Goal: Answer question/provide support: Share knowledge or assist other users

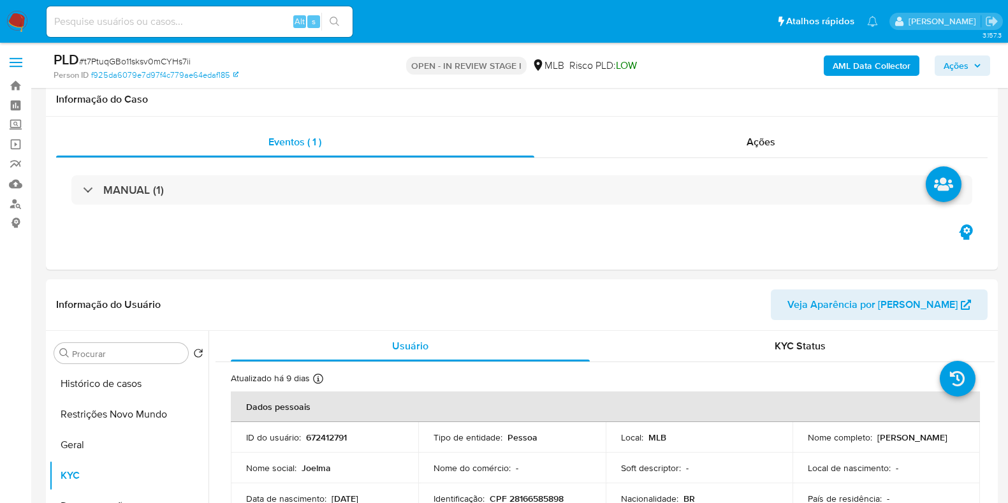
select select "10"
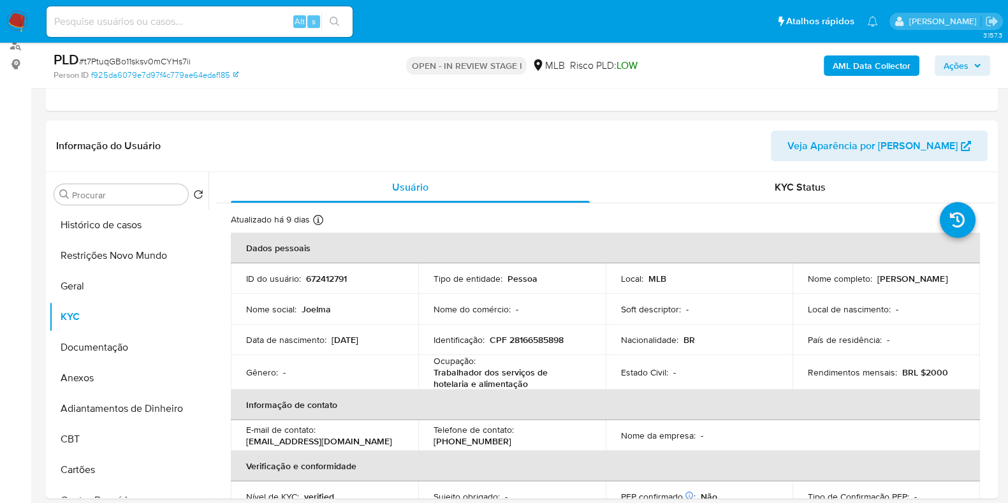
click at [984, 62] on button "Ações" at bounding box center [962, 65] width 55 height 20
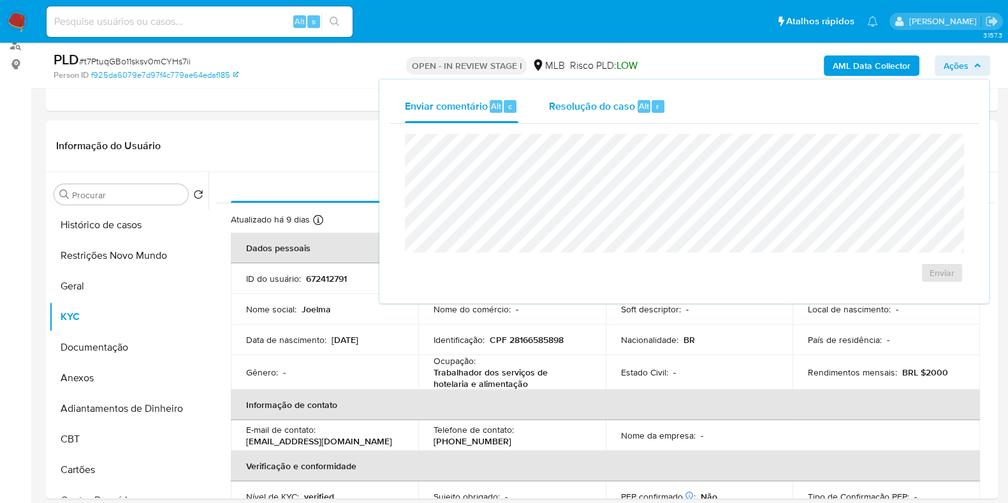
click at [574, 106] on span "Resolução do caso" at bounding box center [592, 105] width 86 height 15
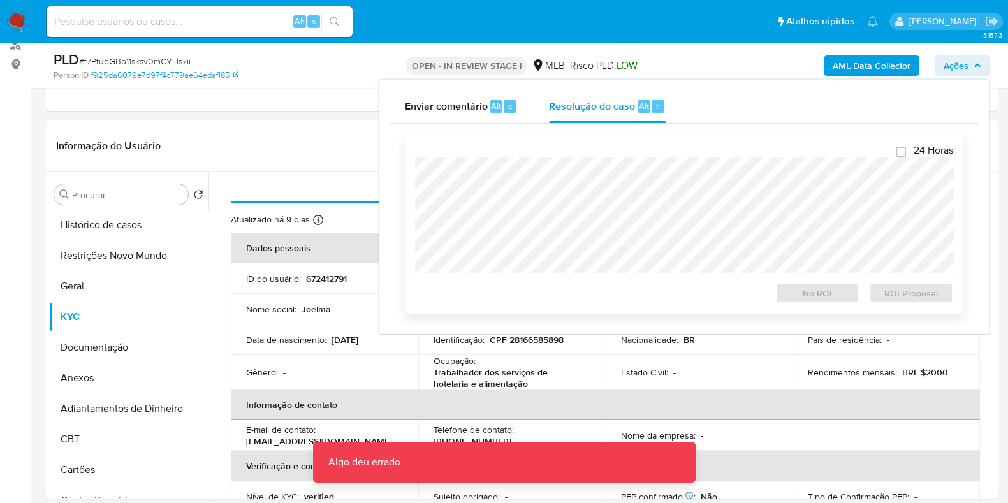
click at [618, 296] on div "No ROI ROI Proposal" at bounding box center [684, 291] width 538 height 26
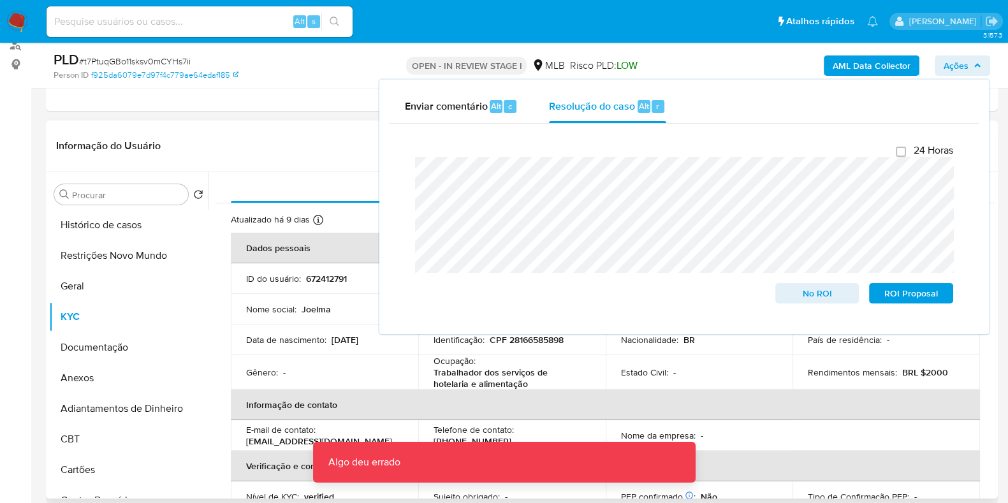
click at [310, 149] on header "Informação do Usuário Veja Aparência por Pessoa" at bounding box center [521, 146] width 931 height 31
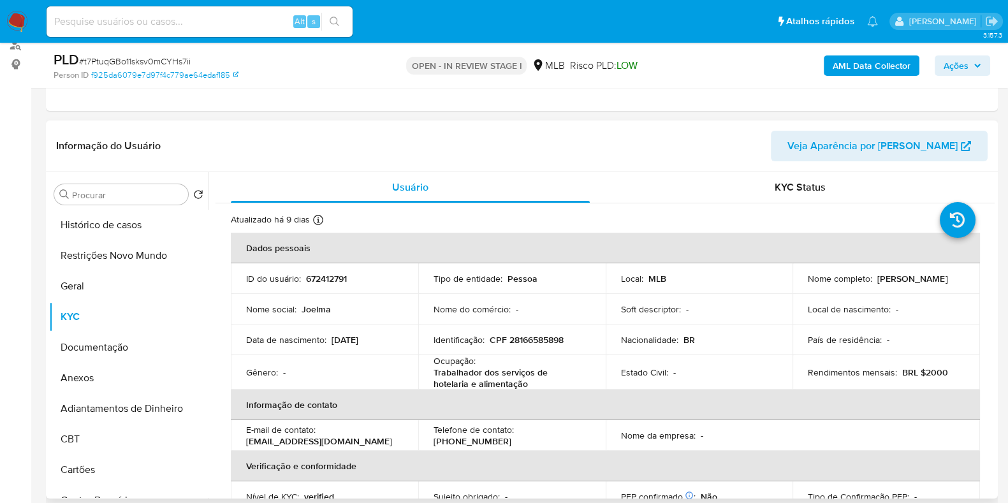
click at [570, 361] on div "Ocupação : Trabalhador dos serviços de hotelaria e alimentação" at bounding box center [512, 372] width 157 height 34
click at [972, 62] on span "Ações" at bounding box center [963, 66] width 38 height 18
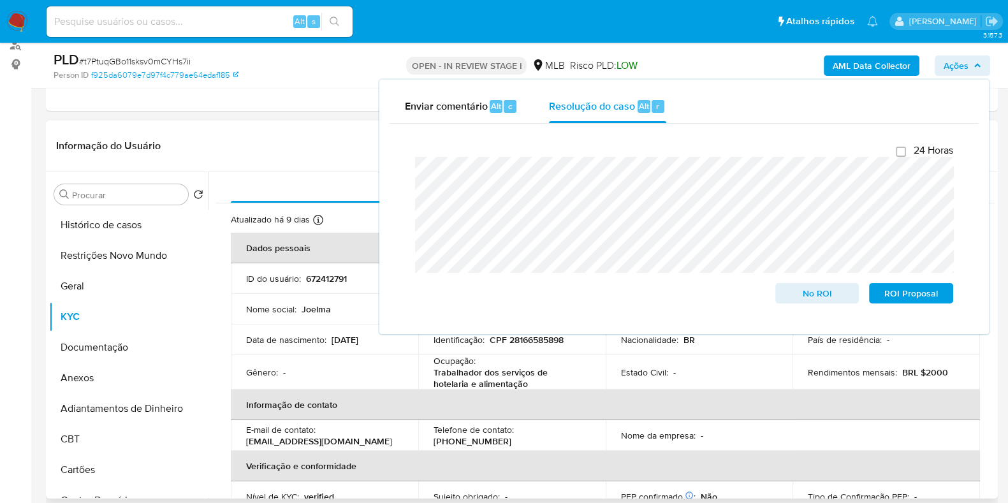
click at [558, 391] on th "Informação de contato" at bounding box center [605, 405] width 749 height 31
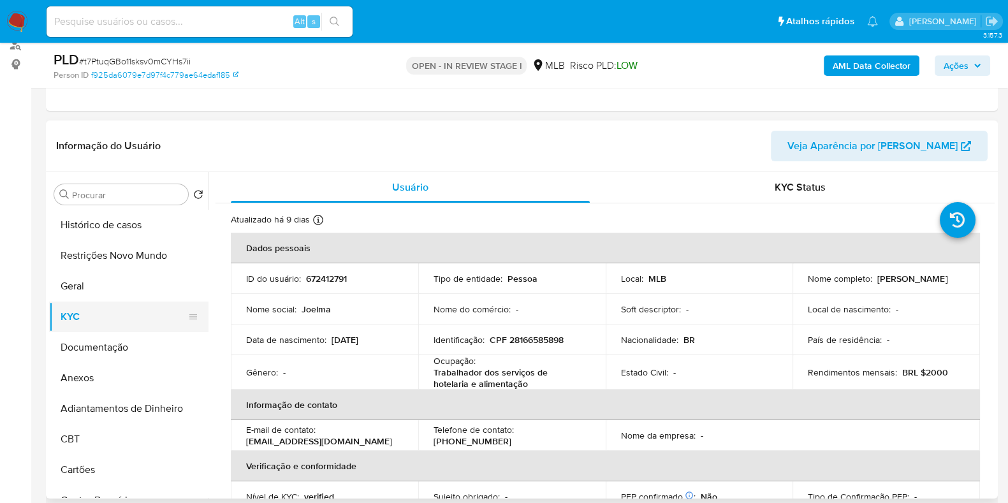
click at [89, 317] on button "KYC" at bounding box center [123, 317] width 149 height 31
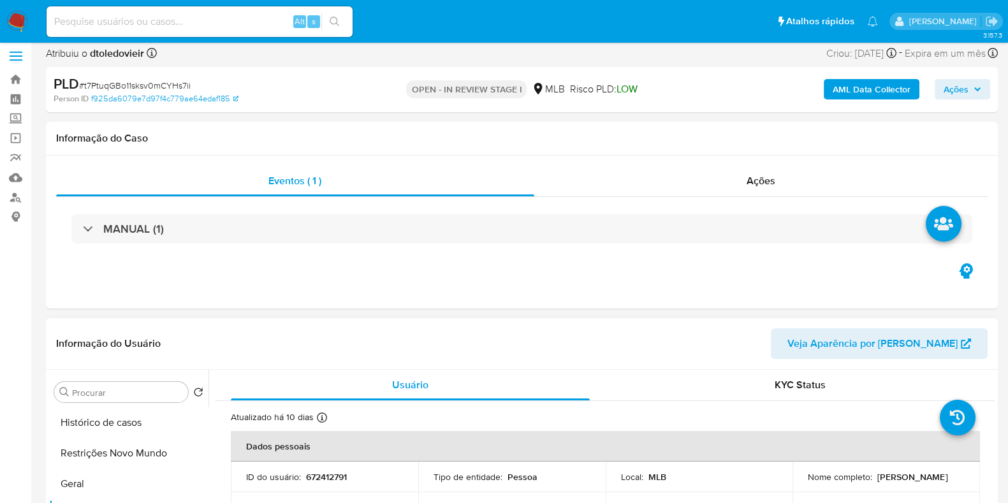
scroll to position [239, 0]
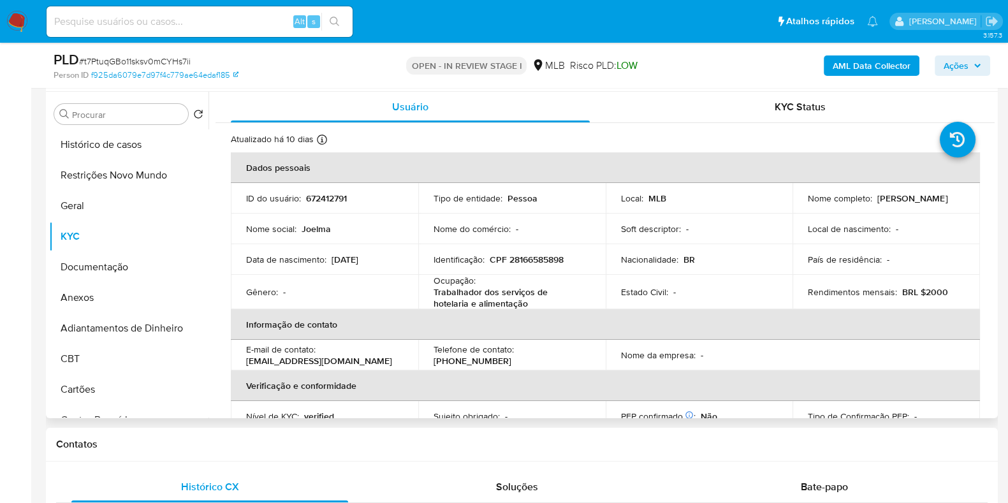
drag, startPoint x: 934, startPoint y: 203, endPoint x: 783, endPoint y: 204, distance: 151.1
click at [783, 204] on tr "ID do usuário : 672412791 Tipo de entidade : Pessoa Local : MLB Nome completo :…" at bounding box center [605, 198] width 749 height 31
click at [877, 201] on p "[PERSON_NAME] de [PERSON_NAME]" at bounding box center [912, 198] width 70 height 11
drag, startPoint x: 937, startPoint y: 201, endPoint x: 798, endPoint y: 205, distance: 139.7
click at [798, 205] on td "Nome completo : Joelma Franca de Jesus Silva" at bounding box center [885, 198] width 187 height 31
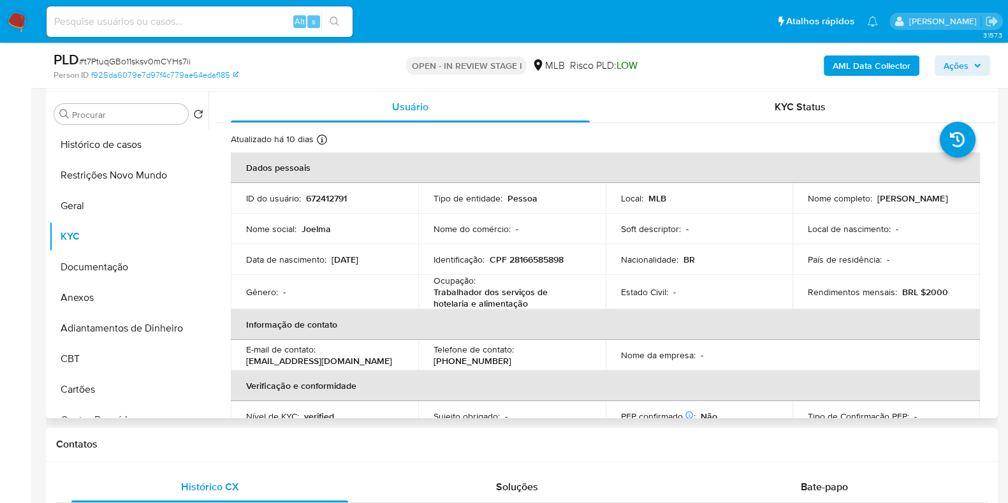
copy p "[PERSON_NAME] de [PERSON_NAME]"
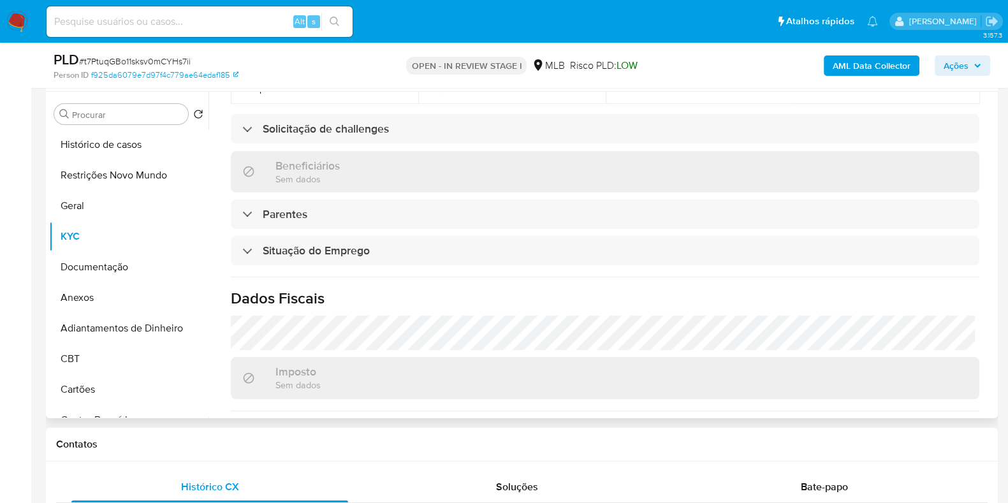
scroll to position [0, 0]
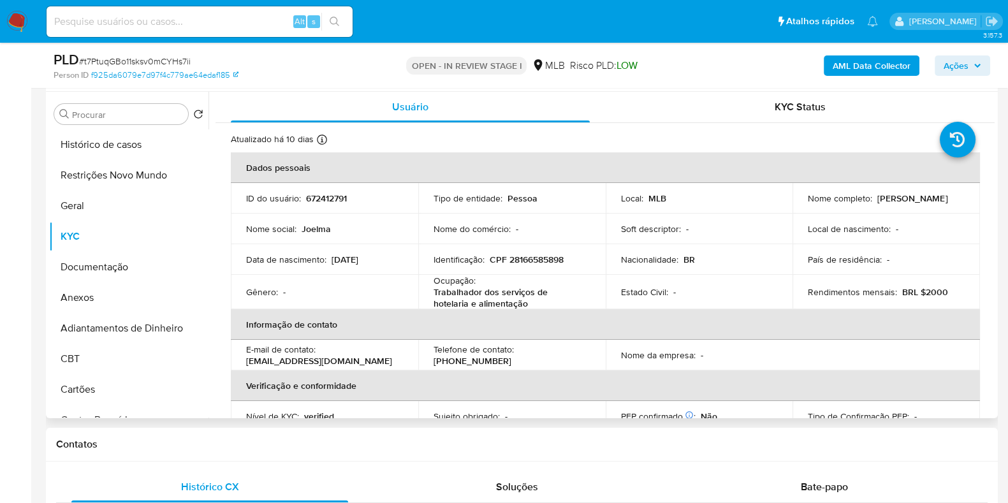
click at [541, 261] on p "CPF 28166585898" at bounding box center [527, 259] width 74 height 11
copy p "28166585898"
click at [125, 171] on button "Restrições Novo Mundo" at bounding box center [123, 175] width 149 height 31
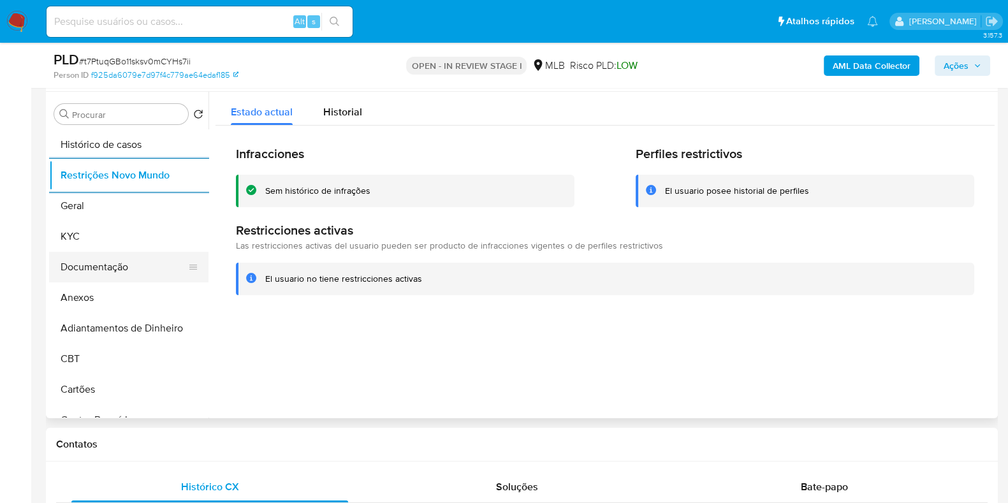
click at [101, 269] on button "Documentação" at bounding box center [123, 267] width 149 height 31
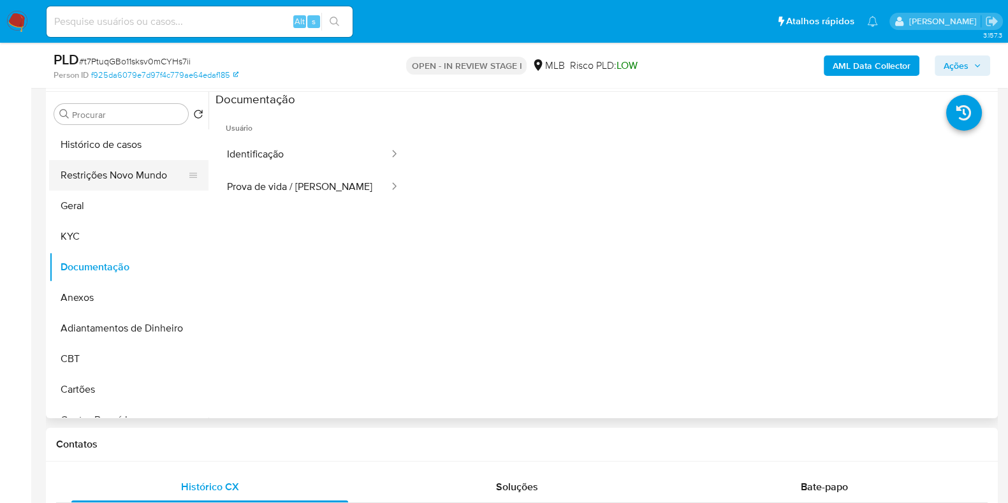
click at [131, 172] on button "Restrições Novo Mundo" at bounding box center [123, 175] width 149 height 31
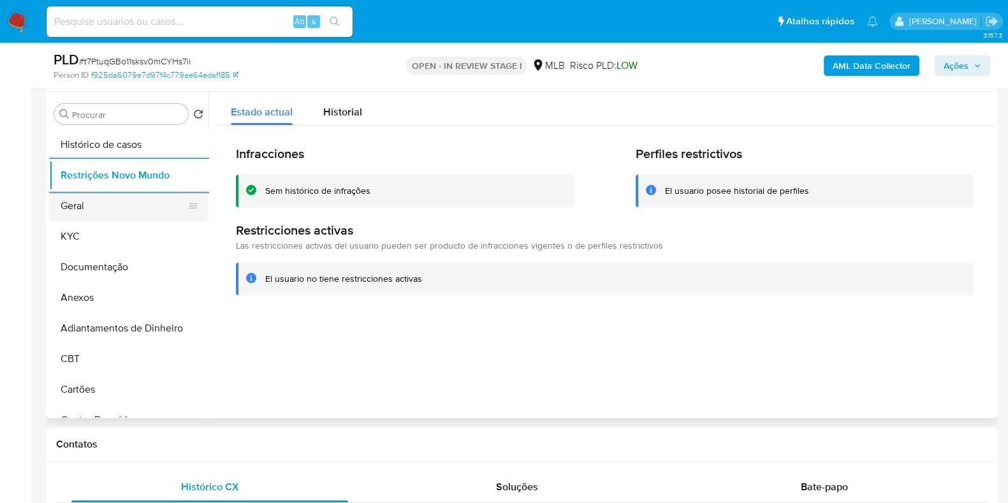
click at [98, 205] on button "Geral" at bounding box center [123, 206] width 149 height 31
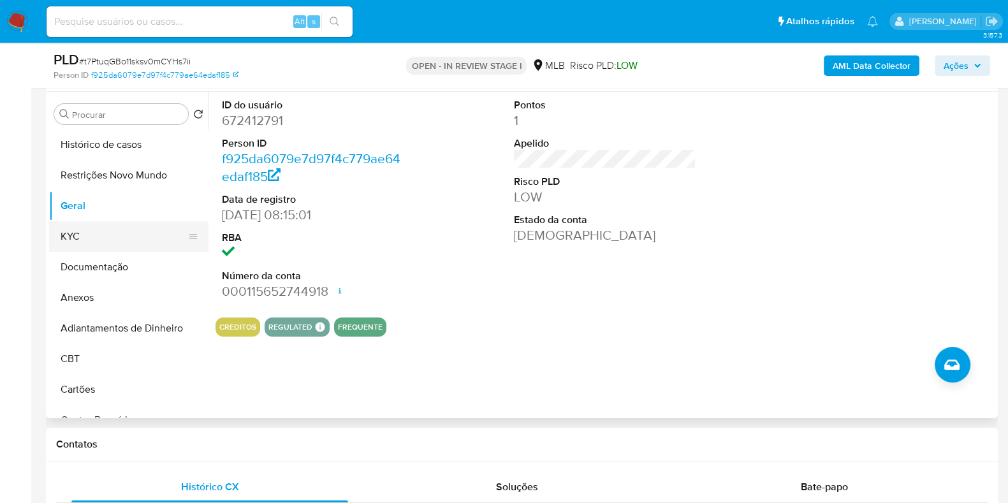
click at [92, 235] on button "KYC" at bounding box center [123, 236] width 149 height 31
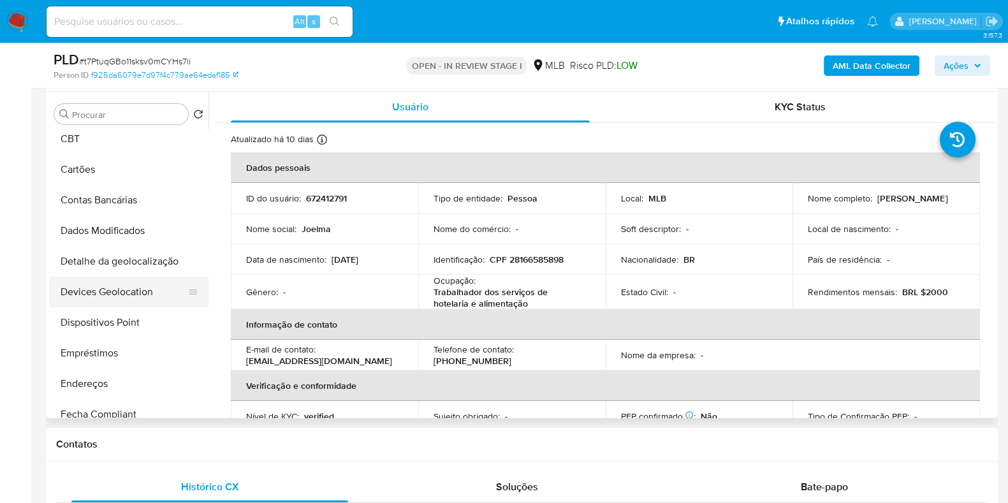
scroll to position [239, 0]
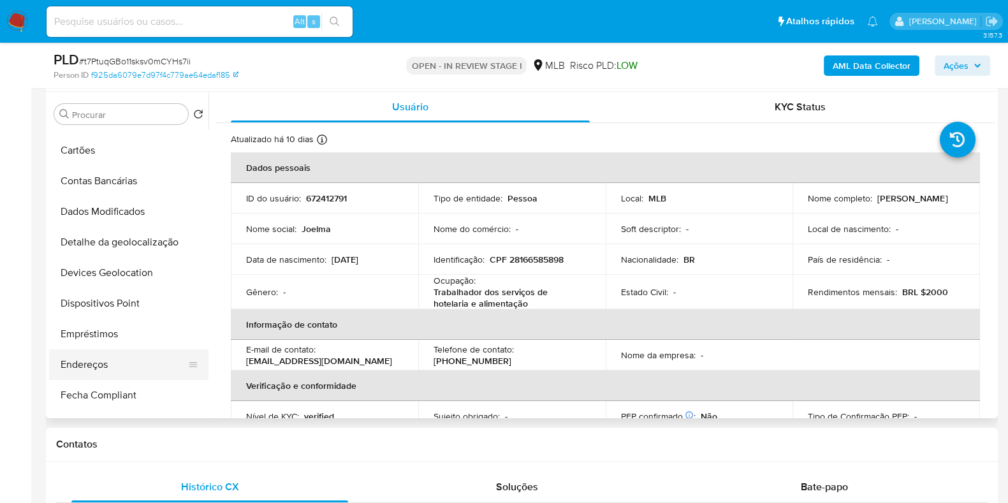
click at [89, 371] on button "Endereços" at bounding box center [123, 364] width 149 height 31
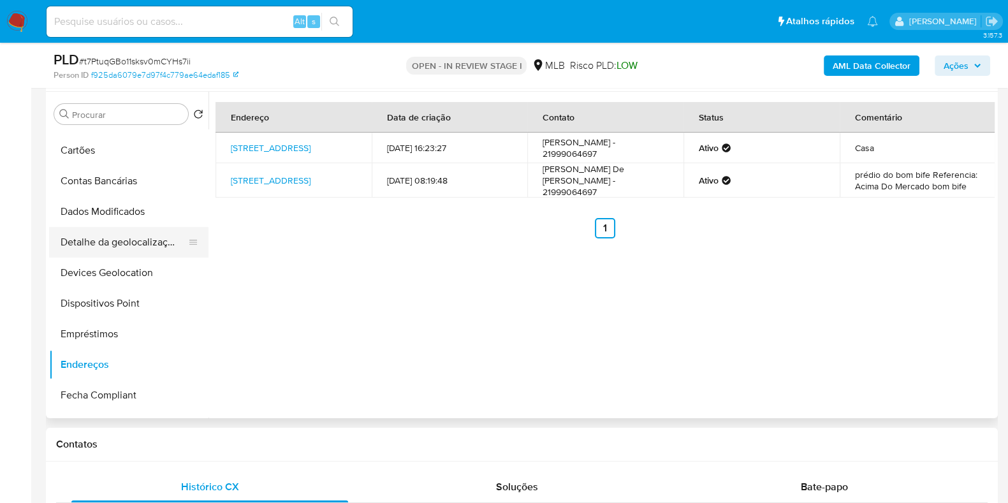
click at [120, 238] on button "Detalhe da geolocalização" at bounding box center [123, 242] width 149 height 31
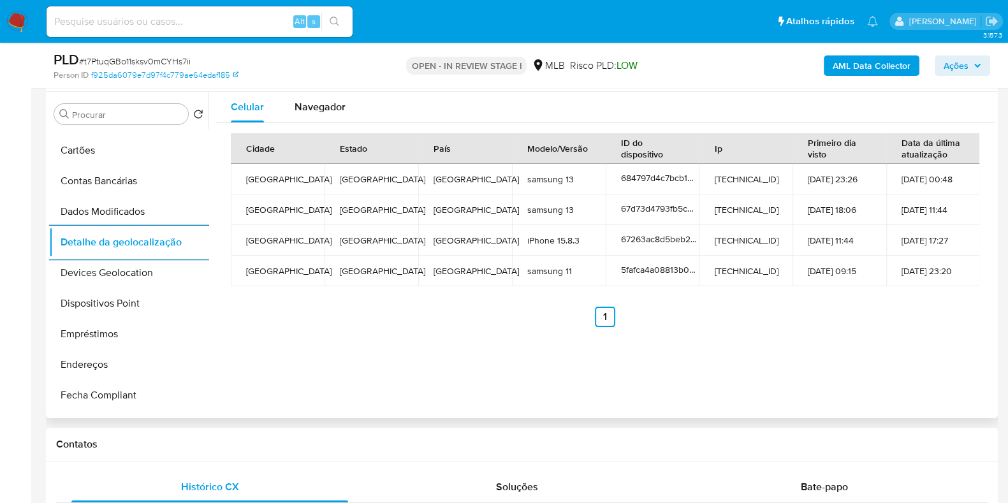
scroll to position [0, 0]
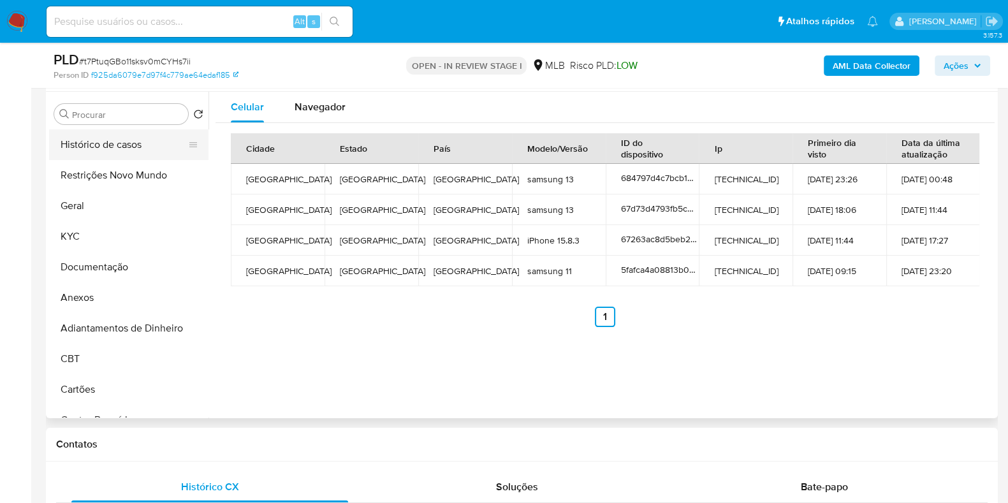
click at [120, 150] on button "Histórico de casos" at bounding box center [123, 144] width 149 height 31
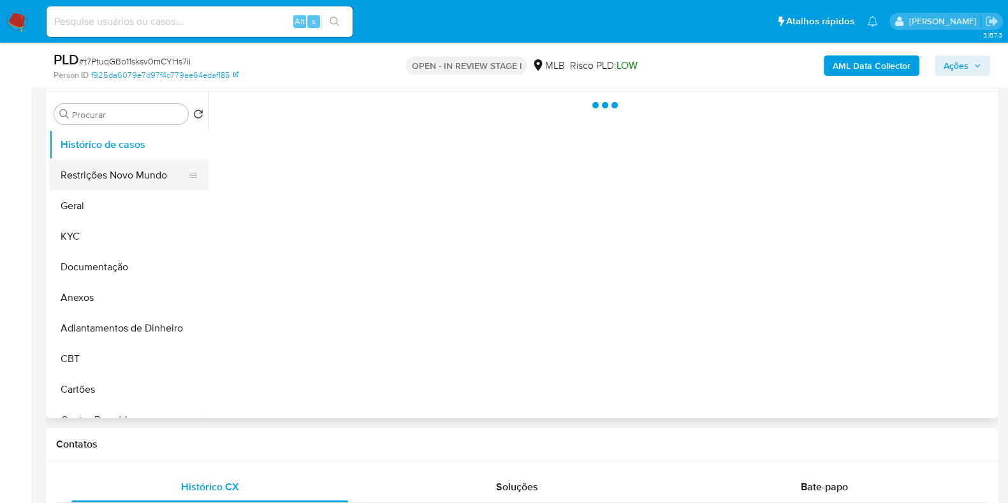
click at [108, 173] on button "Restrições Novo Mundo" at bounding box center [123, 175] width 149 height 31
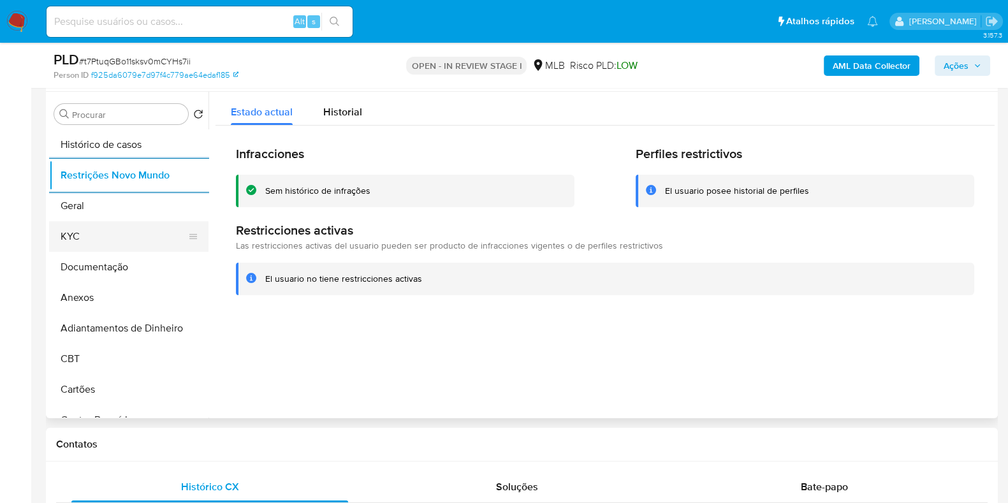
scroll to position [238, 0]
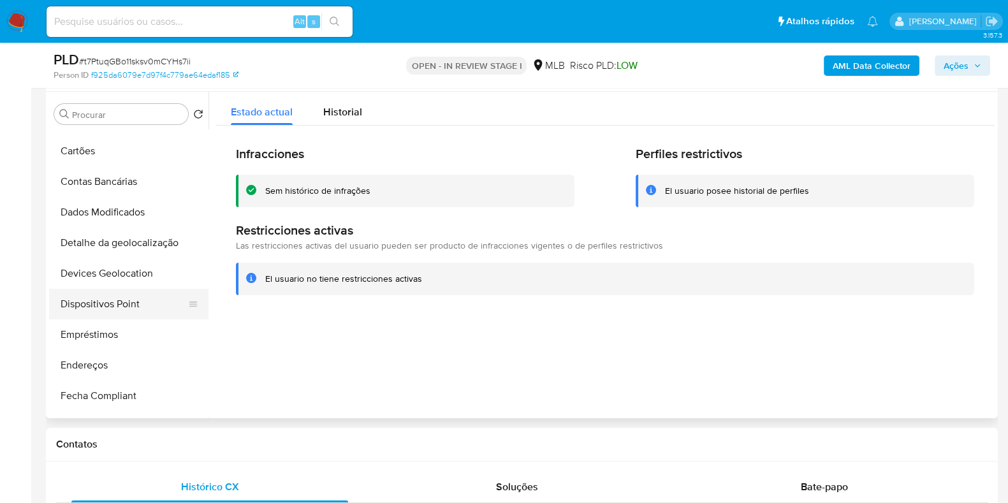
click at [136, 295] on button "Dispositivos Point" at bounding box center [123, 304] width 149 height 31
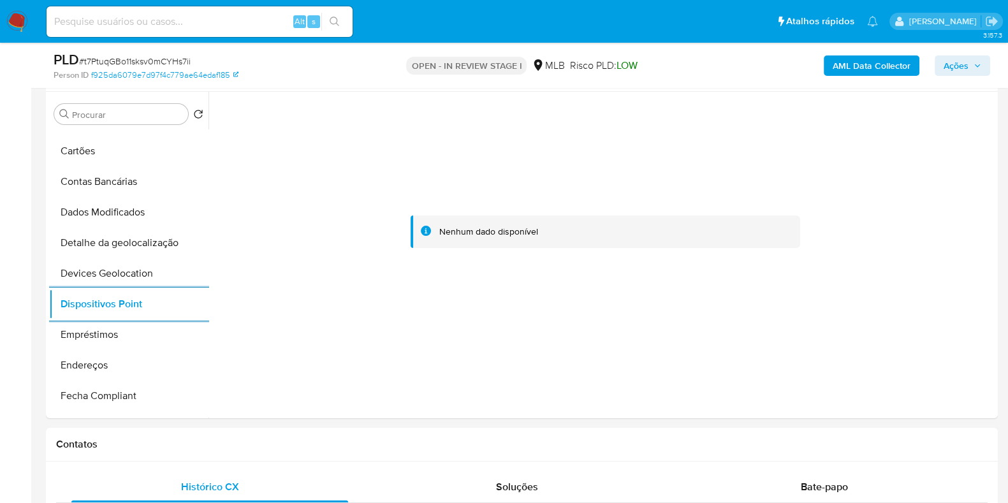
click at [859, 69] on b "AML Data Collector" at bounding box center [872, 65] width 78 height 20
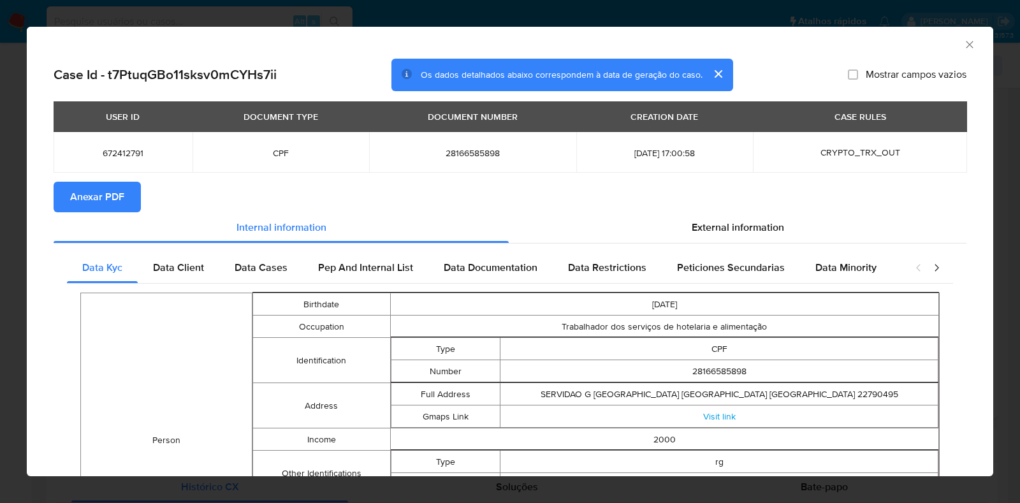
click at [98, 188] on span "Anexar PDF" at bounding box center [97, 197] width 54 height 28
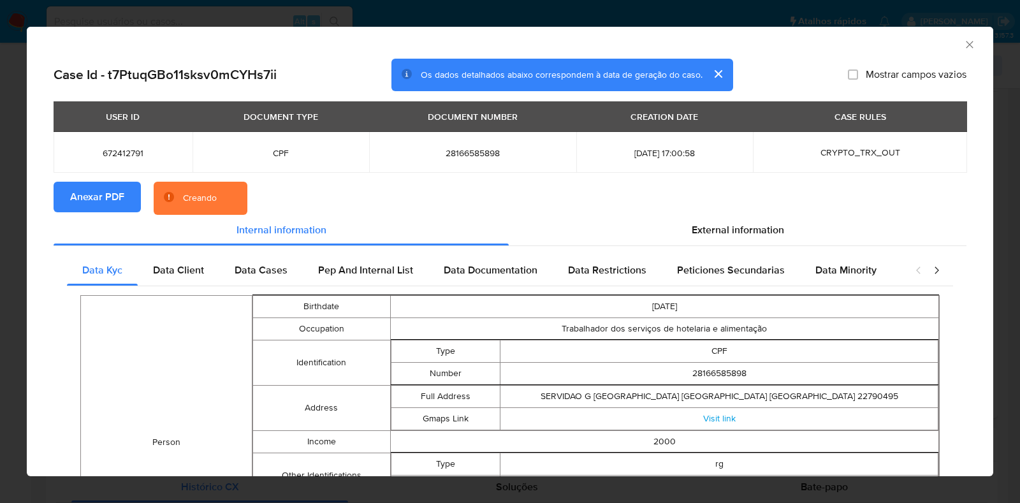
click at [3, 221] on div "AML Data Collector Case Id - t7PtuqGBo11sksv0mCYHs7ii Os dados detalhados abaix…" at bounding box center [510, 251] width 1020 height 503
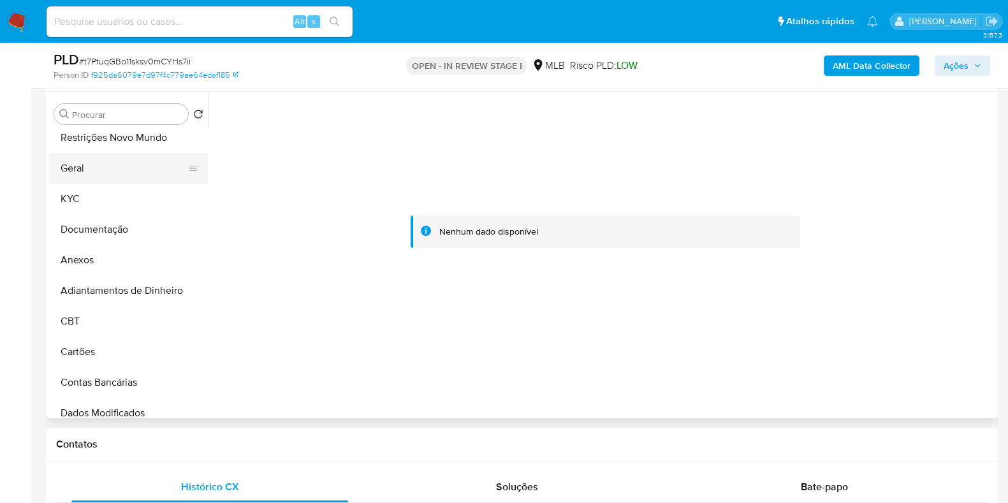
scroll to position [0, 0]
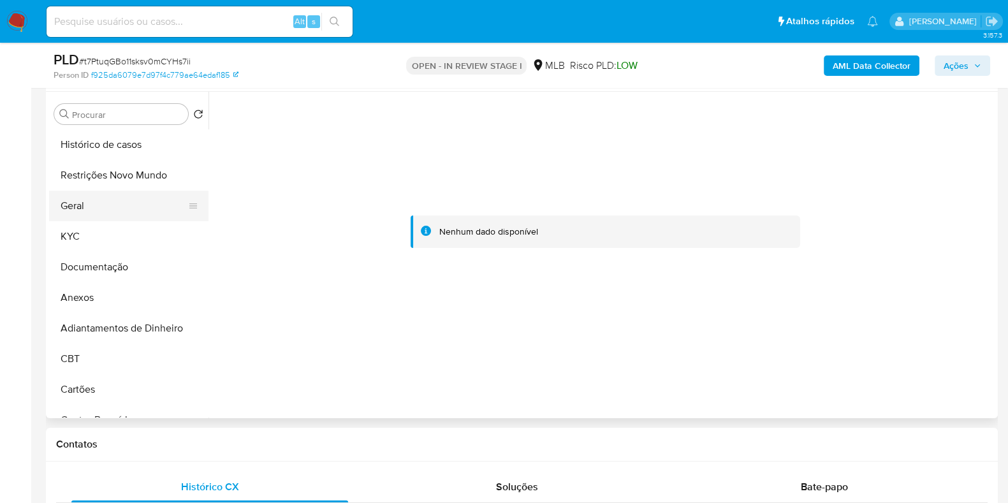
click at [113, 214] on button "Geral" at bounding box center [123, 206] width 149 height 31
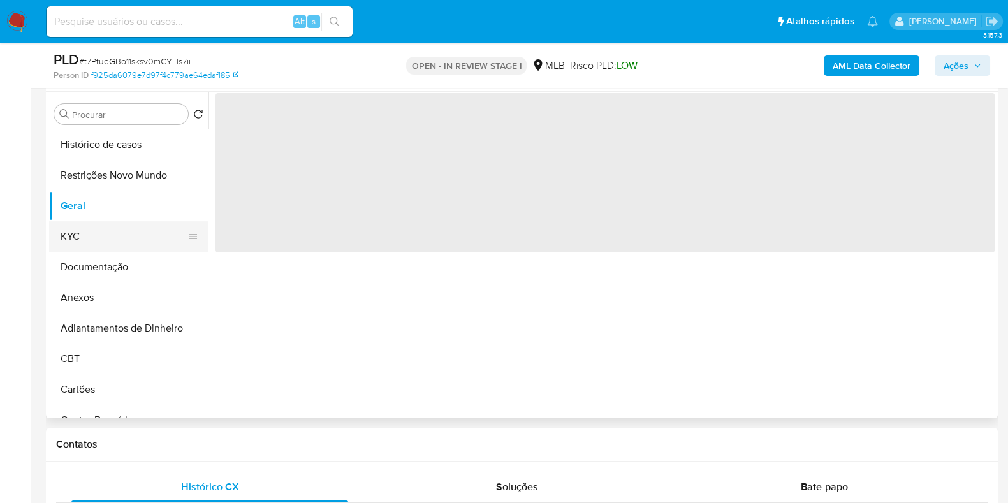
click at [102, 239] on button "KYC" at bounding box center [123, 236] width 149 height 31
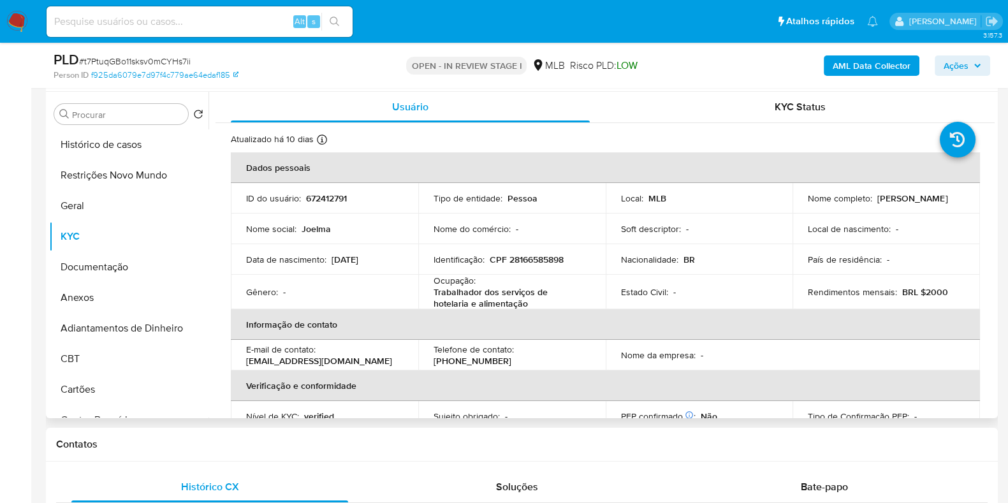
drag, startPoint x: 912, startPoint y: 204, endPoint x: 797, endPoint y: 207, distance: 115.4
click at [797, 207] on td "Nome completo : Joelma Franca de Jesus Silva" at bounding box center [885, 198] width 187 height 31
copy p "Joelma Franca de Jesus Silva"
click at [122, 140] on button "Histórico de casos" at bounding box center [123, 144] width 149 height 31
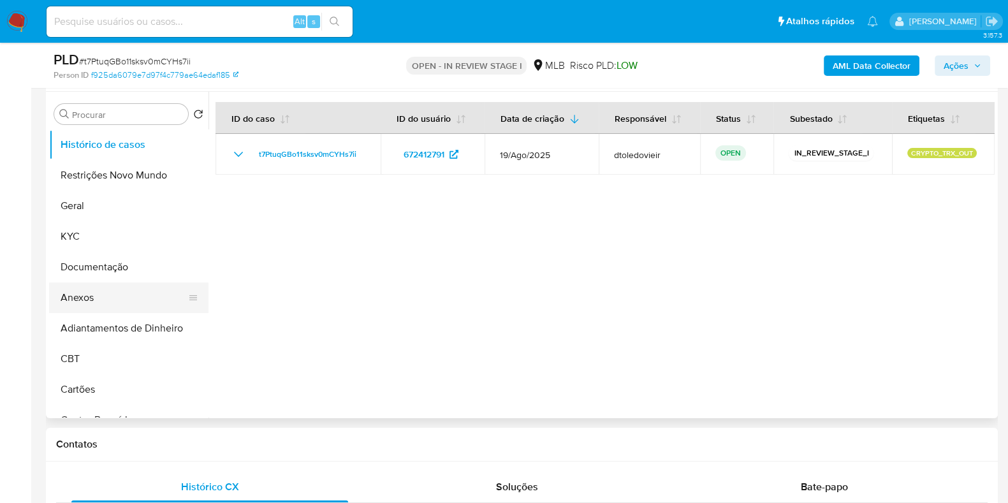
click at [124, 291] on button "Anexos" at bounding box center [123, 297] width 149 height 31
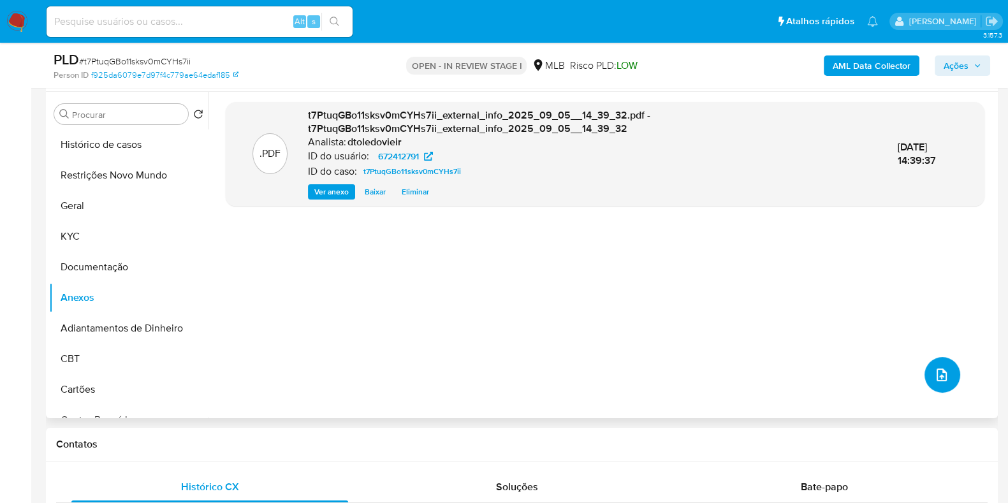
click at [951, 371] on button "upload-file" at bounding box center [942, 375] width 36 height 36
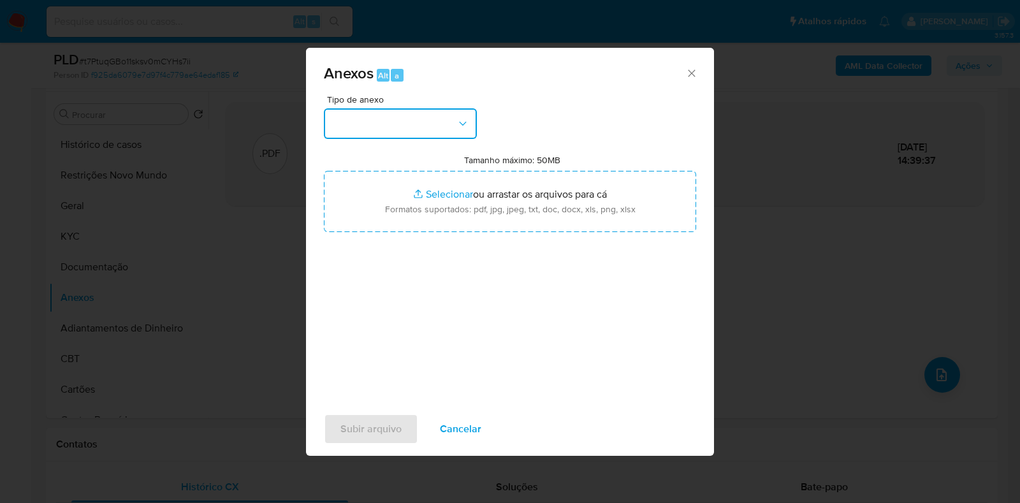
click at [408, 128] on button "button" at bounding box center [400, 123] width 153 height 31
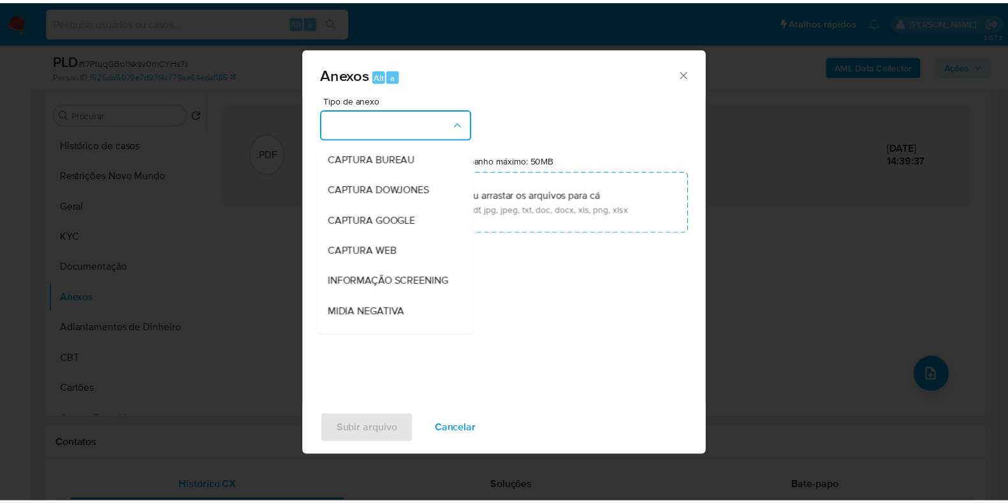
scroll to position [196, 0]
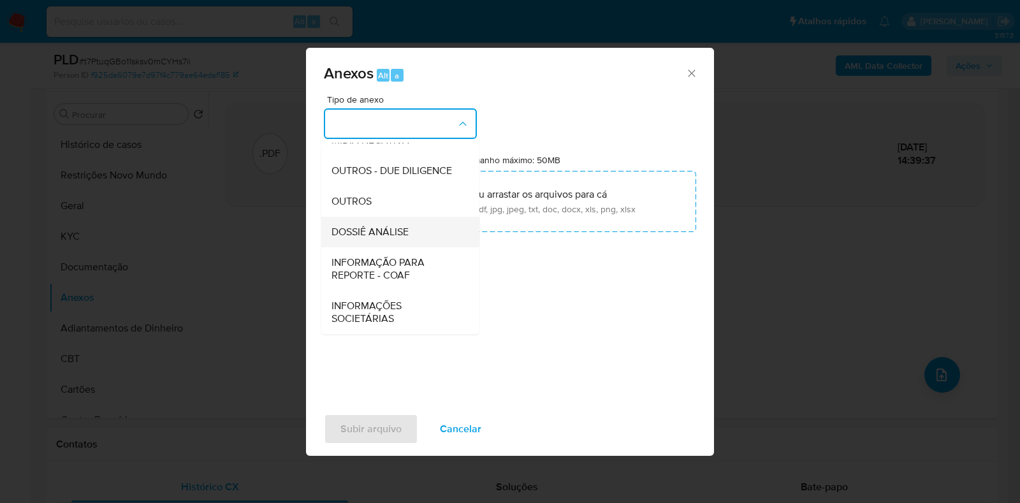
click at [393, 226] on span "DOSSIÊ ANÁLISE" at bounding box center [370, 232] width 77 height 13
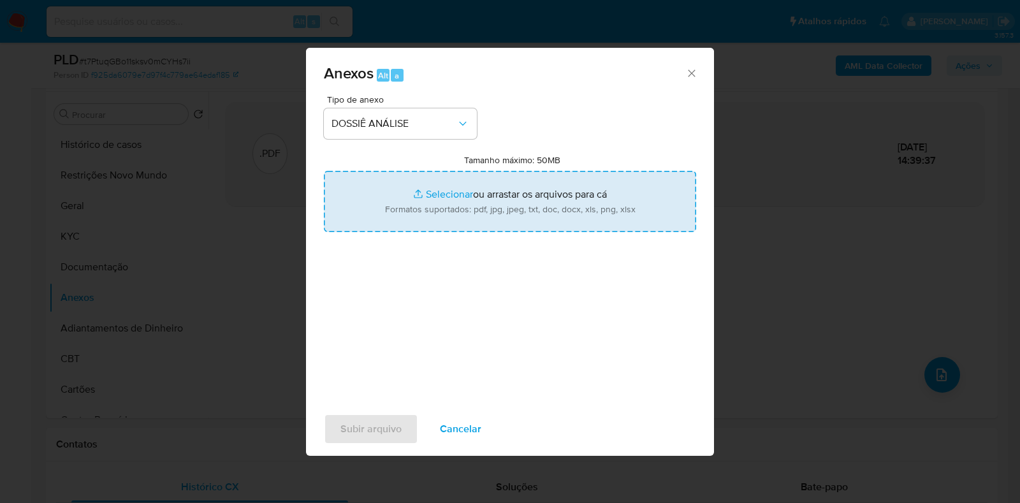
type input "C:\fakepath\SAR - CPF 28166585898 - JOELMA FRANCA DE JESUS SILVA.pdf"
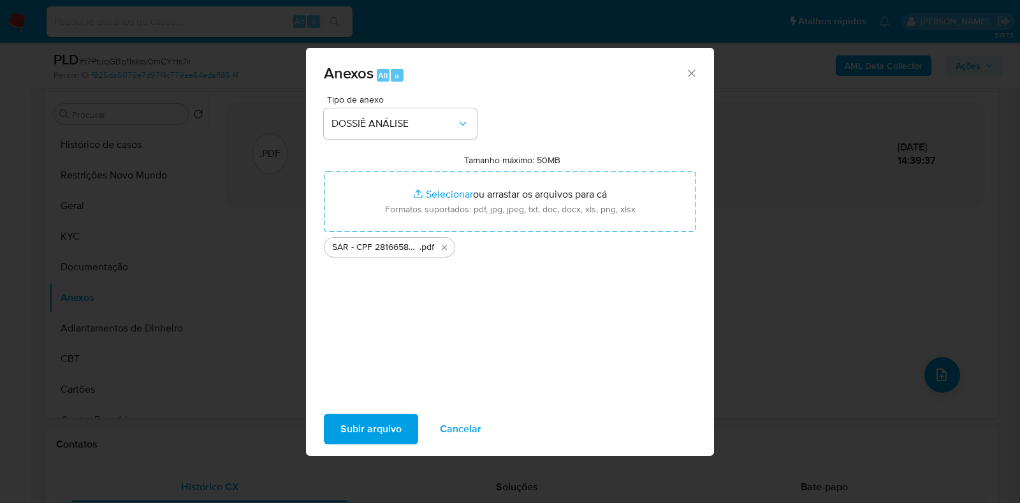
click at [368, 428] on span "Subir arquivo" at bounding box center [370, 429] width 61 height 28
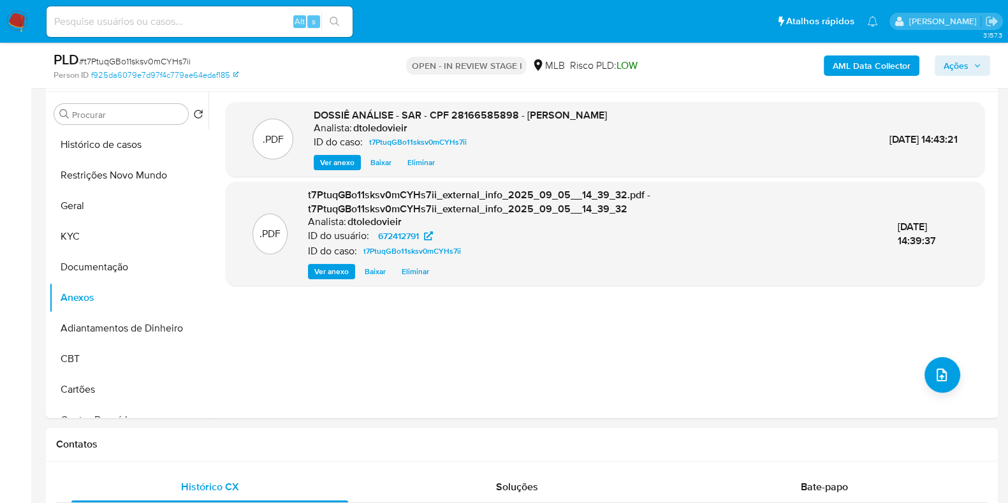
click at [965, 57] on span "Ações" at bounding box center [956, 65] width 25 height 20
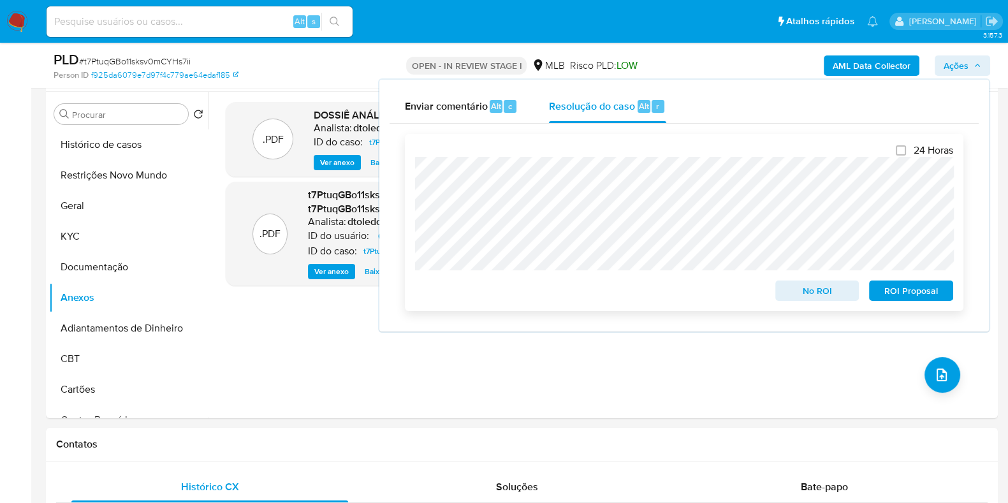
click at [902, 293] on span "ROI Proposal" at bounding box center [911, 291] width 66 height 18
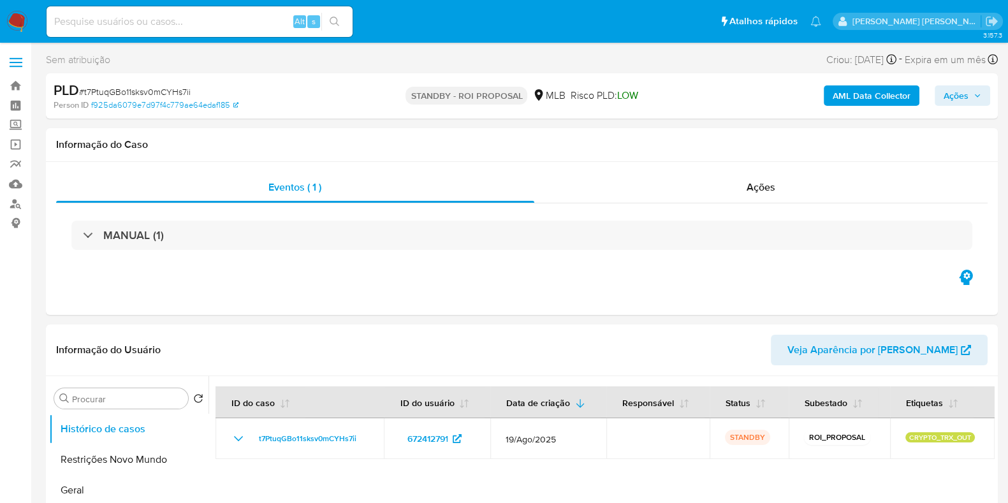
select select "10"
click at [629, 98] on span "LOW" at bounding box center [626, 95] width 21 height 15
click at [677, 87] on div "PLD # t7PtuqGBo11sksv0mCYHs7ii Person ID f925da6079e7d97f4c779ae64edaf185 STAND…" at bounding box center [522, 95] width 952 height 45
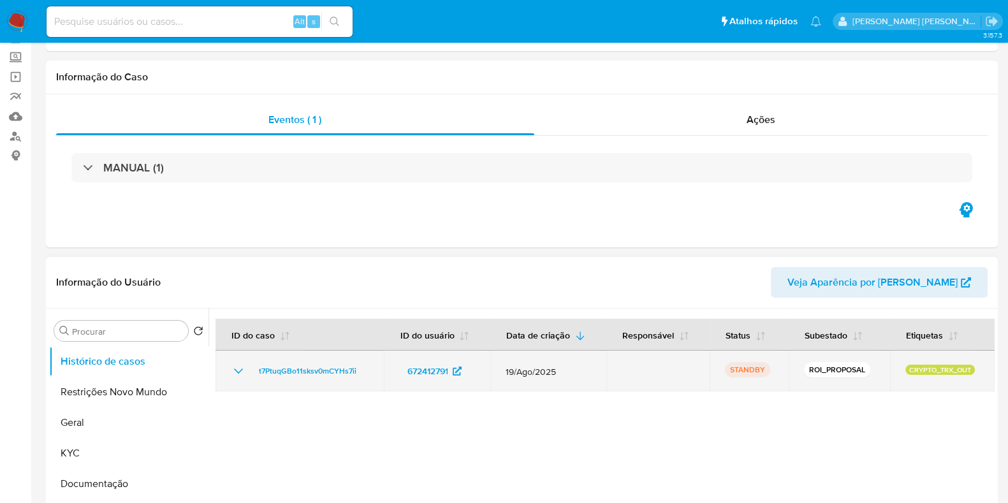
scroll to position [239, 0]
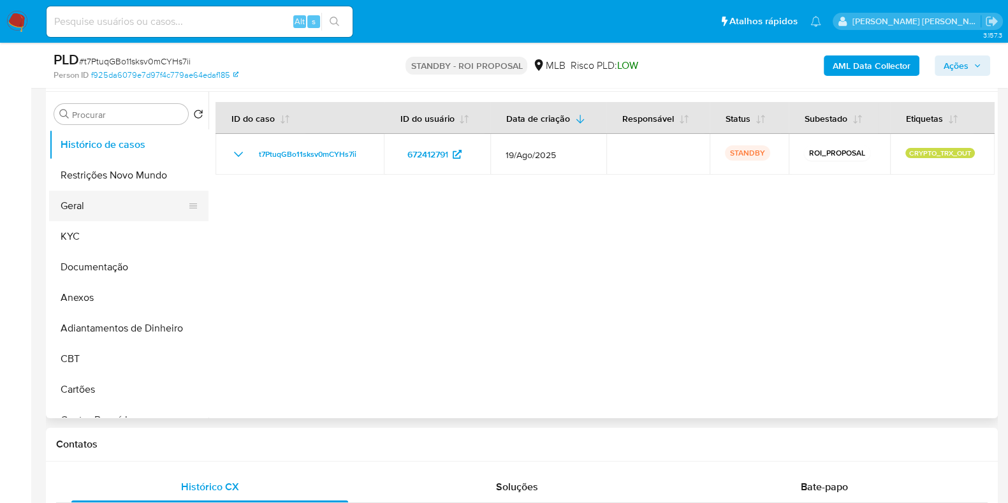
click at [139, 202] on button "Geral" at bounding box center [123, 206] width 149 height 31
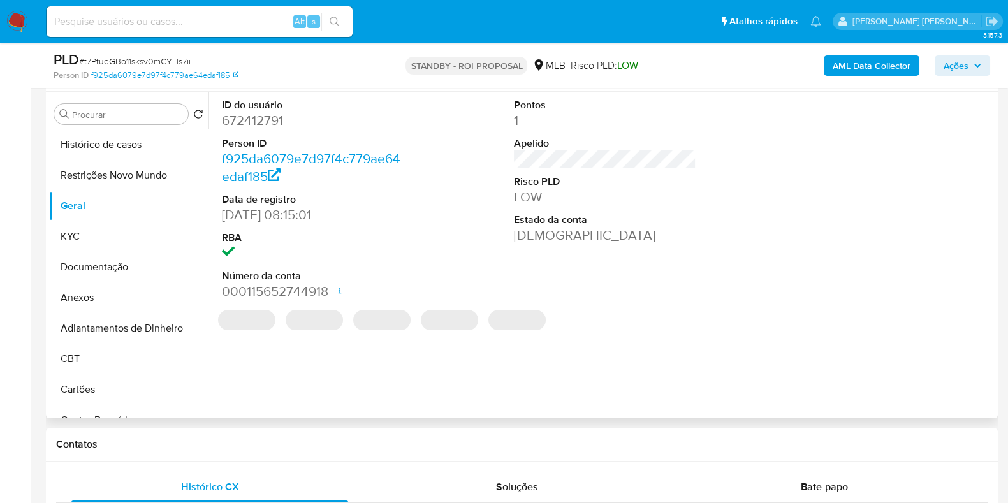
click at [261, 128] on dd "672412791" at bounding box center [313, 121] width 182 height 18
copy dd "672412791"
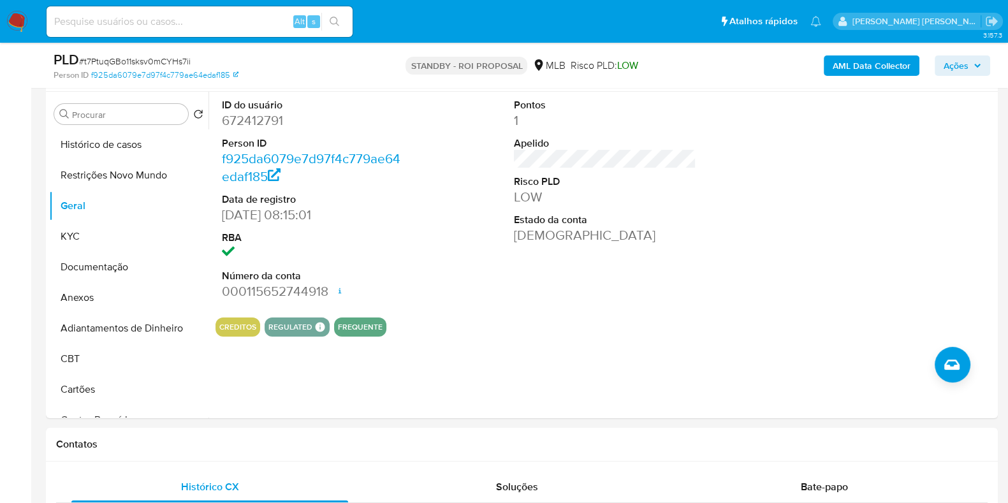
click at [201, 24] on input at bounding box center [200, 21] width 306 height 17
paste input "1660252956"
type input "1660252956"
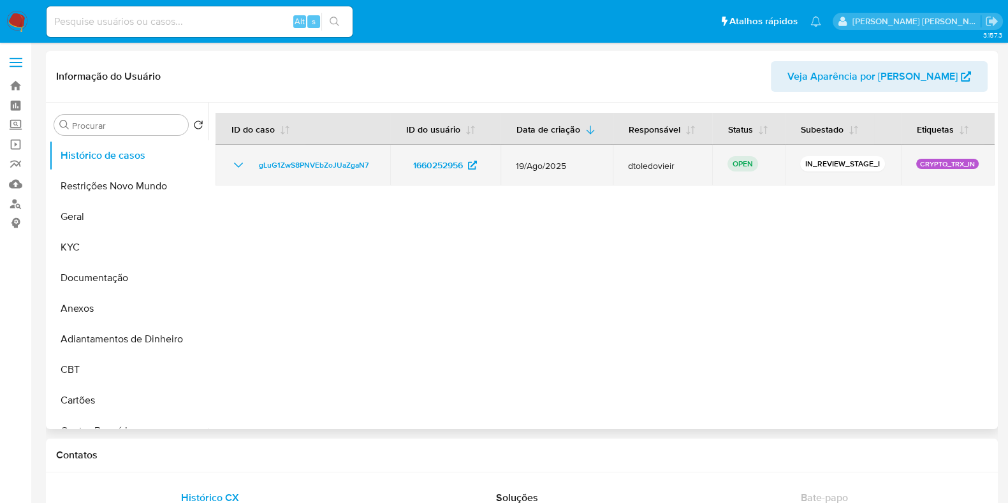
select select "10"
click at [326, 160] on span "gLuG1ZwS8PNVEbZoJUaZgaN7" at bounding box center [314, 164] width 110 height 15
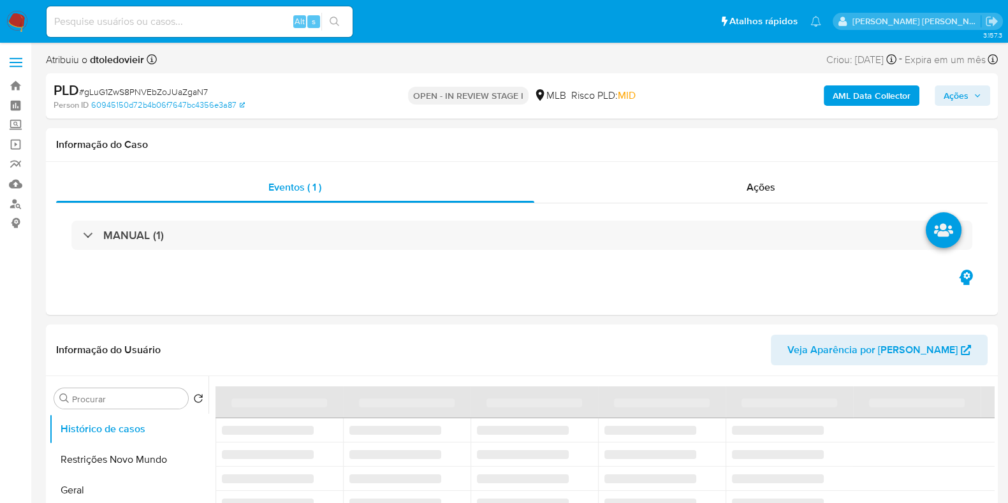
drag, startPoint x: 648, startPoint y: 92, endPoint x: 577, endPoint y: 94, distance: 71.4
click at [577, 94] on div "OPEN - IN REVIEW STAGE I MLB Risco PLD: MID" at bounding box center [521, 96] width 309 height 30
select select "10"
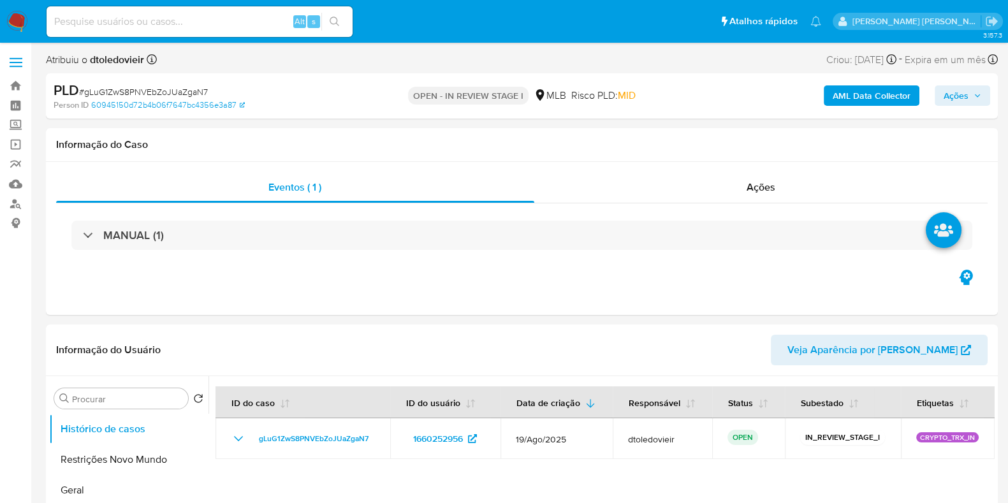
click at [682, 88] on div "AML Data Collector Ações" at bounding box center [836, 96] width 309 height 30
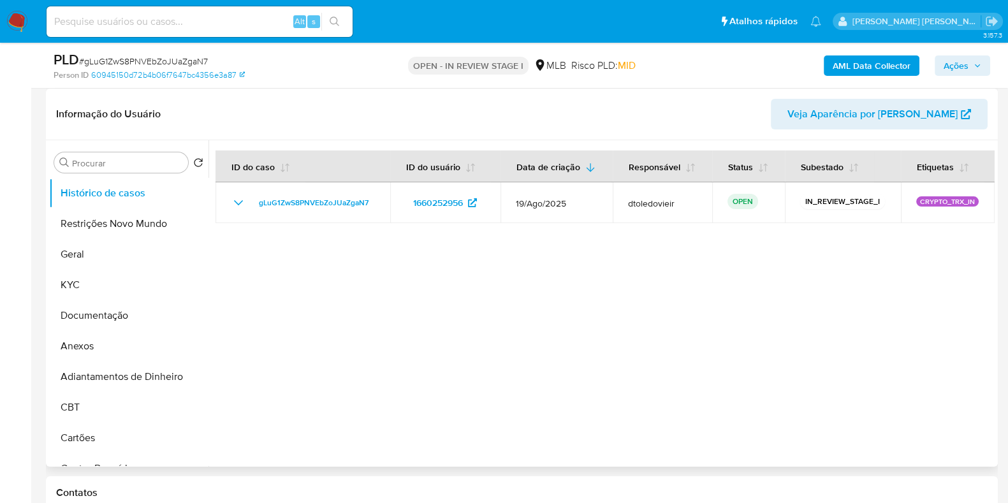
scroll to position [239, 0]
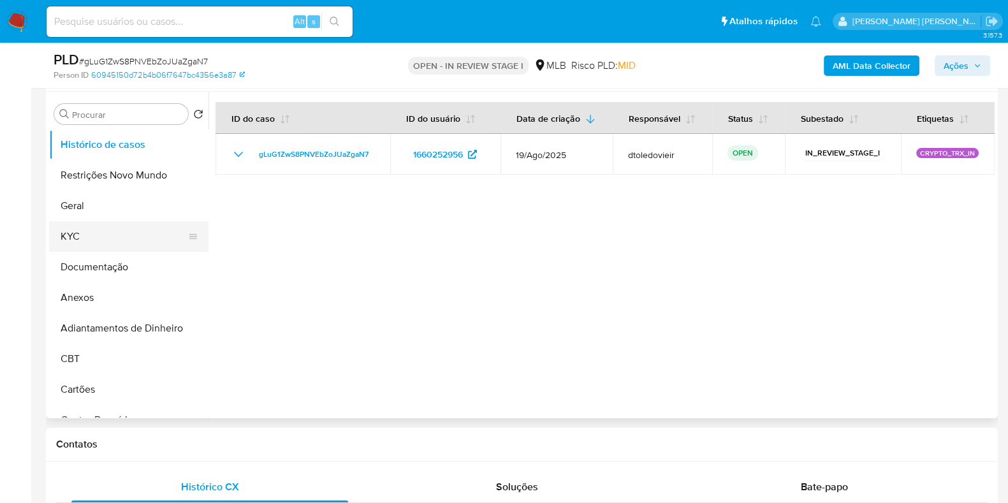
click at [115, 240] on button "KYC" at bounding box center [123, 236] width 149 height 31
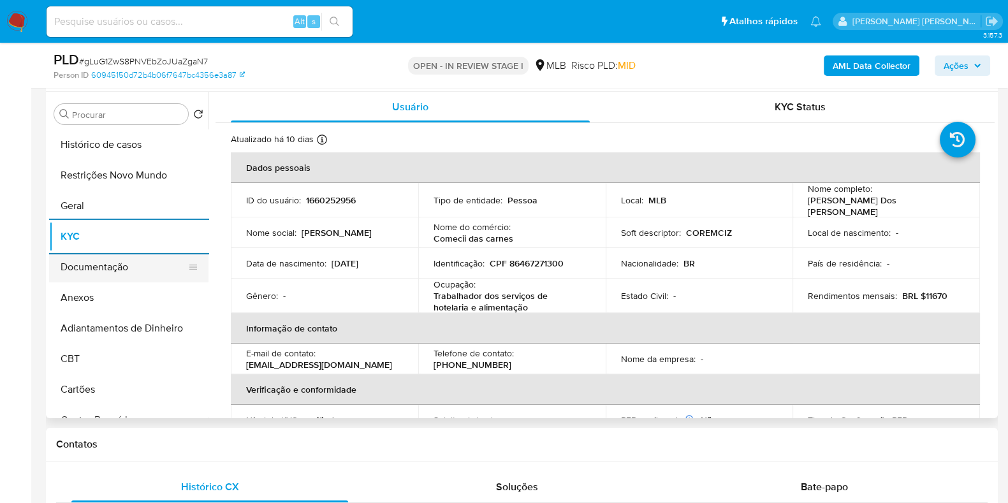
click at [156, 274] on button "Documentação" at bounding box center [123, 267] width 149 height 31
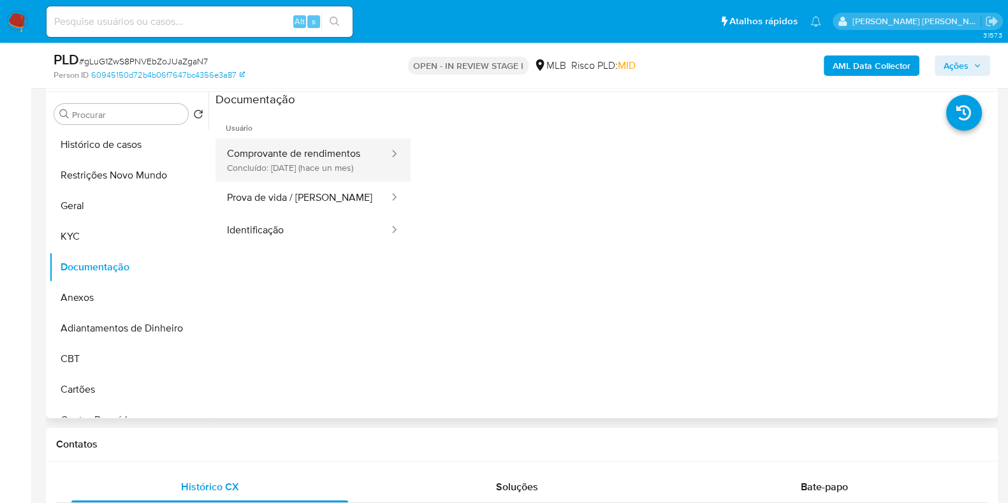
click at [319, 164] on button "Comprovante de rendimentos Concluído: 31/07/2025 (hace un mes)" at bounding box center [302, 159] width 175 height 43
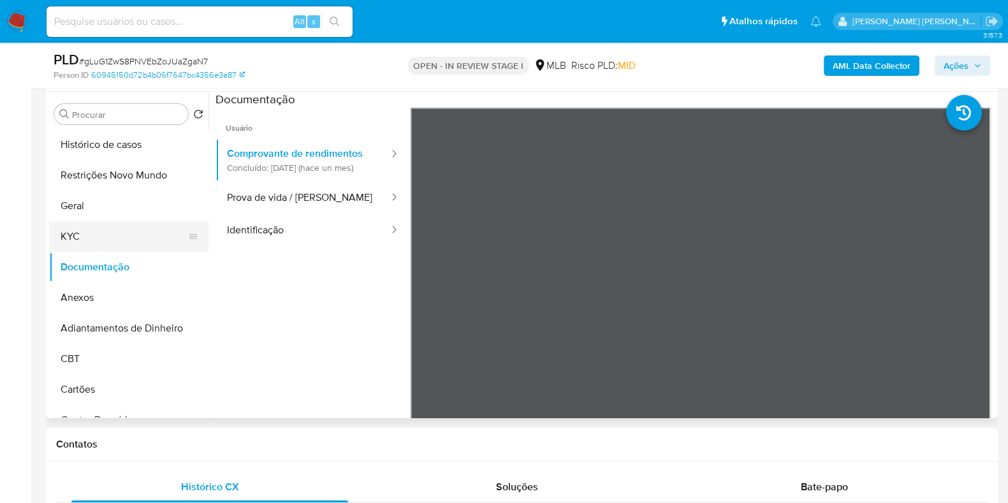
click at [99, 233] on button "KYC" at bounding box center [123, 236] width 149 height 31
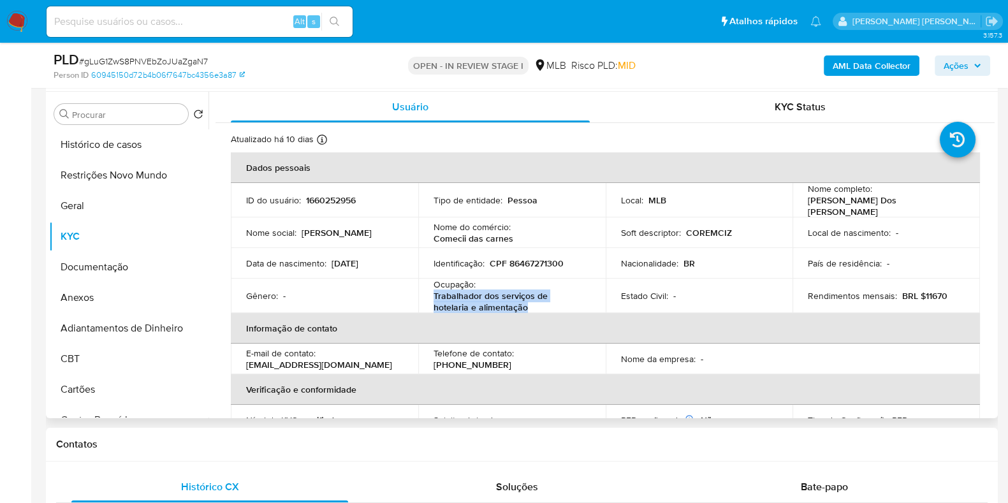
drag, startPoint x: 487, startPoint y: 300, endPoint x: 427, endPoint y: 295, distance: 60.2
click at [427, 295] on td "Ocupação : Trabalhador dos serviços de hotelaria e alimentação" at bounding box center [511, 296] width 187 height 34
copy p "Trabalhador dos serviços de hotelaria e alimentação"
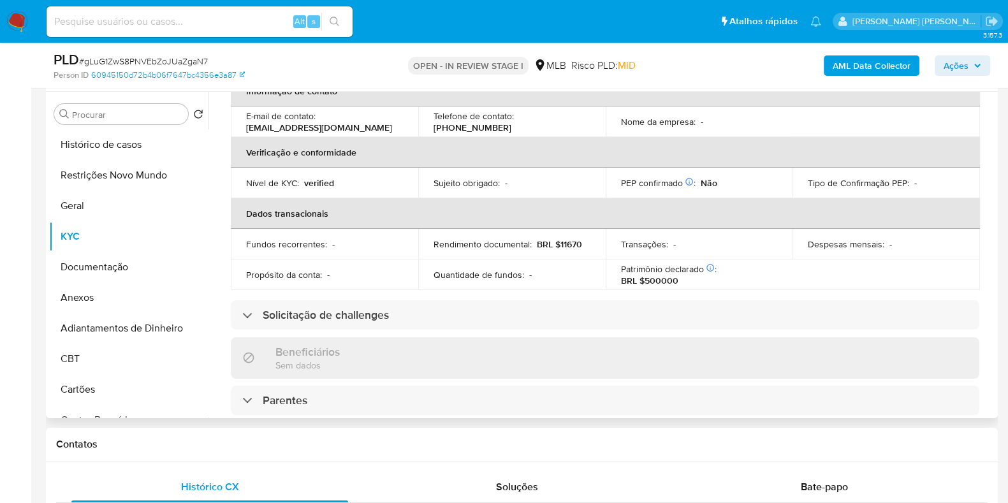
scroll to position [0, 0]
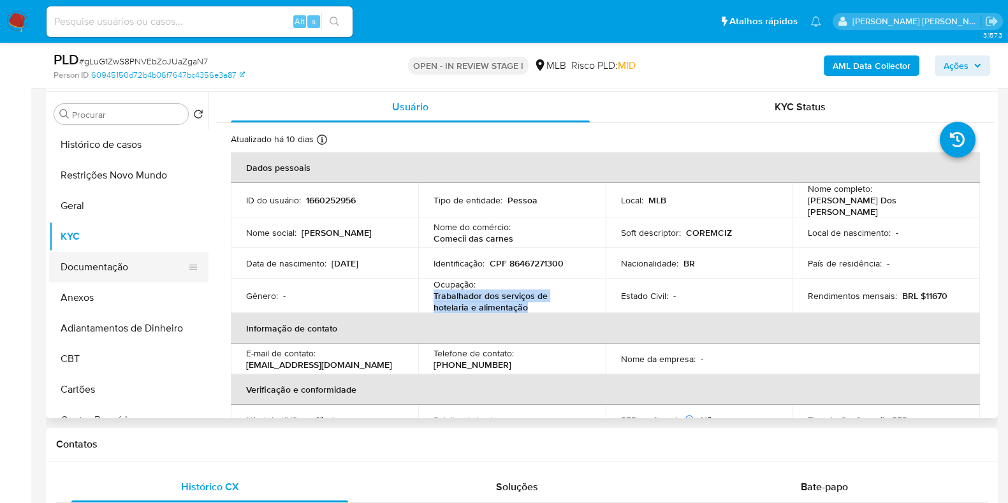
click at [115, 261] on button "Documentação" at bounding box center [123, 267] width 149 height 31
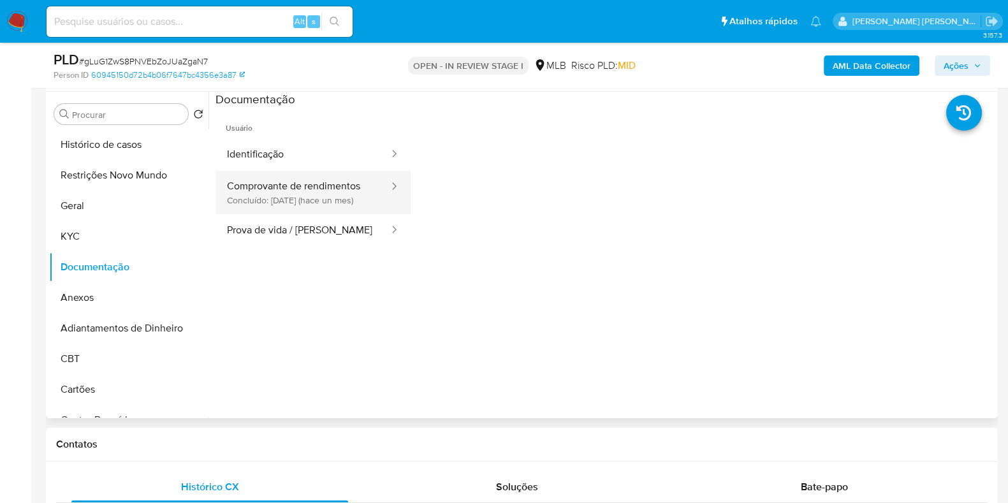
click at [305, 205] on button "Comprovante de rendimentos Concluído: 31/07/2025 (hace un mes)" at bounding box center [302, 192] width 175 height 43
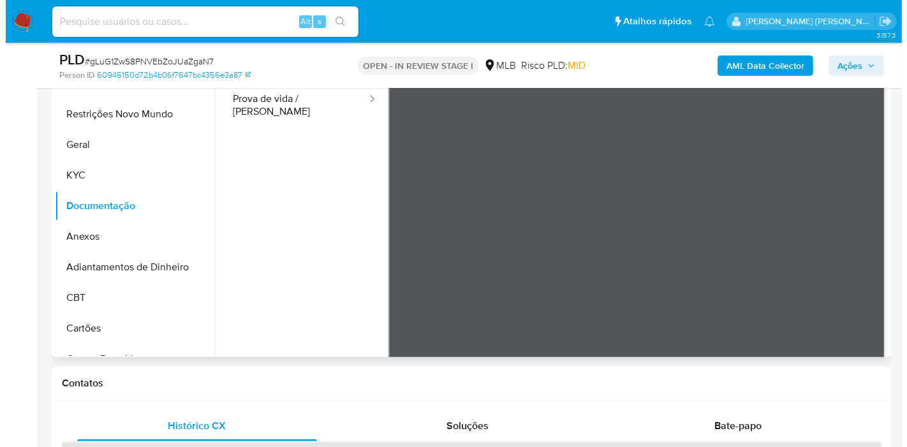
scroll to position [111, 0]
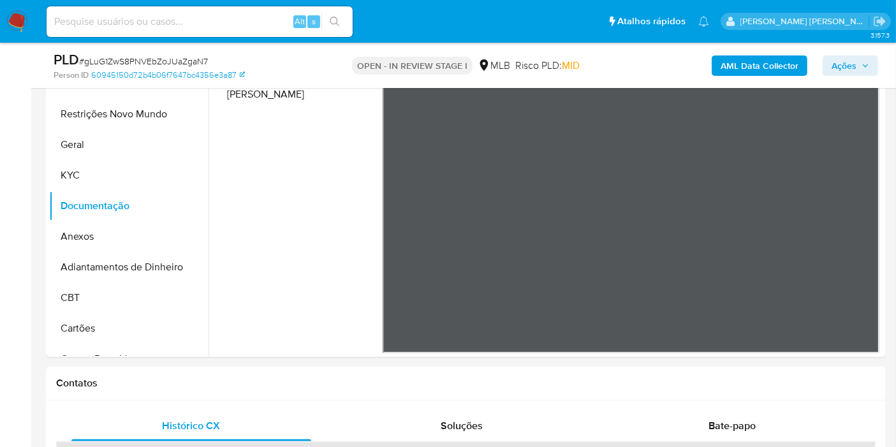
click at [761, 63] on b "AML Data Collector" at bounding box center [759, 65] width 78 height 20
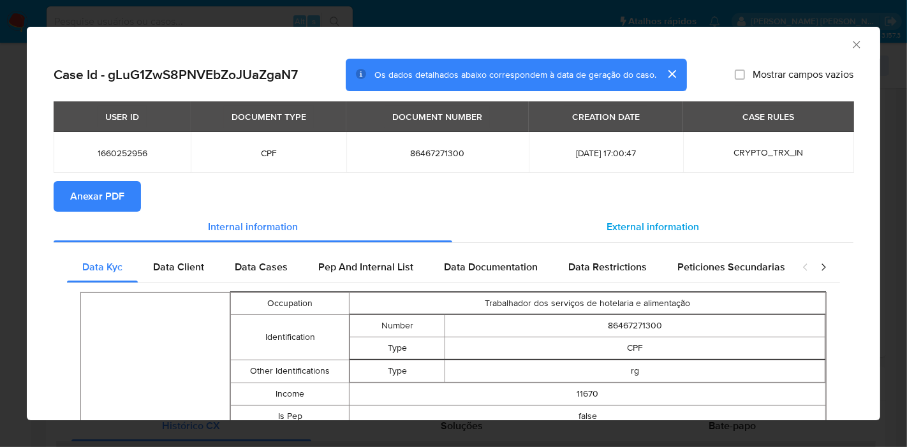
click at [624, 226] on span "External information" at bounding box center [652, 226] width 92 height 15
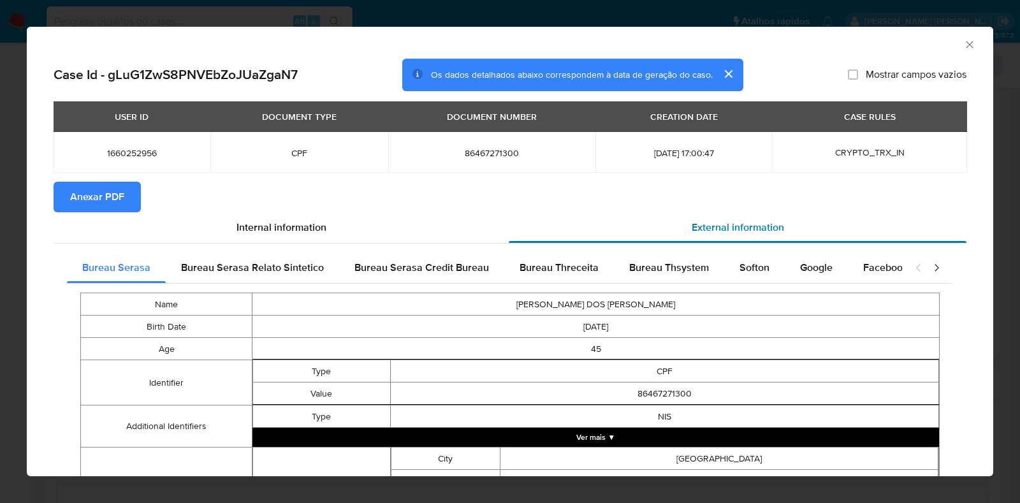
click at [722, 214] on div "External information" at bounding box center [738, 227] width 458 height 31
click at [676, 263] on span "Bureau Thsystem" at bounding box center [669, 267] width 80 height 15
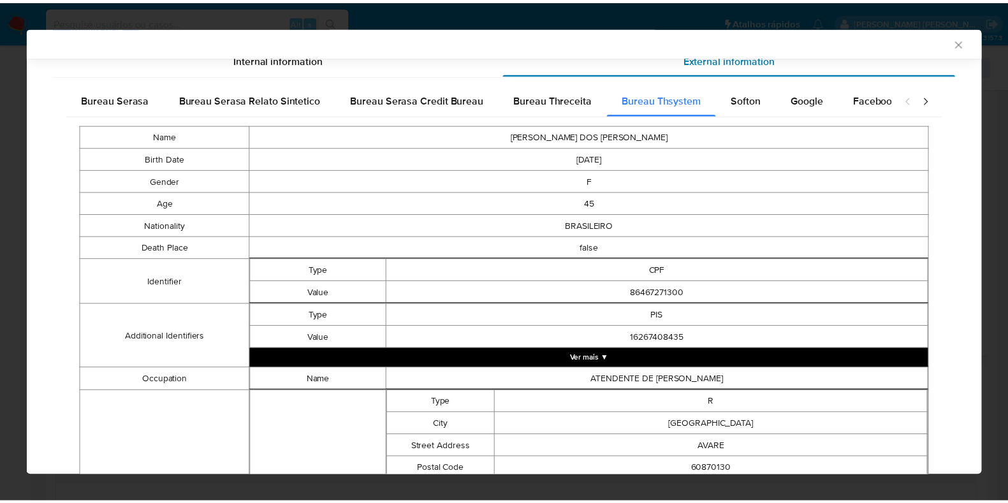
scroll to position [0, 0]
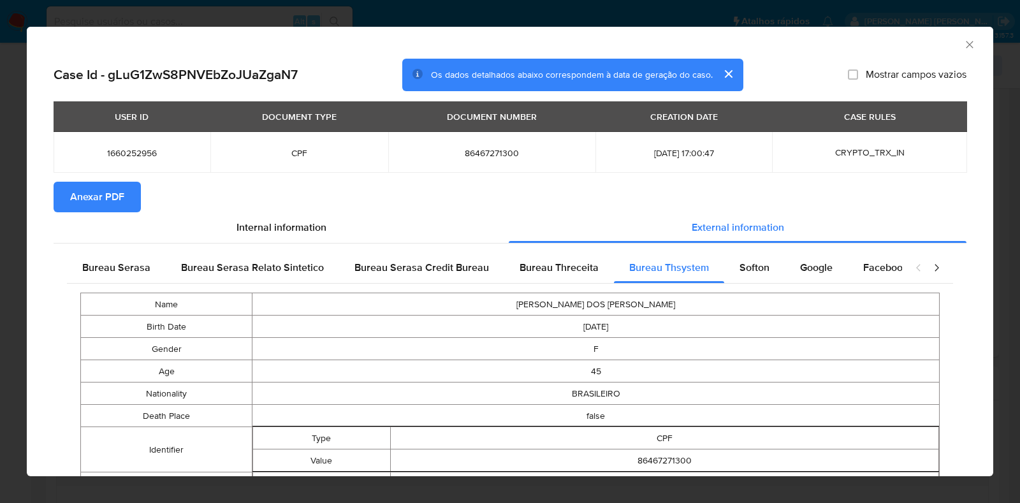
click at [476, 149] on span "86467271300" at bounding box center [492, 152] width 177 height 11
copy span "86467271300"
click at [134, 149] on span "1660252956" at bounding box center [132, 152] width 126 height 11
click at [133, 149] on span "1660252956" at bounding box center [132, 152] width 126 height 11
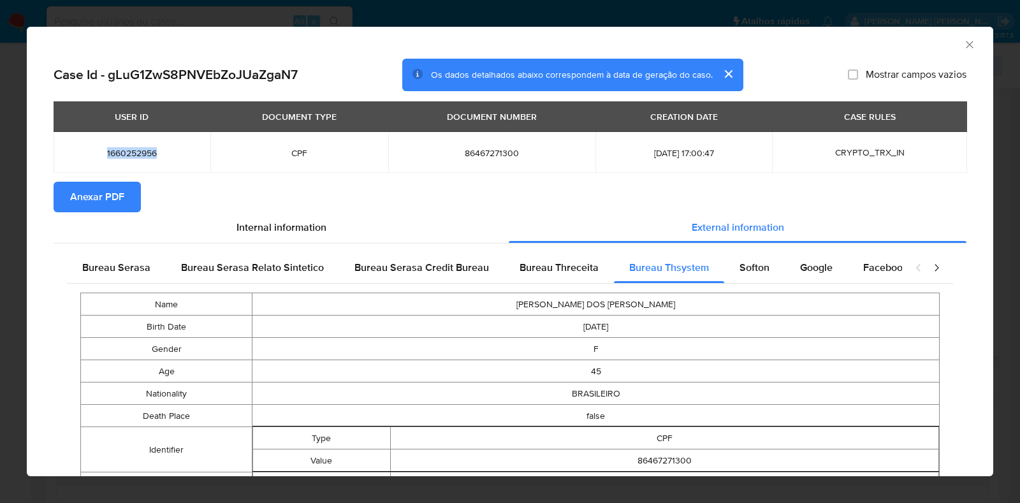
copy span "1660252956"
click at [0, 297] on div "AML Data Collector Case Id - gLuG1ZwS8PNVEbZoJUaZgaN7 Os dados detalhados abaix…" at bounding box center [510, 251] width 1020 height 503
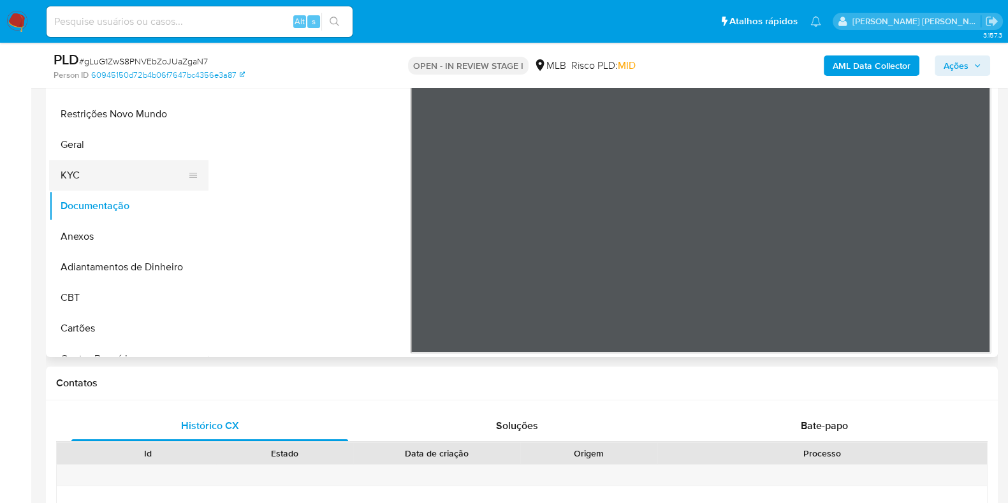
click at [115, 173] on button "KYC" at bounding box center [123, 175] width 149 height 31
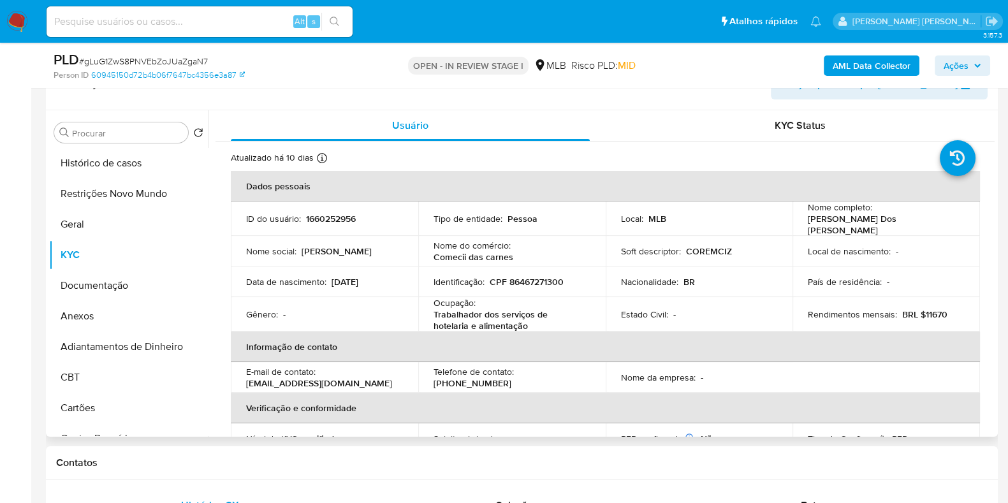
click at [531, 278] on p "CPF 86467271300" at bounding box center [527, 281] width 74 height 11
click at [530, 278] on p "CPF 86467271300" at bounding box center [527, 281] width 74 height 11
copy p "86467271300"
click at [141, 161] on button "Histórico de casos" at bounding box center [123, 163] width 149 height 31
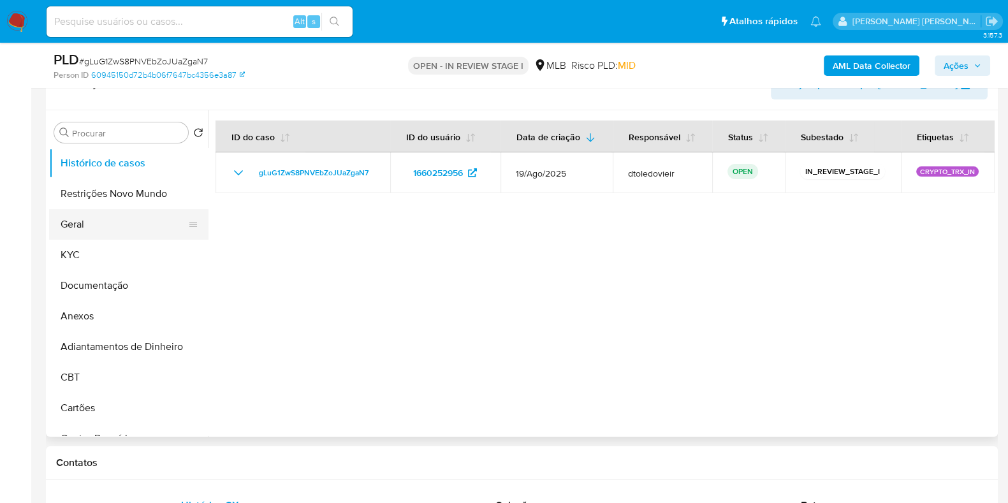
click at [107, 234] on button "Geral" at bounding box center [123, 224] width 149 height 31
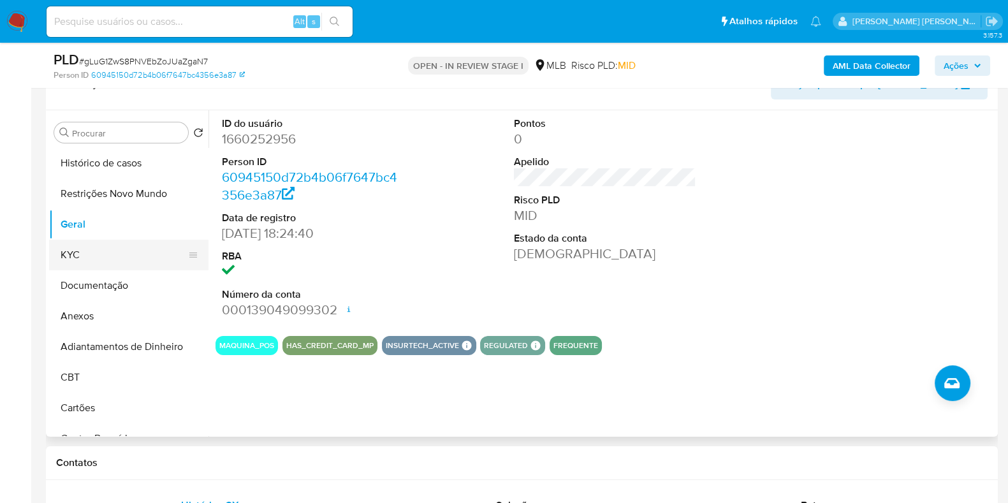
click at [117, 250] on button "KYC" at bounding box center [123, 255] width 149 height 31
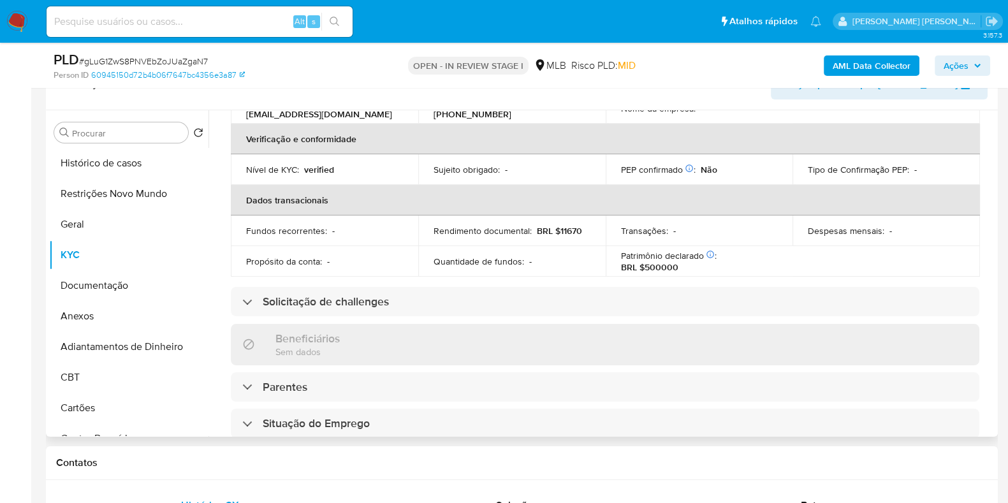
scroll to position [557, 0]
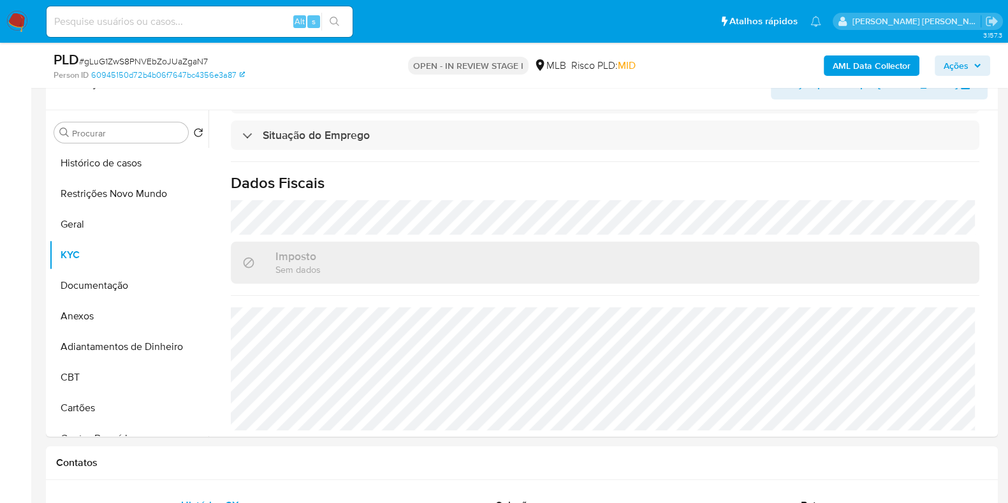
drag, startPoint x: 980, startPoint y: 55, endPoint x: 971, endPoint y: 62, distance: 11.0
click at [979, 57] on span "Ações" at bounding box center [963, 66] width 38 height 18
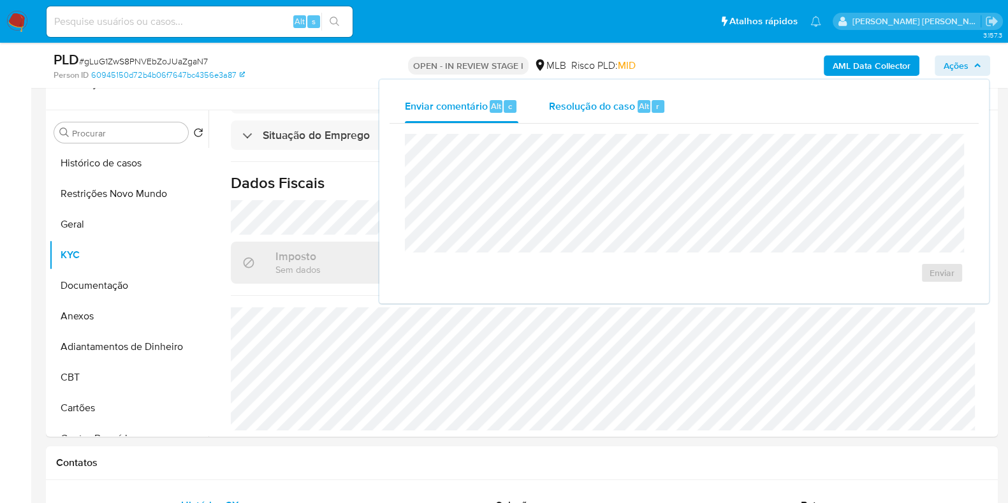
click at [595, 94] on div "Resolução do caso Alt r" at bounding box center [607, 106] width 117 height 33
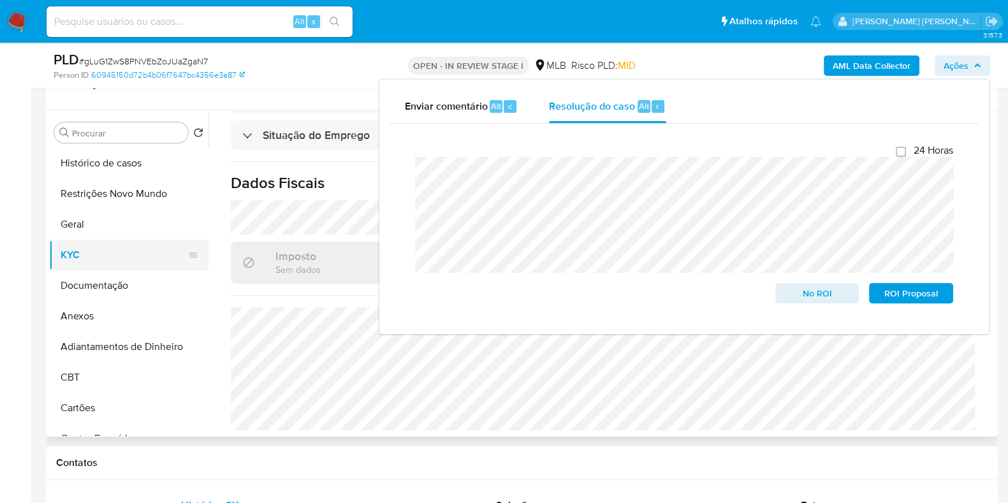
click at [73, 256] on button "KYC" at bounding box center [123, 255] width 149 height 31
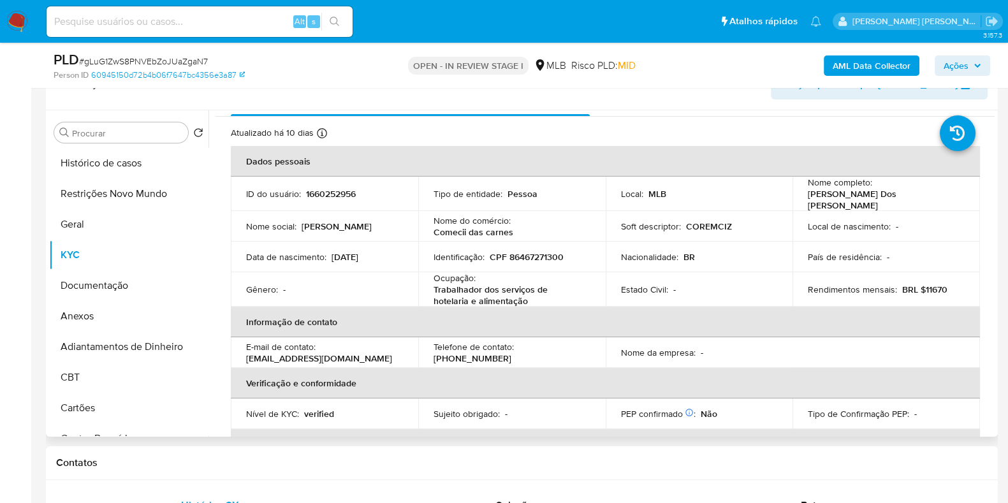
scroll to position [0, 0]
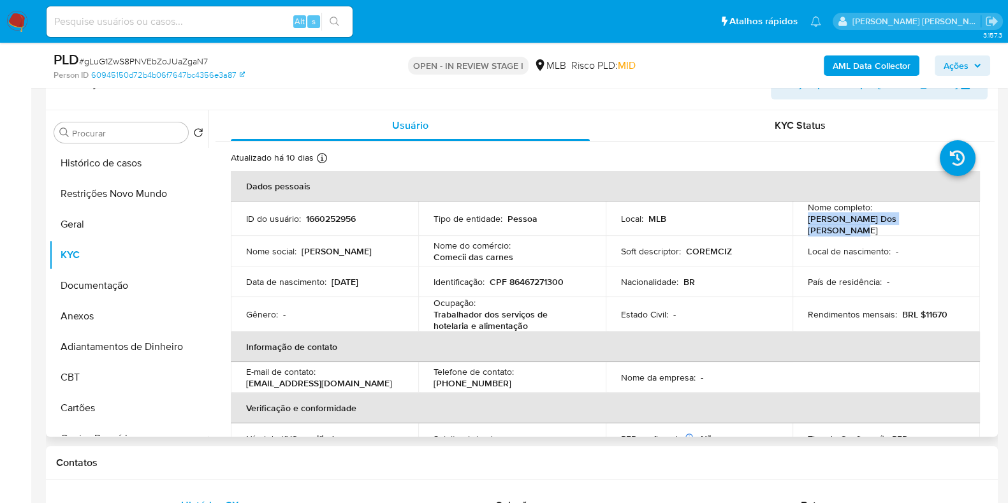
drag, startPoint x: 937, startPoint y: 221, endPoint x: 789, endPoint y: 221, distance: 148.5
click at [792, 221] on td "Nome completo : Francisca Veronica Dos Santos" at bounding box center [885, 218] width 187 height 34
copy p "Francisca Veronica Dos Santos"
click at [541, 276] on p "CPF 86467271300" at bounding box center [527, 281] width 74 height 11
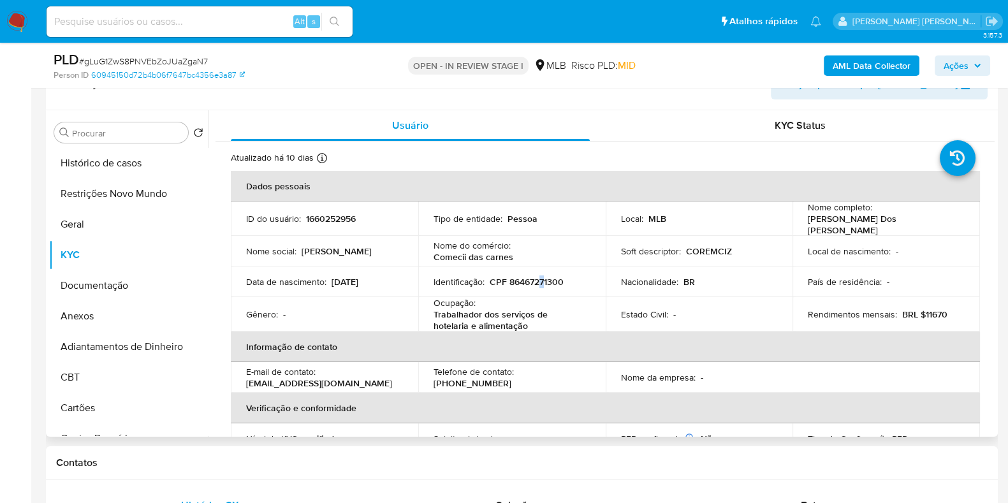
copy p "7"
click at [530, 277] on p "CPF 86467271300" at bounding box center [527, 281] width 74 height 11
copy p "86467271300"
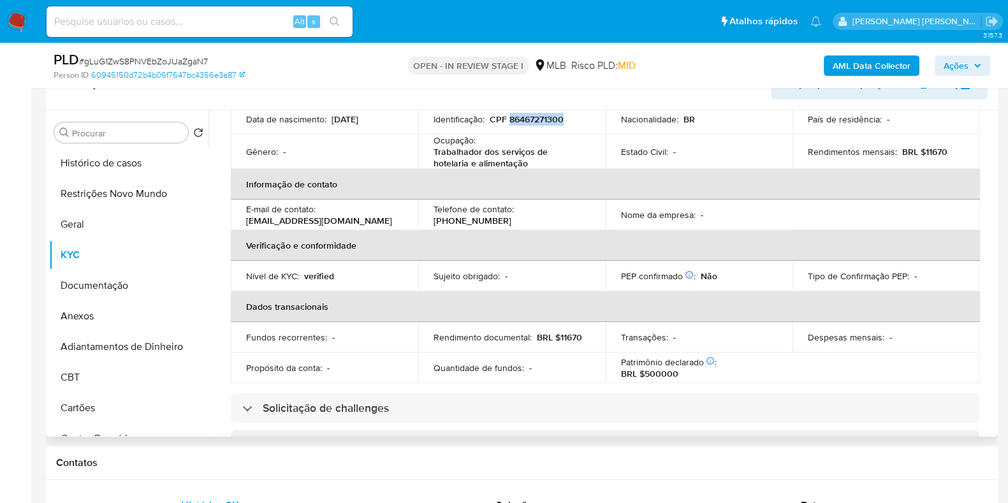
scroll to position [557, 0]
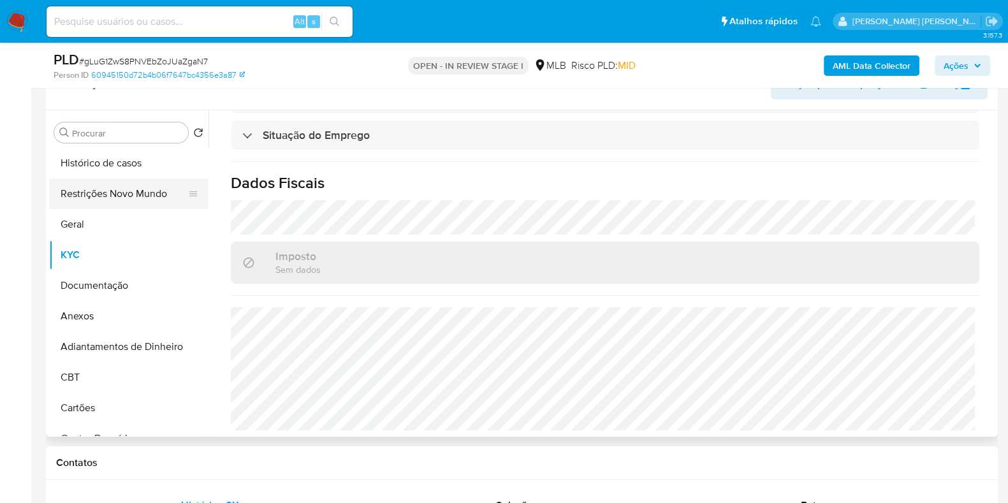
click at [96, 191] on button "Restrições Novo Mundo" at bounding box center [123, 194] width 149 height 31
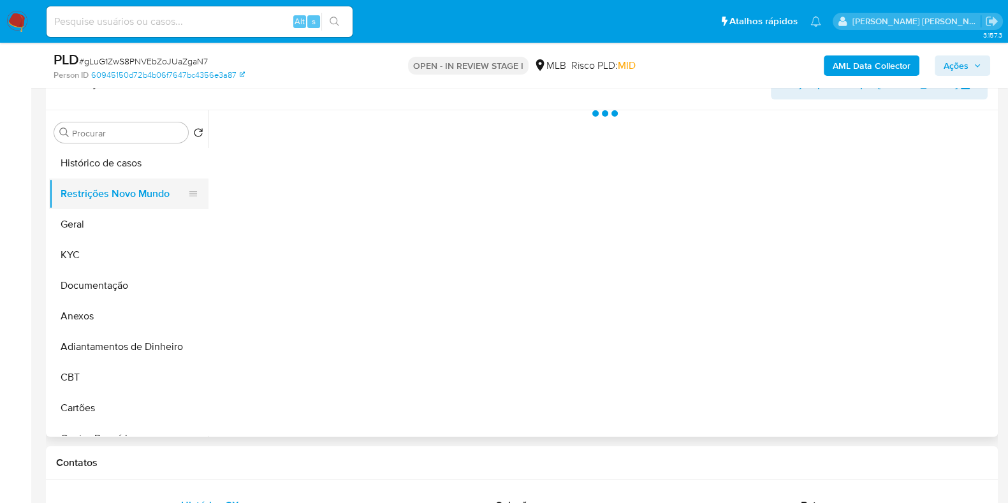
scroll to position [0, 0]
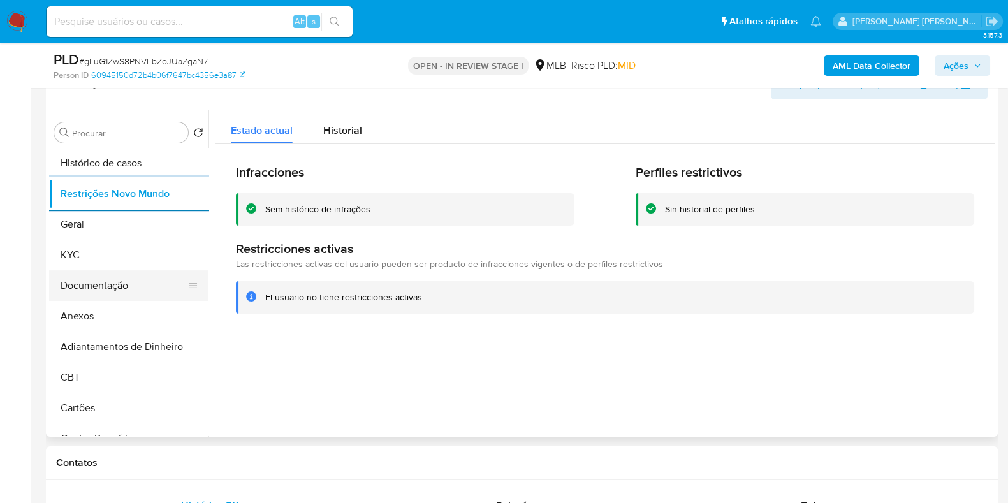
click at [101, 285] on button "Documentação" at bounding box center [123, 285] width 149 height 31
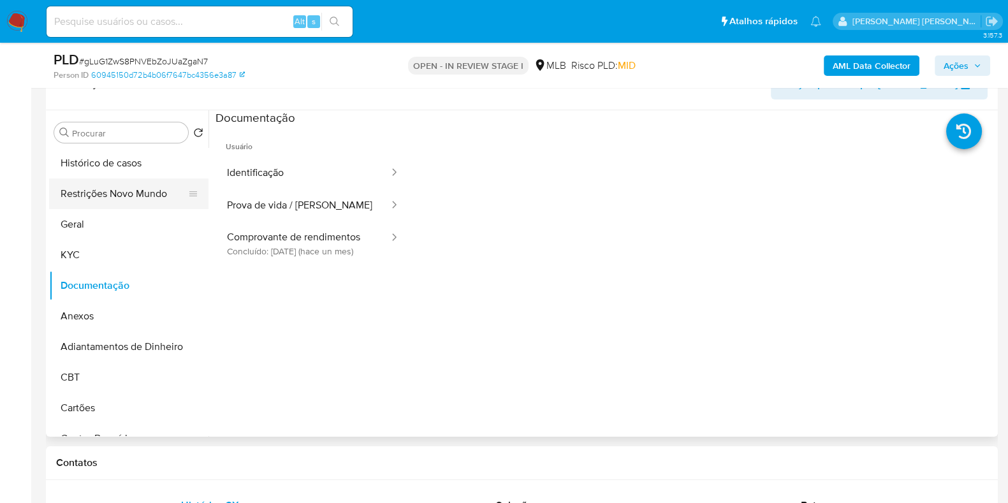
click at [128, 187] on button "Restrições Novo Mundo" at bounding box center [123, 194] width 149 height 31
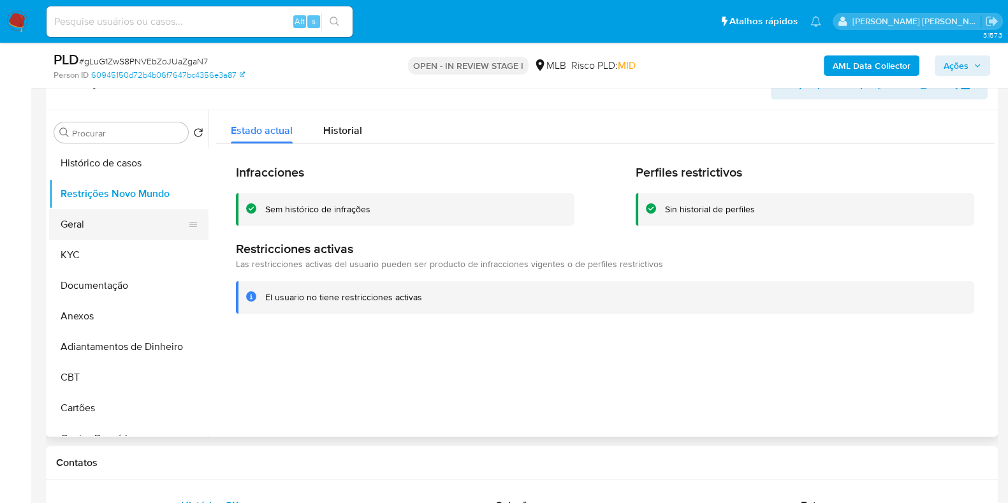
click at [82, 222] on button "Geral" at bounding box center [123, 224] width 149 height 31
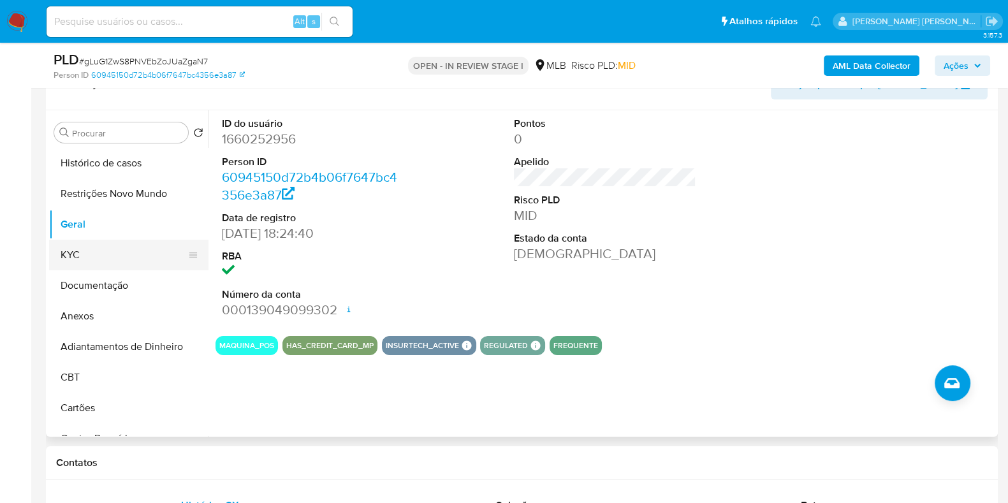
click at [80, 256] on button "KYC" at bounding box center [123, 255] width 149 height 31
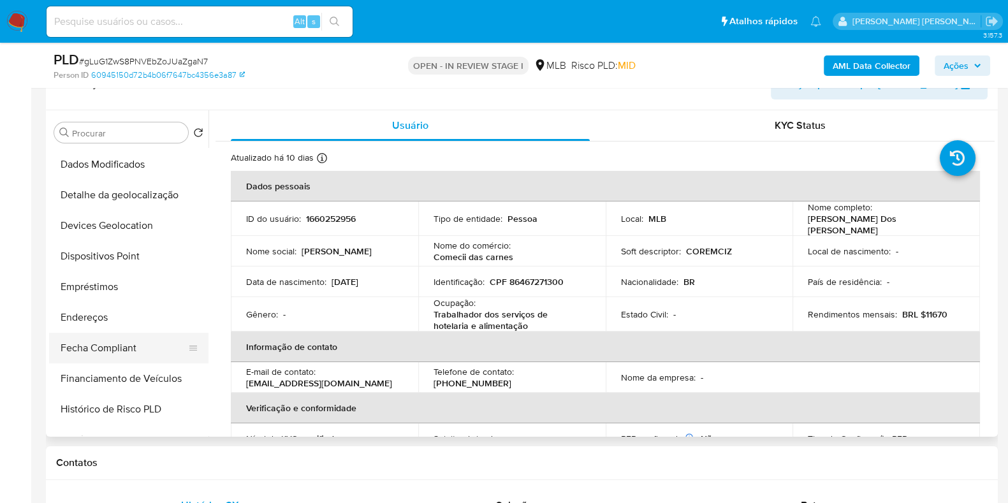
scroll to position [398, 0]
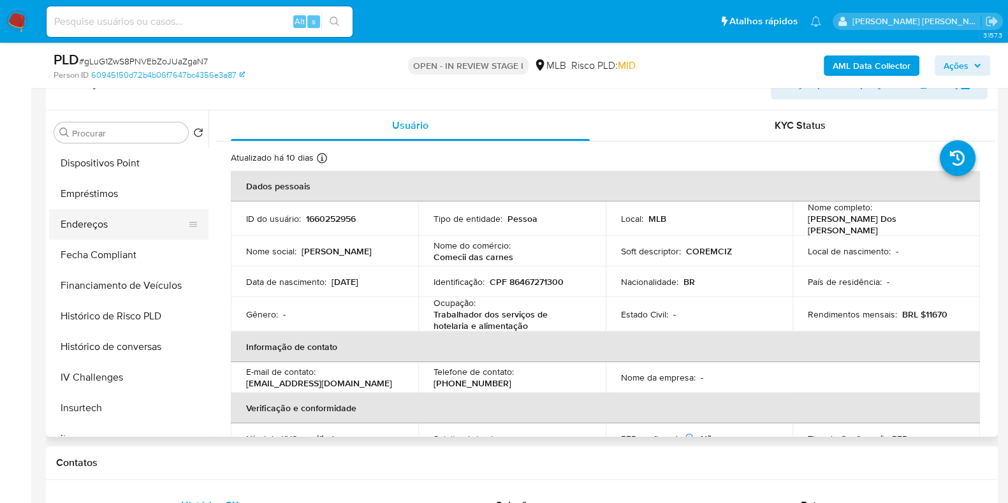
click at [119, 222] on button "Endereços" at bounding box center [123, 224] width 149 height 31
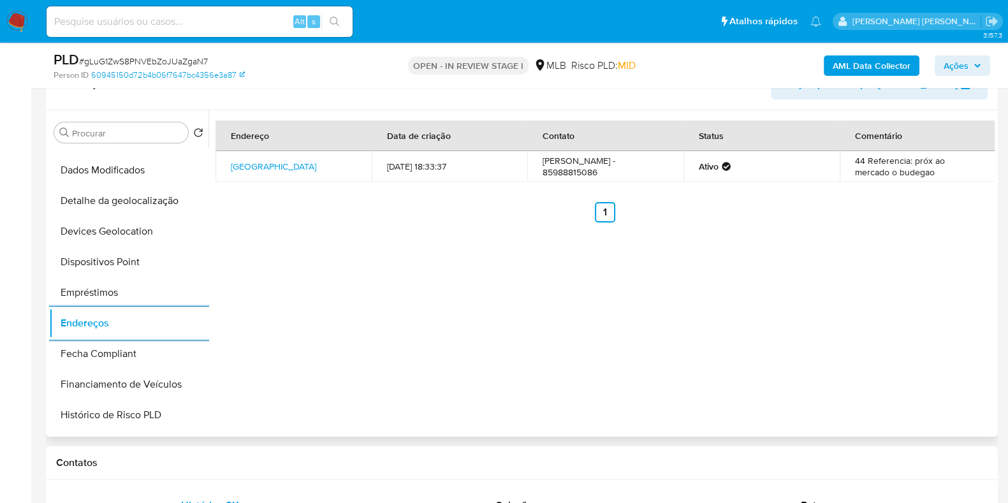
scroll to position [159, 0]
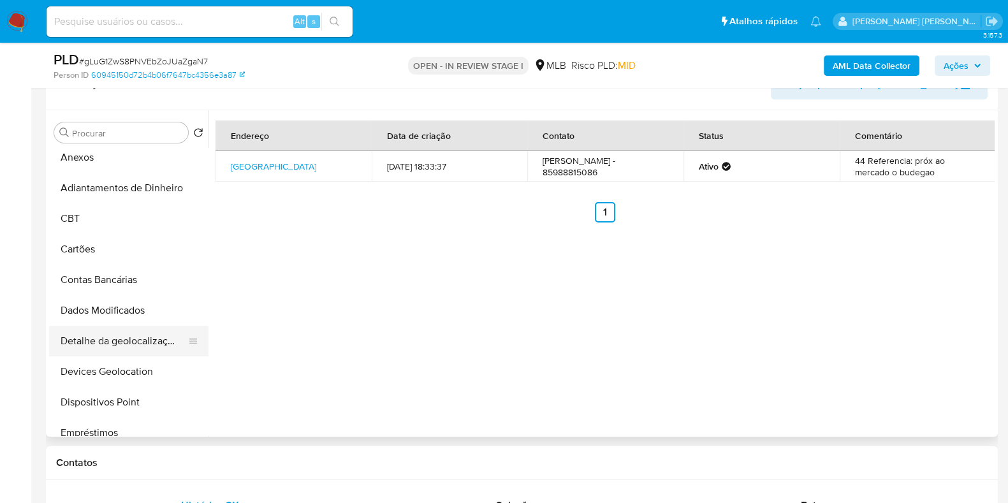
click at [120, 333] on button "Detalhe da geolocalização" at bounding box center [123, 341] width 149 height 31
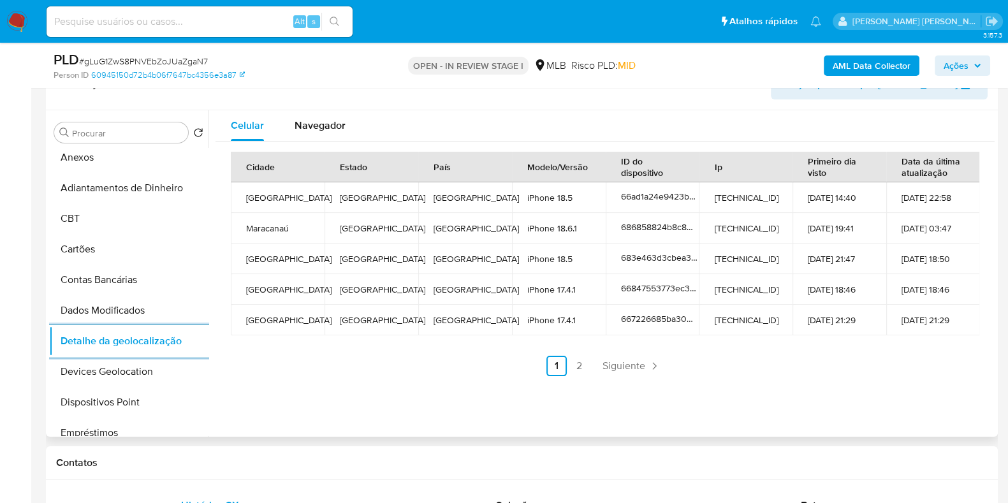
scroll to position [0, 0]
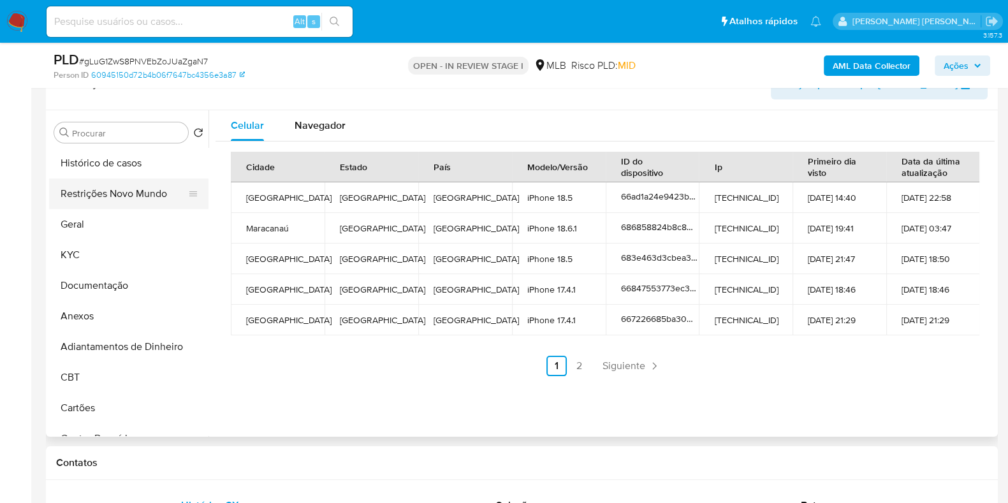
click at [140, 199] on button "Restrições Novo Mundo" at bounding box center [123, 194] width 149 height 31
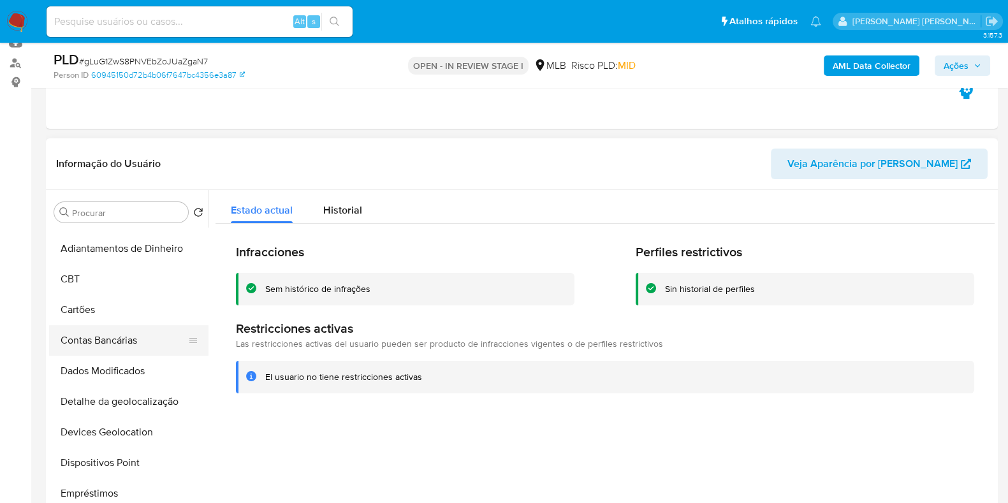
scroll to position [239, 0]
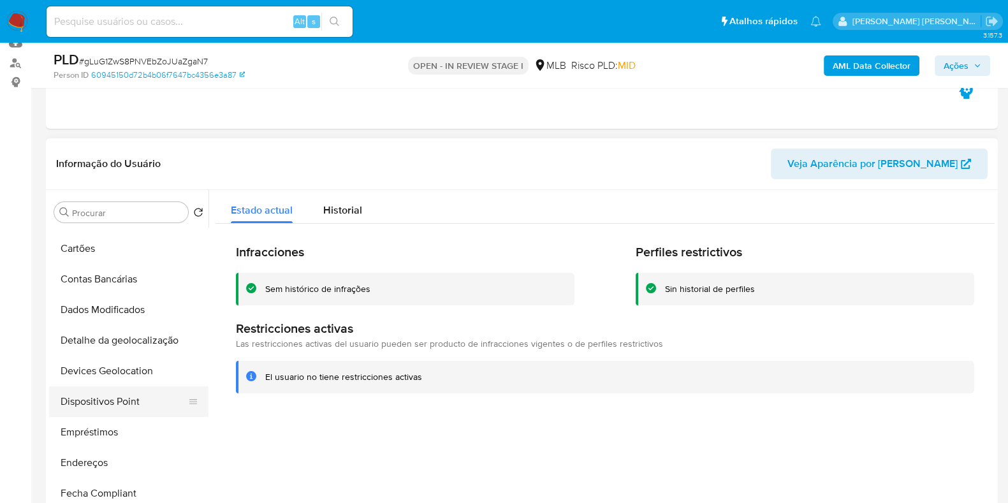
click at [122, 398] on button "Dispositivos Point" at bounding box center [123, 401] width 149 height 31
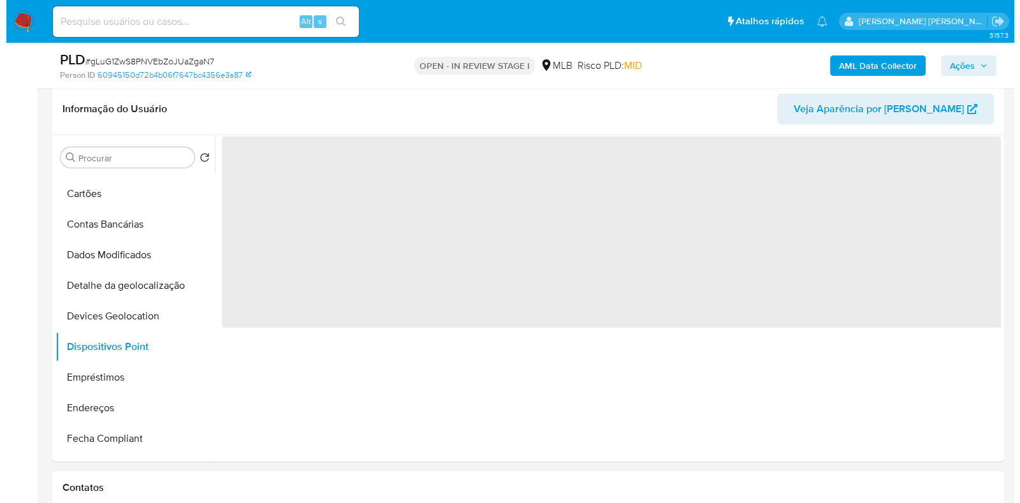
scroll to position [221, 0]
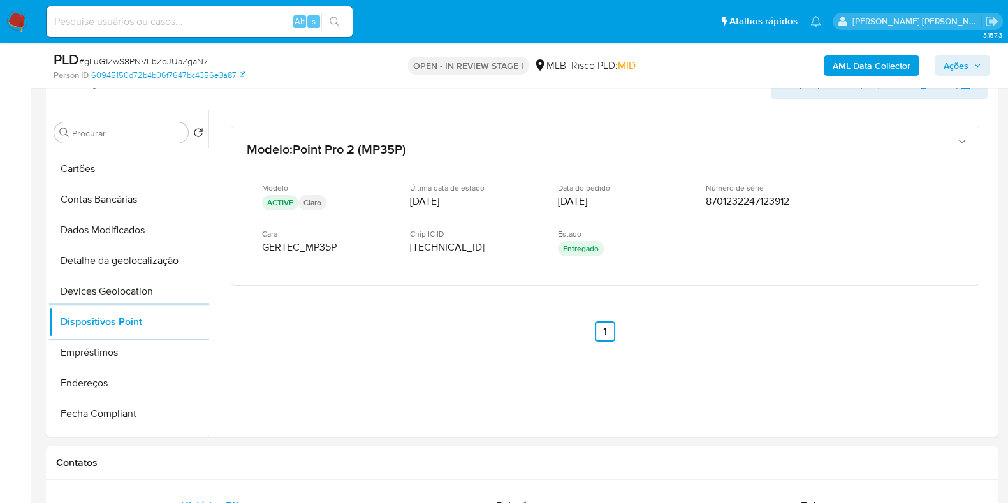
click at [902, 55] on b "AML Data Collector" at bounding box center [872, 65] width 78 height 20
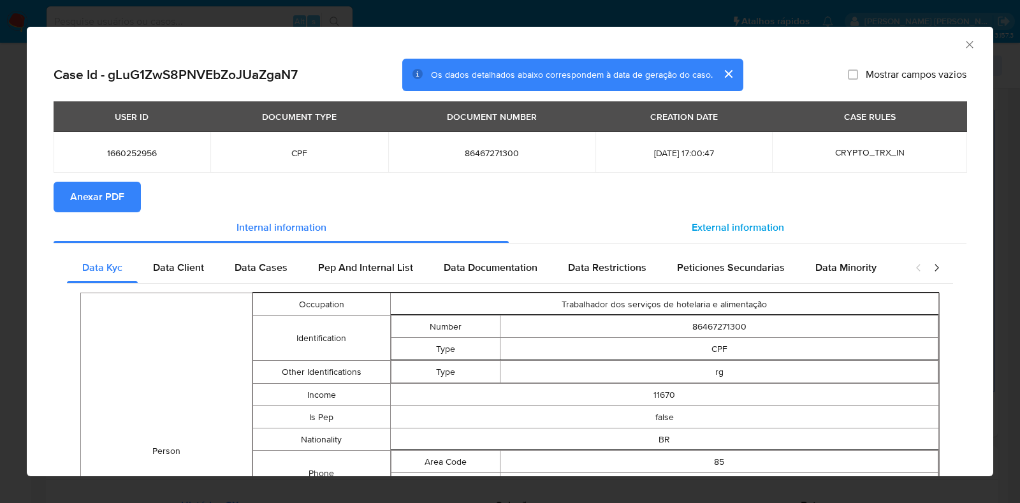
drag, startPoint x: 736, startPoint y: 219, endPoint x: 734, endPoint y: 230, distance: 11.0
click at [735, 219] on div "External information" at bounding box center [738, 227] width 458 height 31
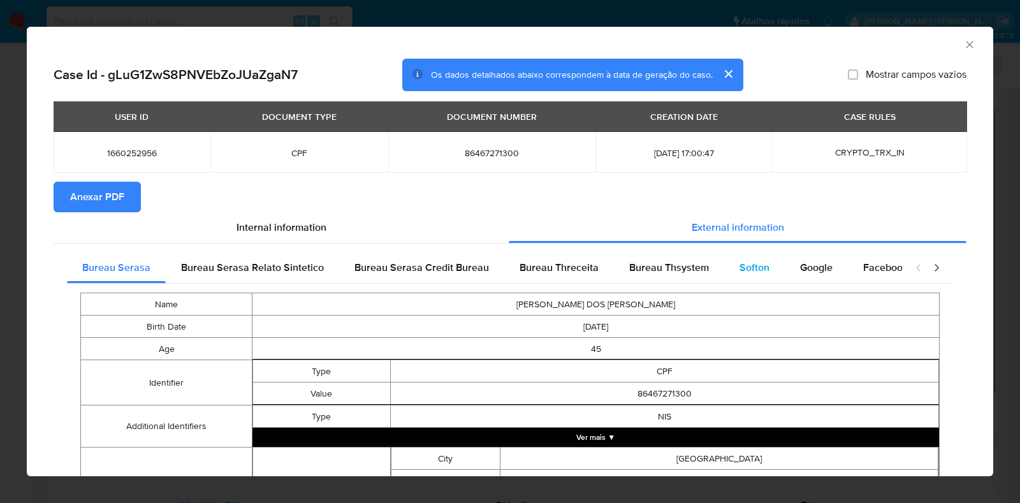
click at [725, 266] on div "Softon" at bounding box center [754, 267] width 61 height 31
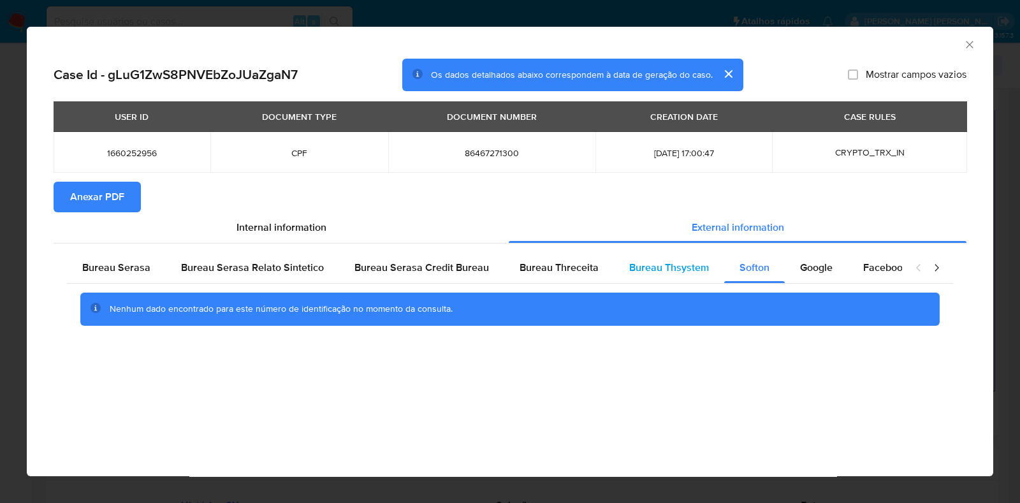
click at [682, 269] on span "Bureau Thsystem" at bounding box center [669, 267] width 80 height 15
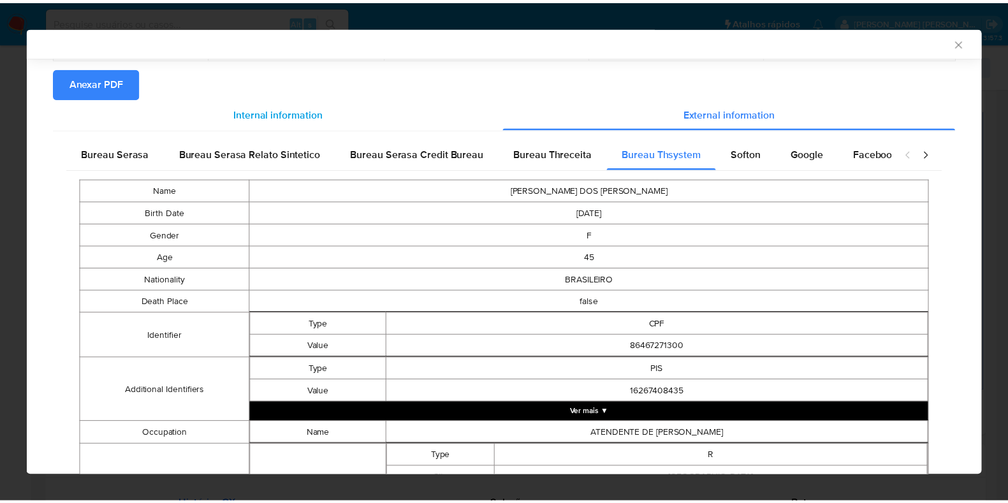
scroll to position [0, 0]
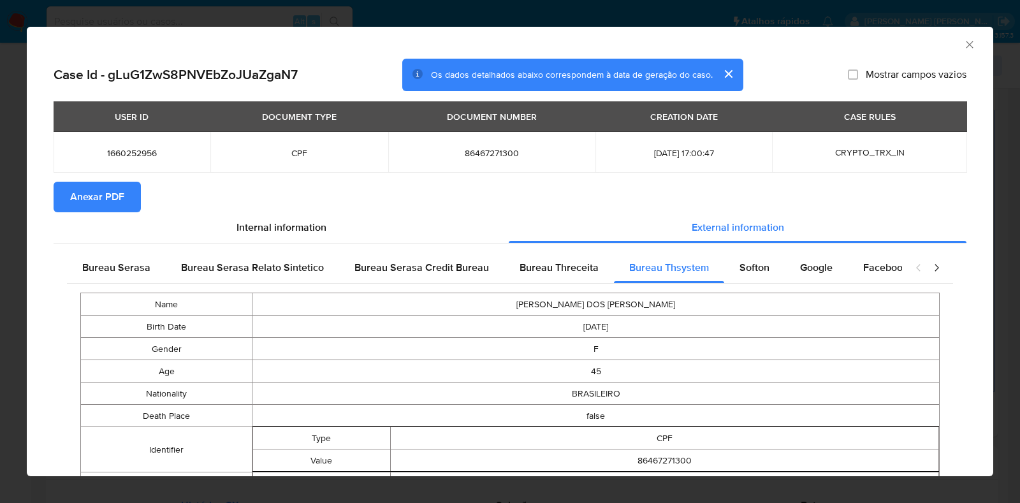
click at [116, 196] on span "Anexar PDF" at bounding box center [97, 197] width 54 height 28
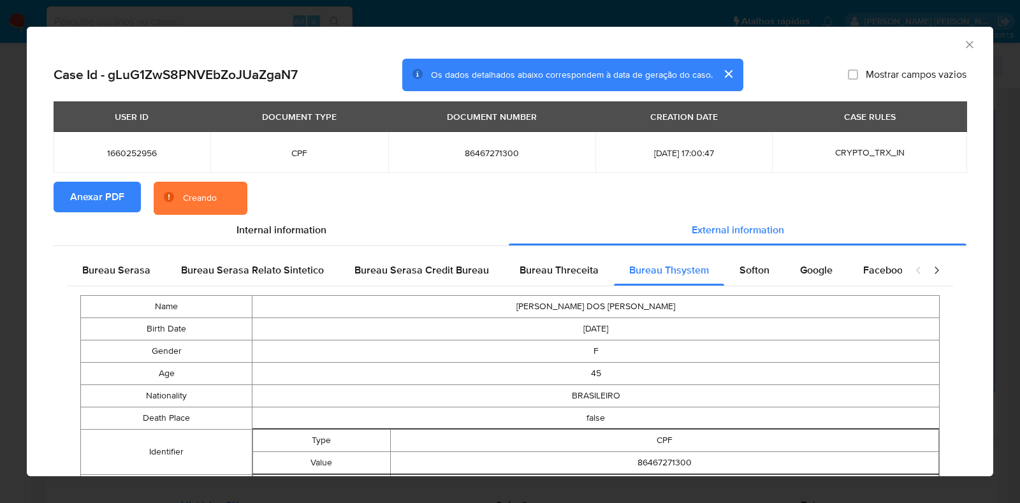
click at [0, 241] on div "AML Data Collector Case Id - gLuG1ZwS8PNVEbZoJUaZgaN7 Os dados detalhados abaix…" at bounding box center [510, 251] width 1020 height 503
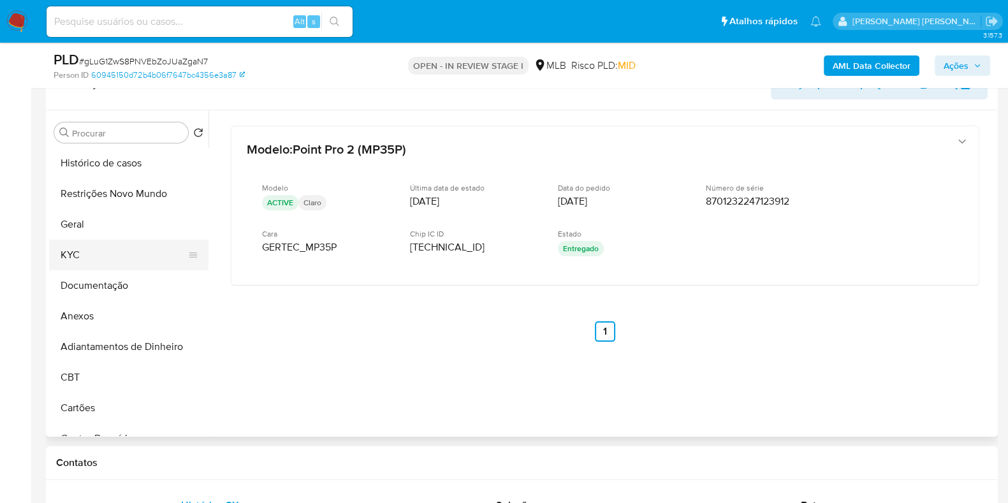
click at [112, 253] on button "KYC" at bounding box center [123, 255] width 149 height 31
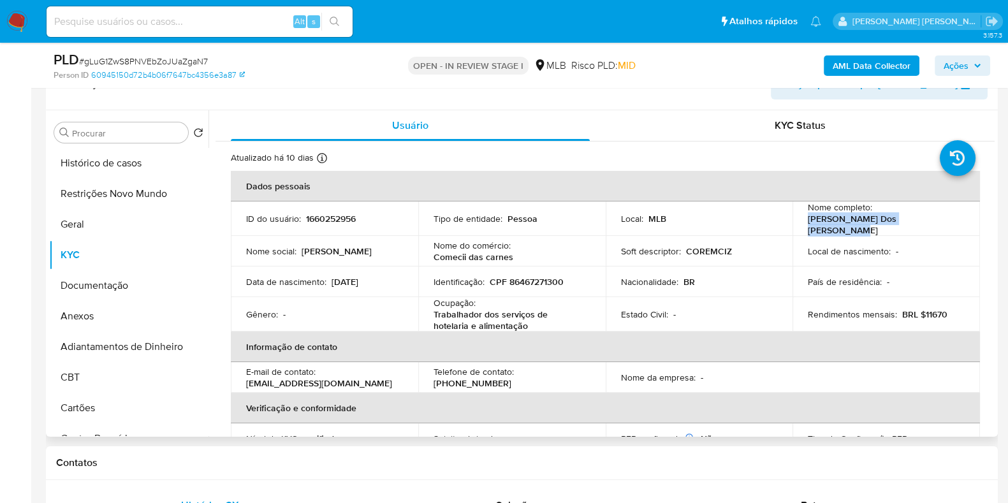
drag, startPoint x: 935, startPoint y: 223, endPoint x: 797, endPoint y: 222, distance: 138.3
click at [799, 222] on td "Nome completo : Francisca Veronica Dos Santos" at bounding box center [885, 218] width 187 height 34
copy p "Francisca Veronica Dos Santos"
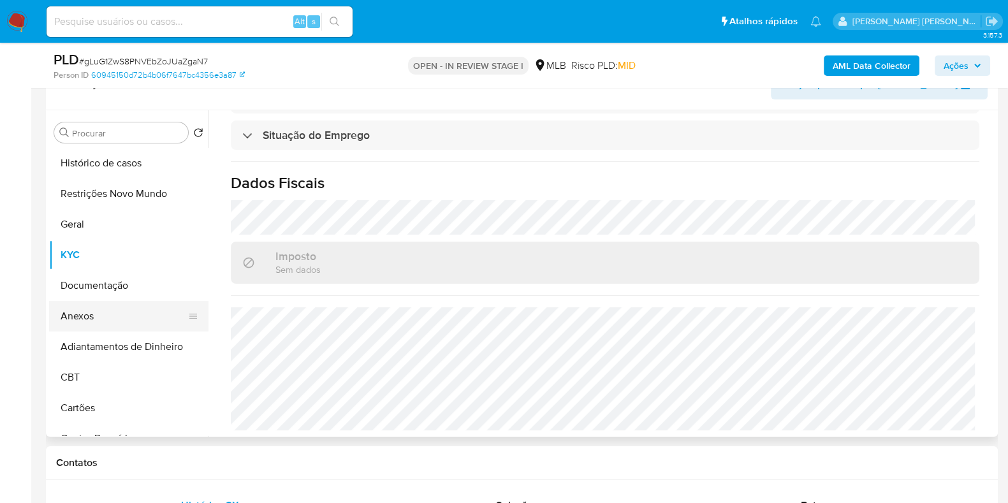
click at [120, 312] on button "Anexos" at bounding box center [123, 316] width 149 height 31
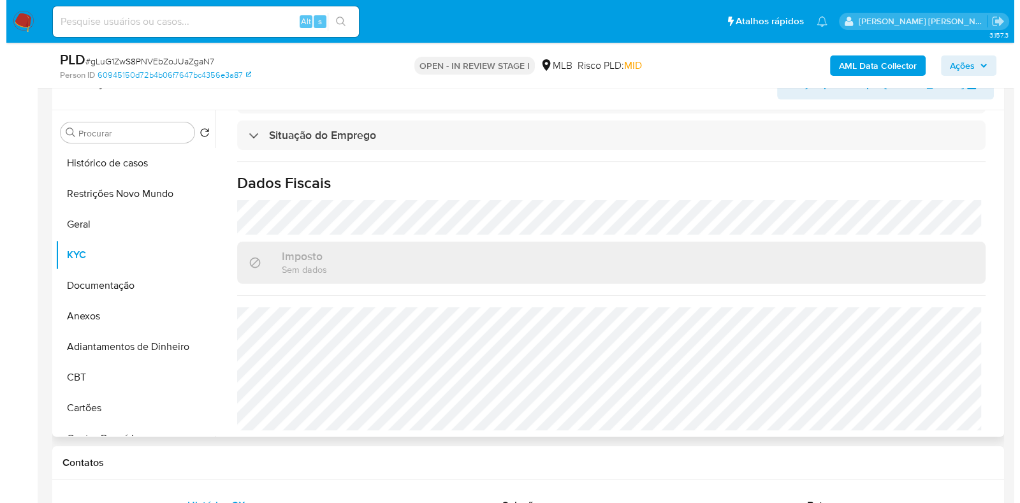
scroll to position [0, 0]
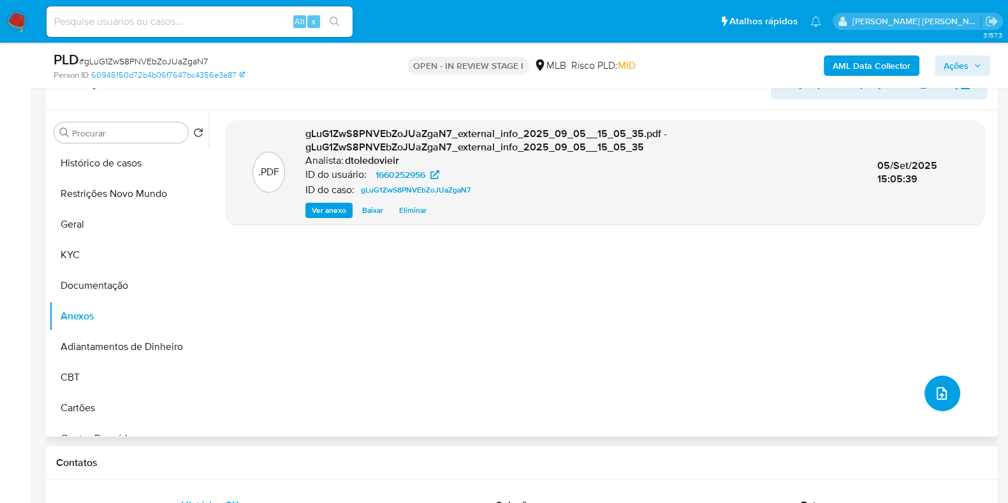
click at [938, 394] on icon "upload-file" at bounding box center [941, 393] width 15 height 15
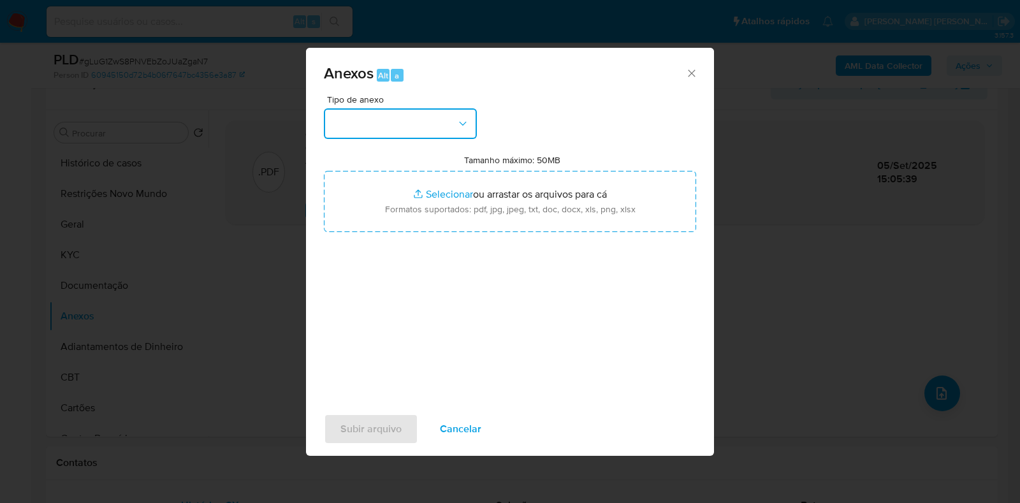
click at [389, 121] on button "button" at bounding box center [400, 123] width 153 height 31
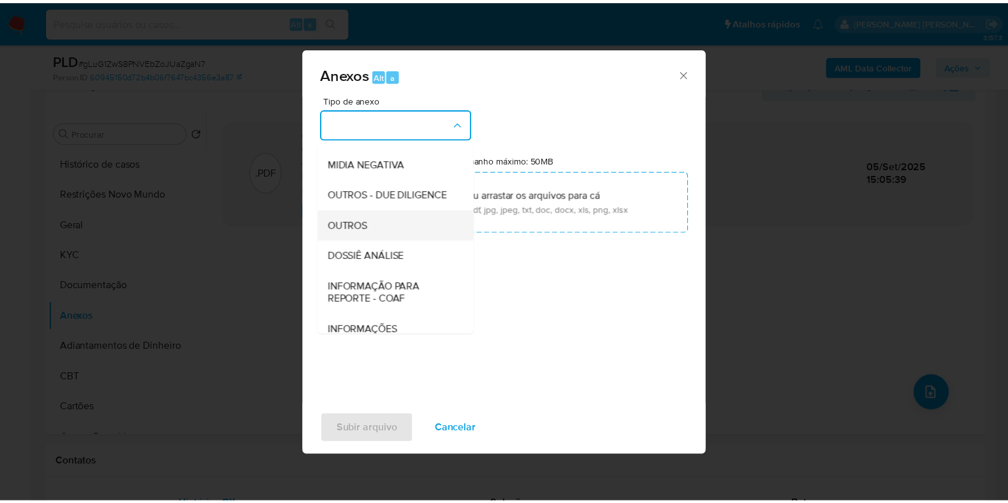
scroll to position [196, 0]
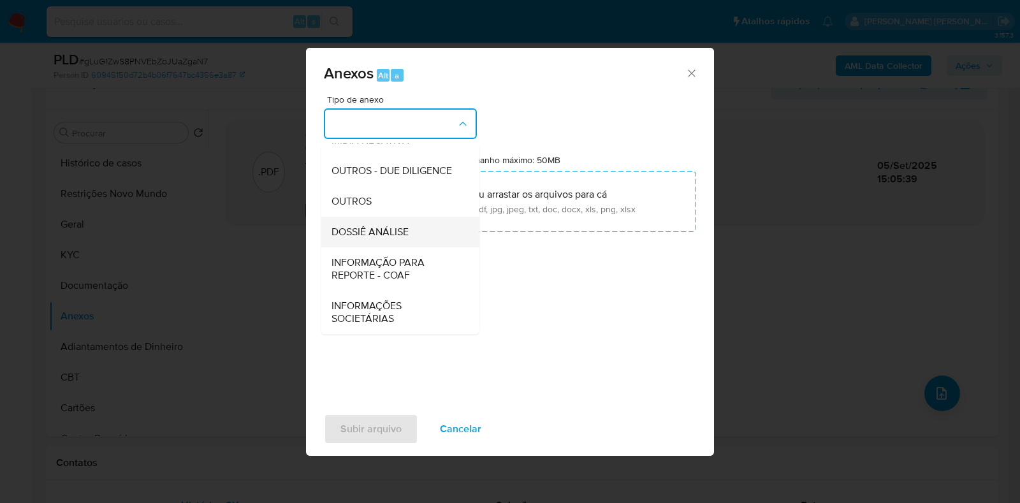
click at [371, 227] on span "DOSSIÊ ANÁLISE" at bounding box center [370, 232] width 77 height 13
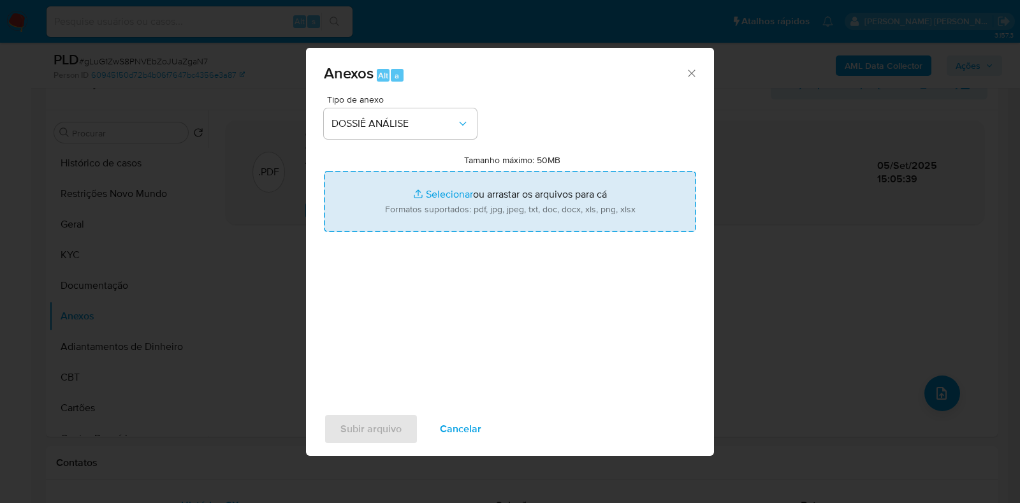
type input "C:\fakepath\CPF 86467271300 - FRANCISCA VERONICA DOS SANTOS.pdf"
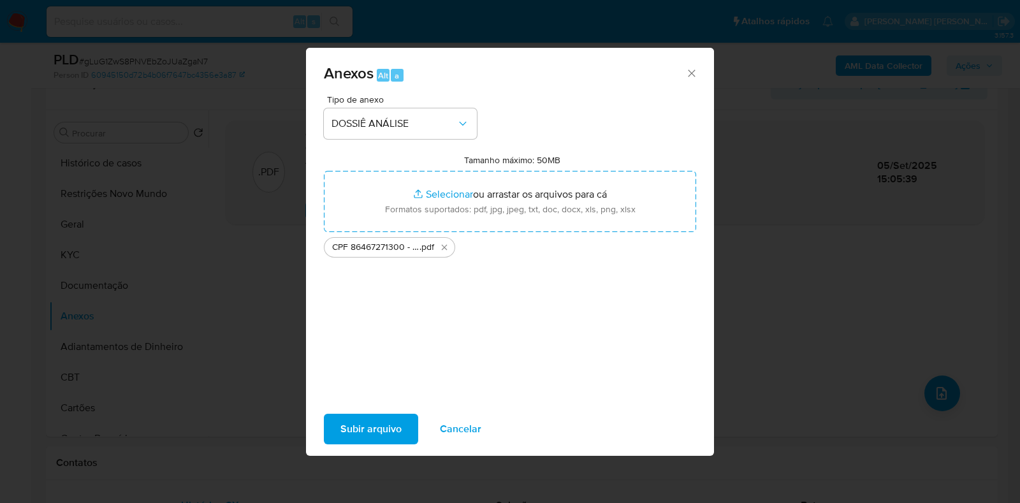
click at [341, 429] on span "Subir arquivo" at bounding box center [370, 429] width 61 height 28
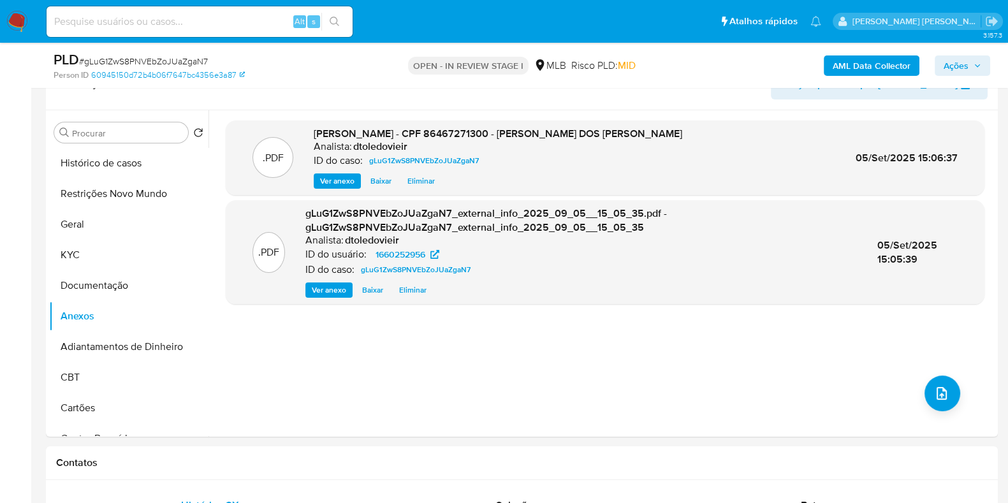
click at [956, 64] on span "Ações" at bounding box center [956, 65] width 25 height 20
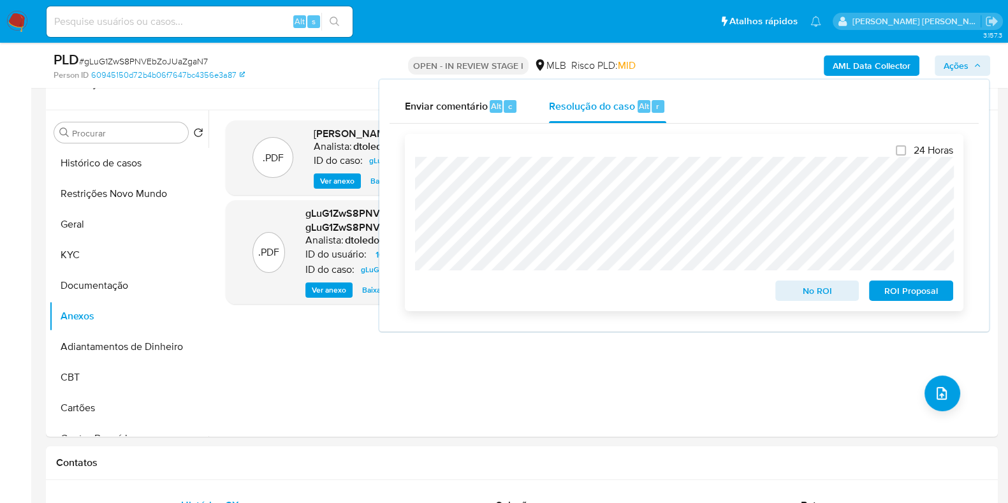
click at [795, 291] on span "No ROI" at bounding box center [817, 291] width 66 height 18
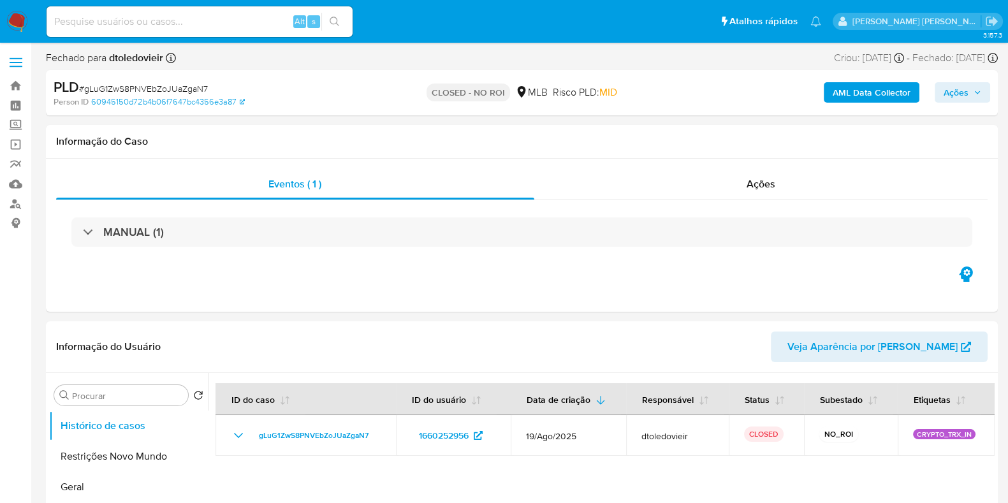
select select "10"
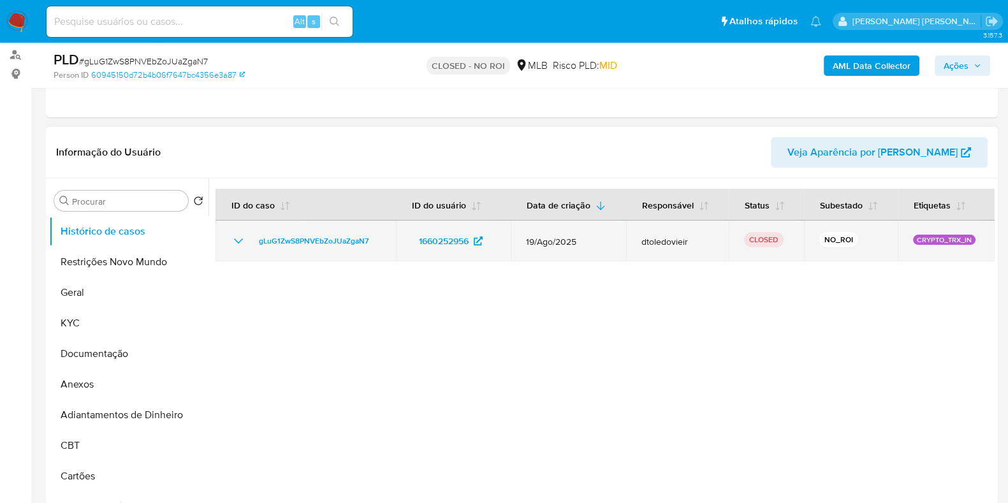
scroll to position [159, 0]
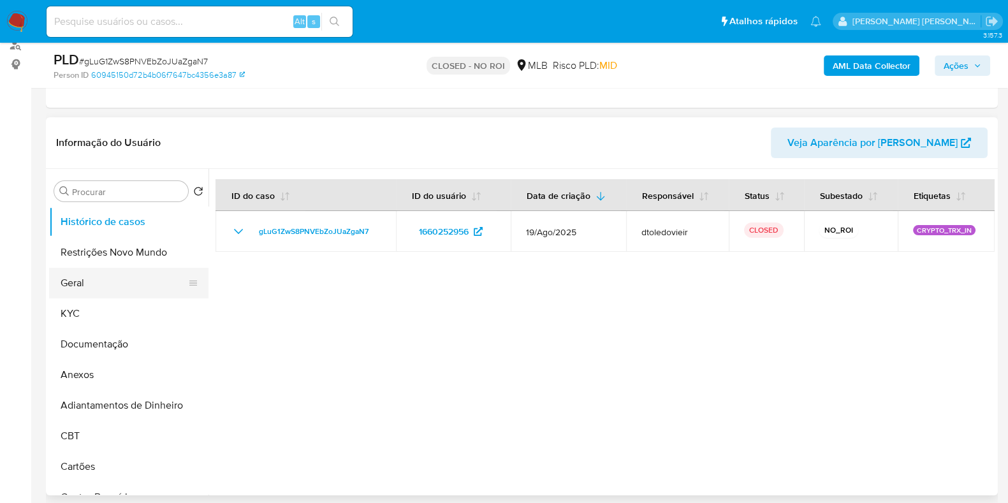
click at [98, 277] on button "Geral" at bounding box center [123, 283] width 149 height 31
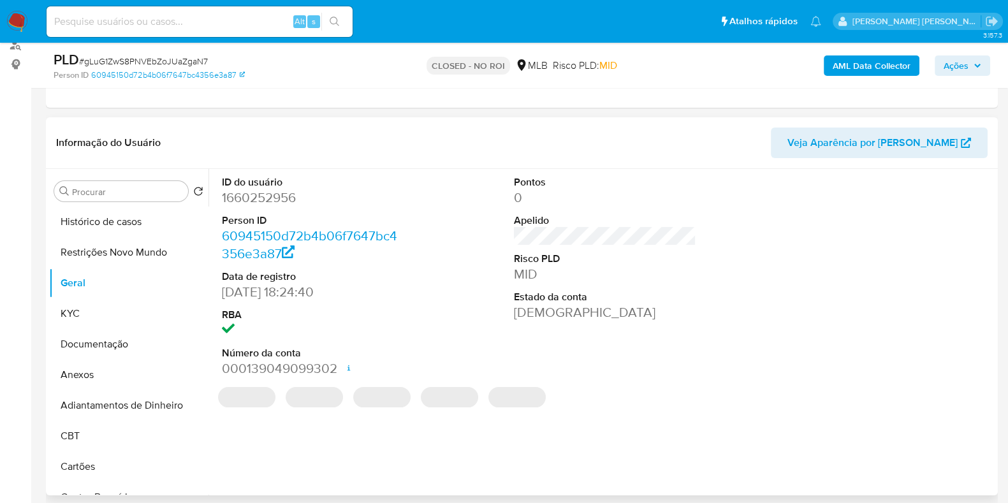
click at [249, 193] on dd "1660252956" at bounding box center [313, 198] width 182 height 18
copy dd "1660252956"
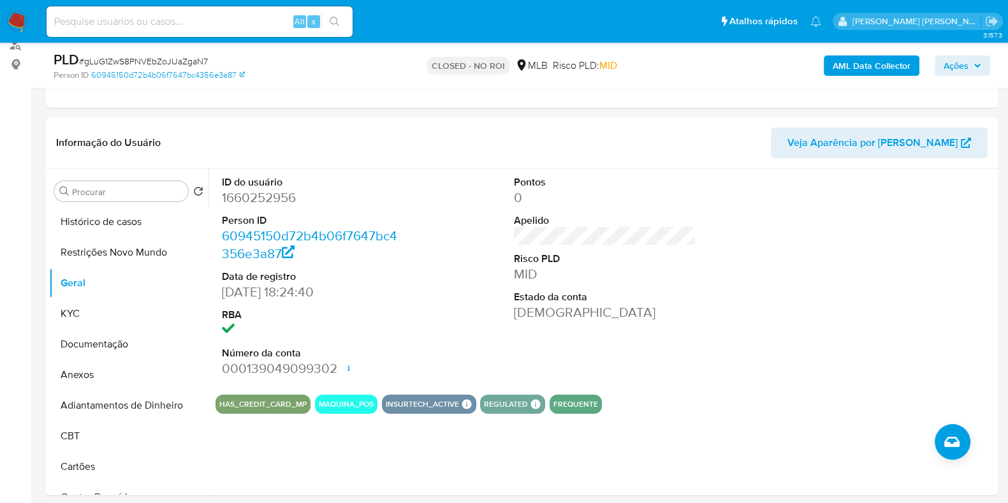
click at [202, 18] on input at bounding box center [200, 21] width 306 height 17
paste input "276200339"
type input "276200339"
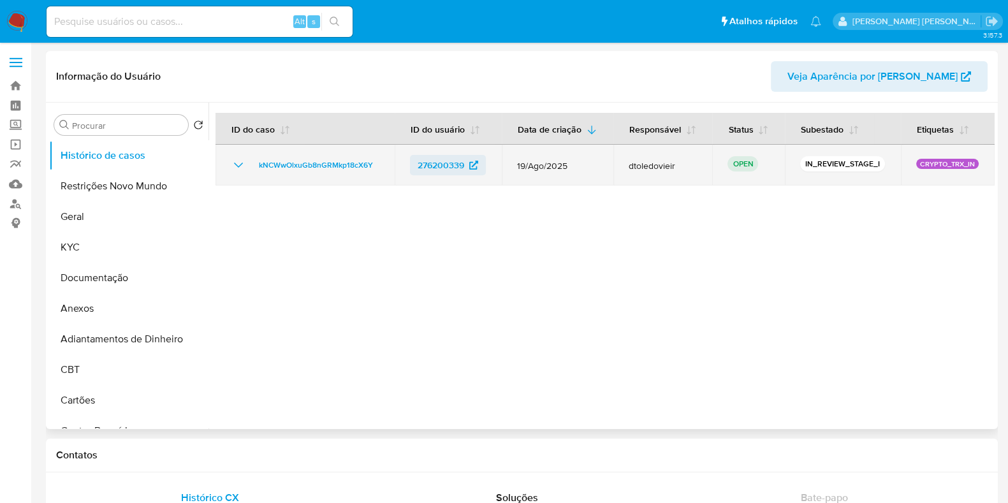
select select "10"
click at [332, 164] on span "kNCWwOlxuGb8nGRMkp18cX6Y" at bounding box center [316, 164] width 114 height 15
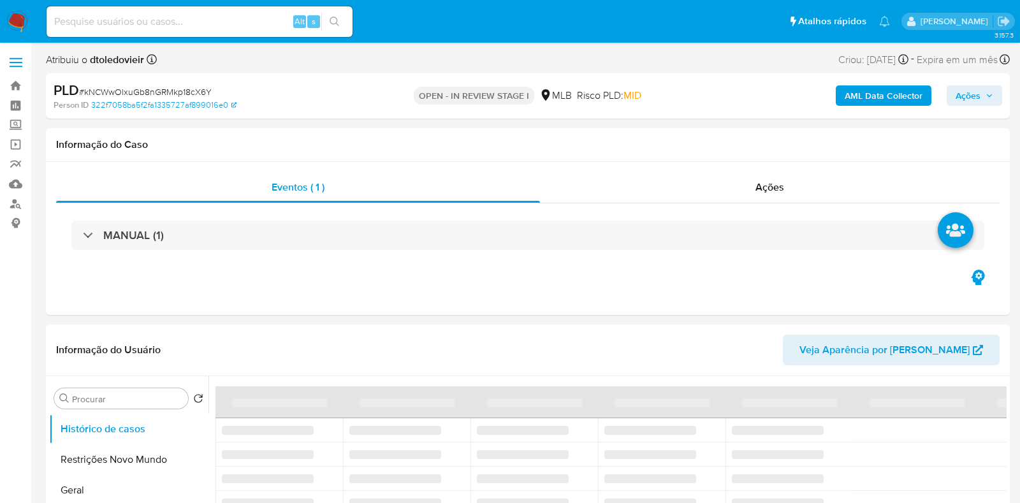
select select "10"
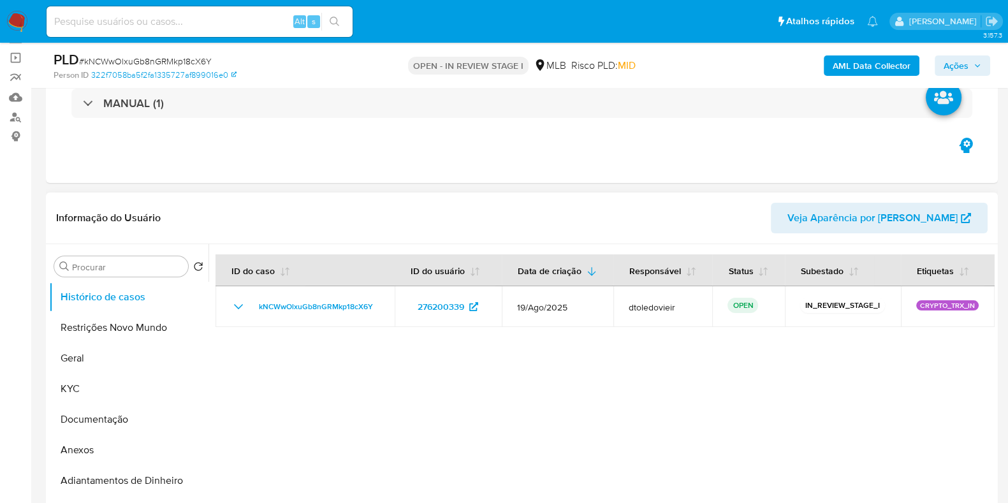
scroll to position [159, 0]
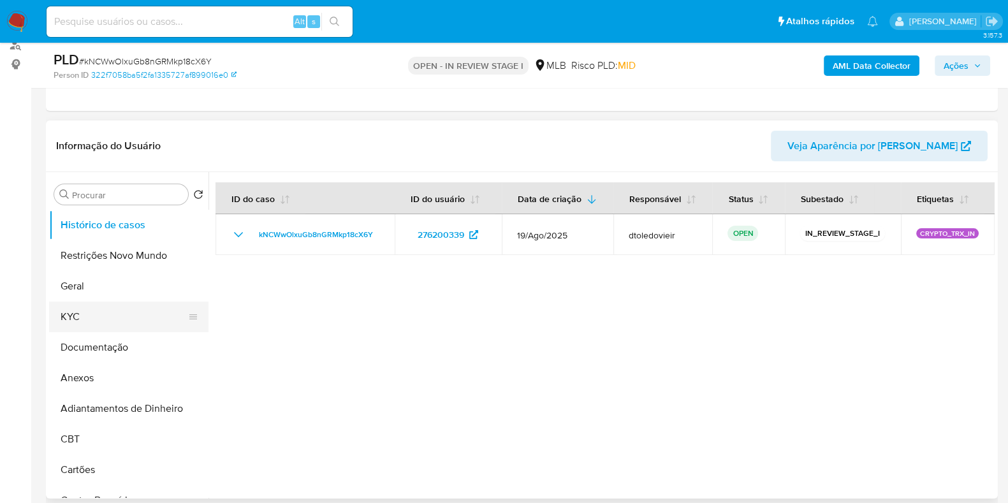
click at [105, 304] on button "KYC" at bounding box center [123, 317] width 149 height 31
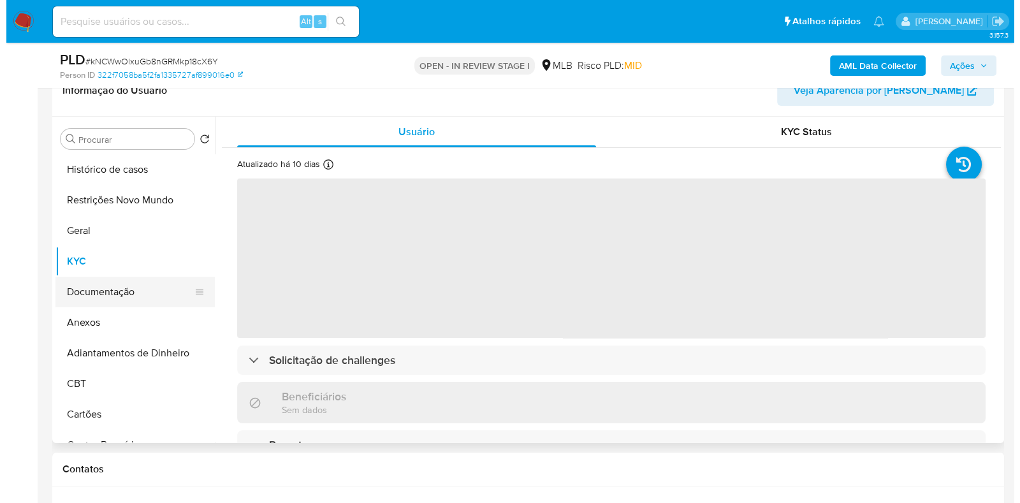
scroll to position [239, 0]
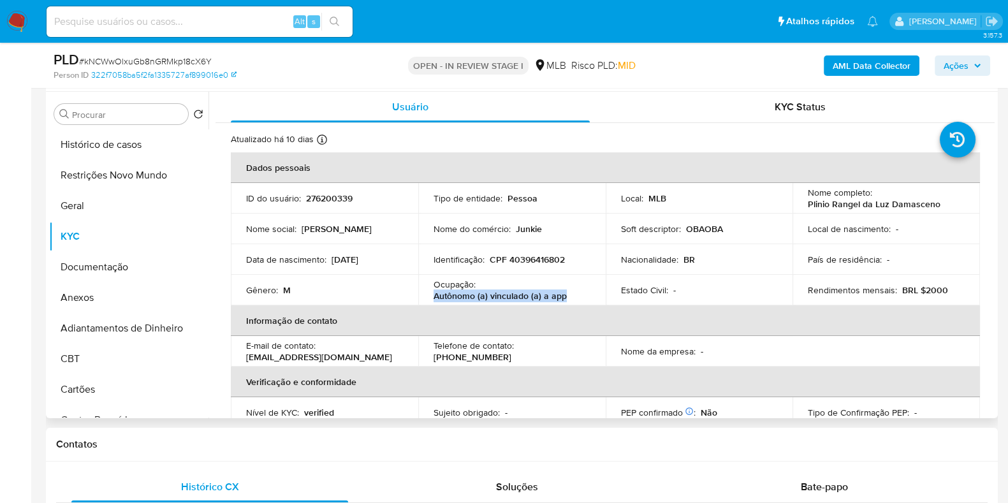
drag, startPoint x: 429, startPoint y: 297, endPoint x: 564, endPoint y: 298, distance: 135.2
click at [564, 298] on td "Ocupação : Autônomo (a) vinculado (a) a app" at bounding box center [511, 290] width 187 height 31
copy p "Autônomo (a) vinculado (a) a app"
click at [120, 266] on button "Documentação" at bounding box center [123, 267] width 149 height 31
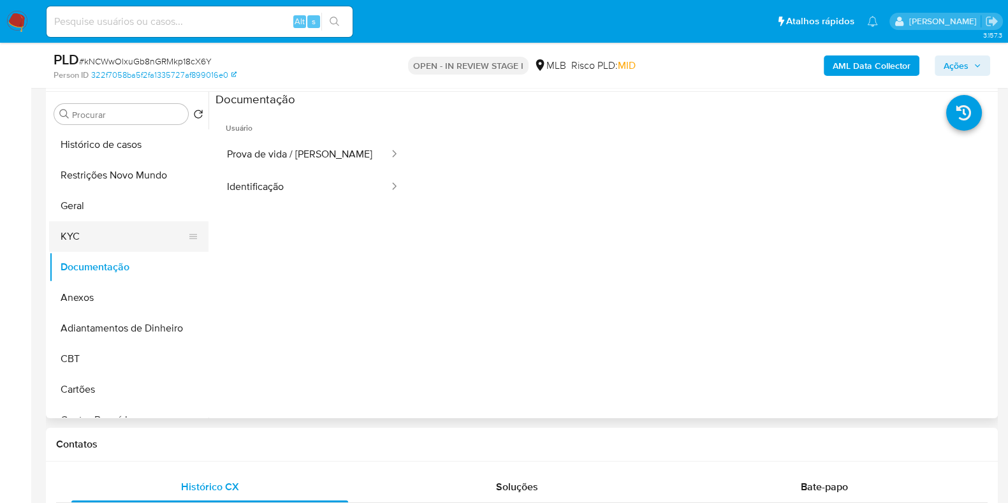
click at [120, 231] on button "KYC" at bounding box center [123, 236] width 149 height 31
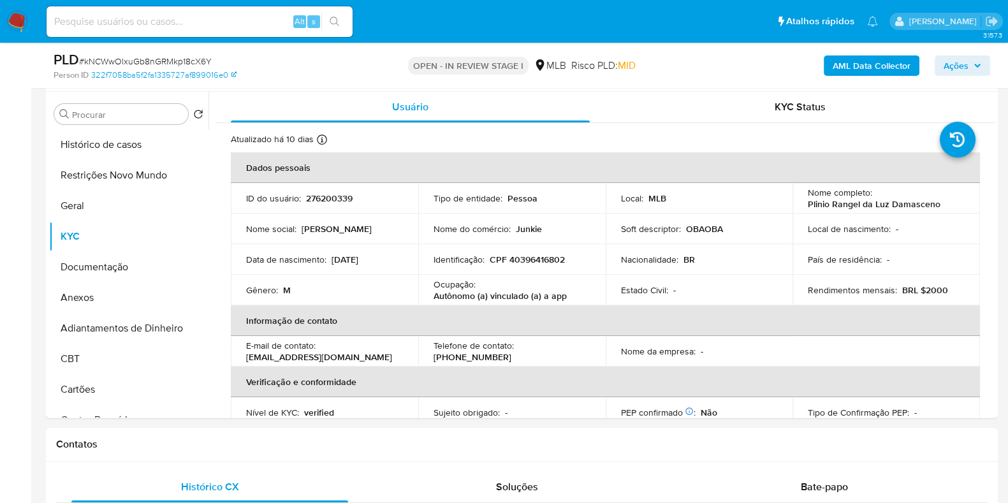
click at [871, 61] on b "AML Data Collector" at bounding box center [872, 65] width 78 height 20
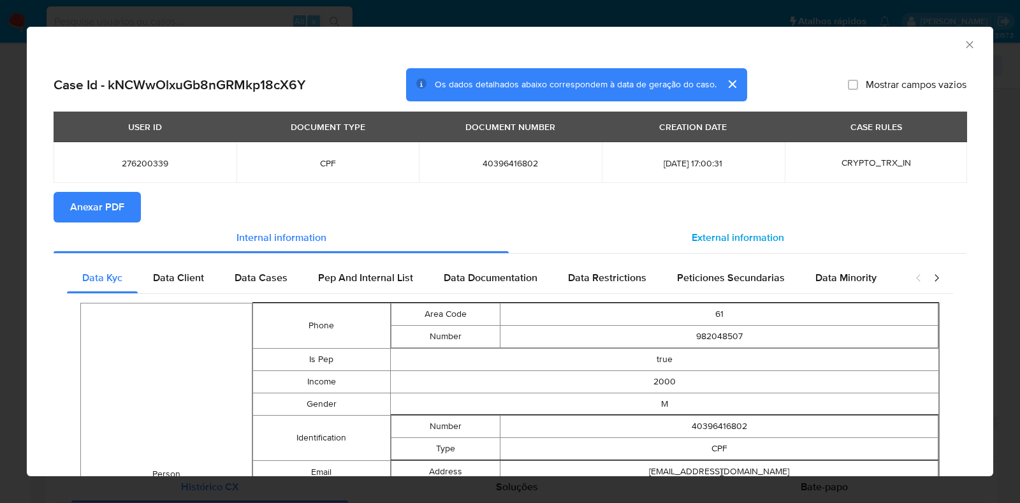
click at [725, 233] on span "External information" at bounding box center [738, 237] width 92 height 15
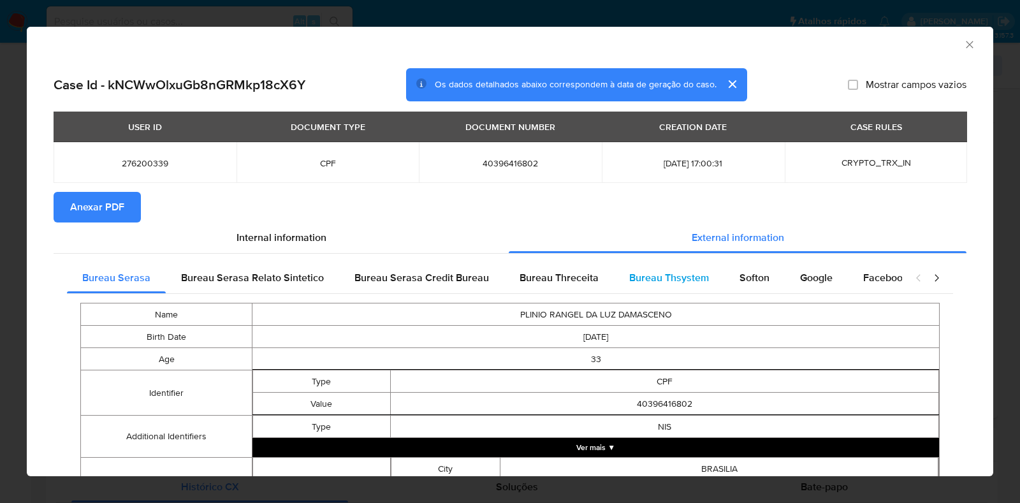
click at [667, 274] on span "Bureau Thsystem" at bounding box center [669, 277] width 80 height 15
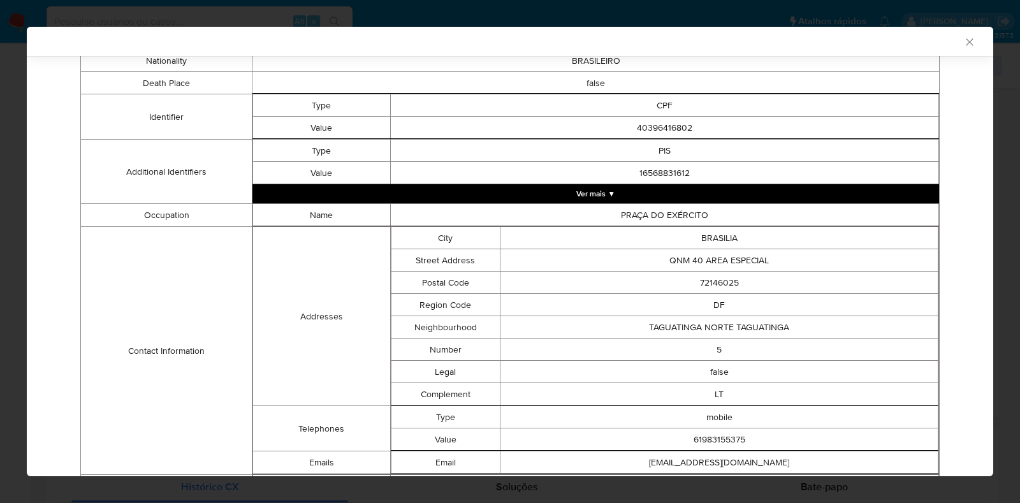
scroll to position [0, 0]
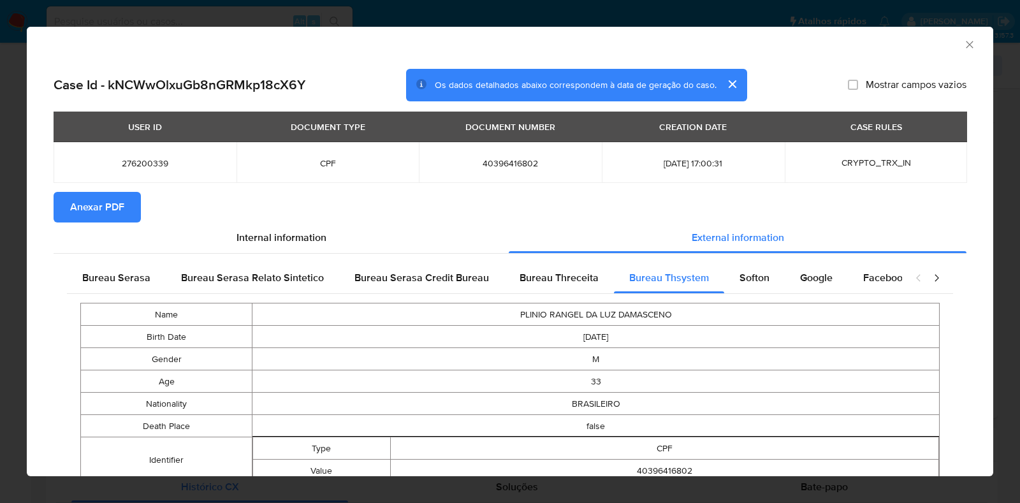
click at [516, 161] on span "40396416802" at bounding box center [510, 162] width 152 height 11
copy span "40396416802"
click at [18, 185] on div "AML Data Collector Case Id - kNCWwOlxuGb8nGRMkp18cX6Y Os dados detalhados abaix…" at bounding box center [510, 251] width 1020 height 503
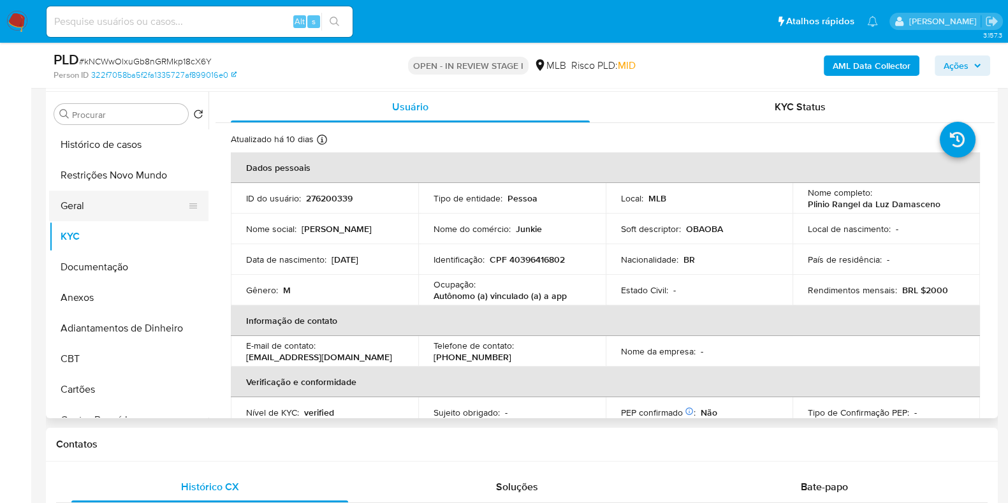
click at [55, 208] on button "Geral" at bounding box center [123, 206] width 149 height 31
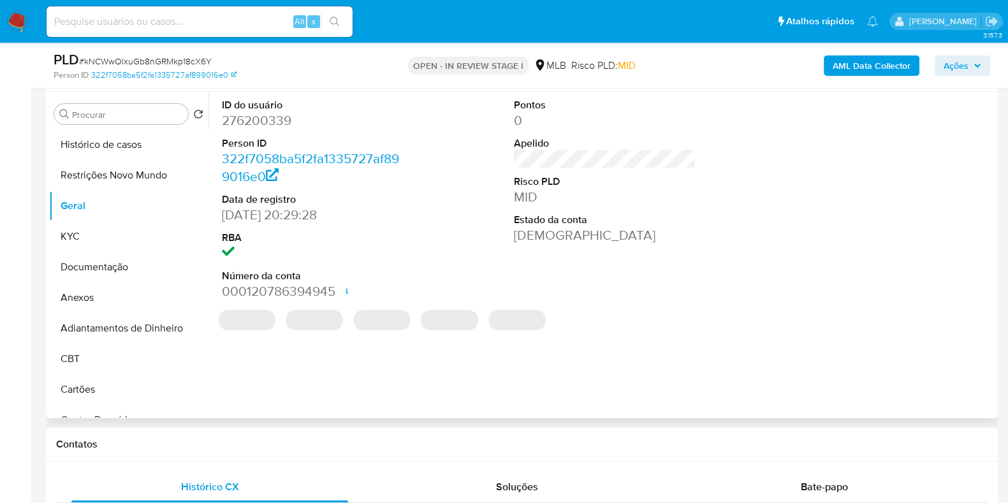
click at [261, 123] on dd "276200339" at bounding box center [313, 121] width 182 height 18
copy dd "276200339"
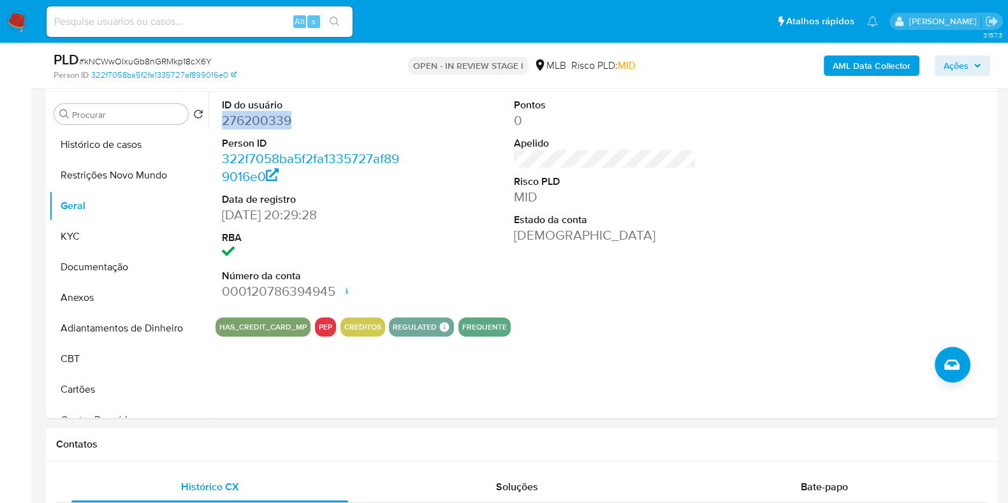
copy dd "276200339"
click at [112, 146] on button "Histórico de casos" at bounding box center [123, 144] width 149 height 31
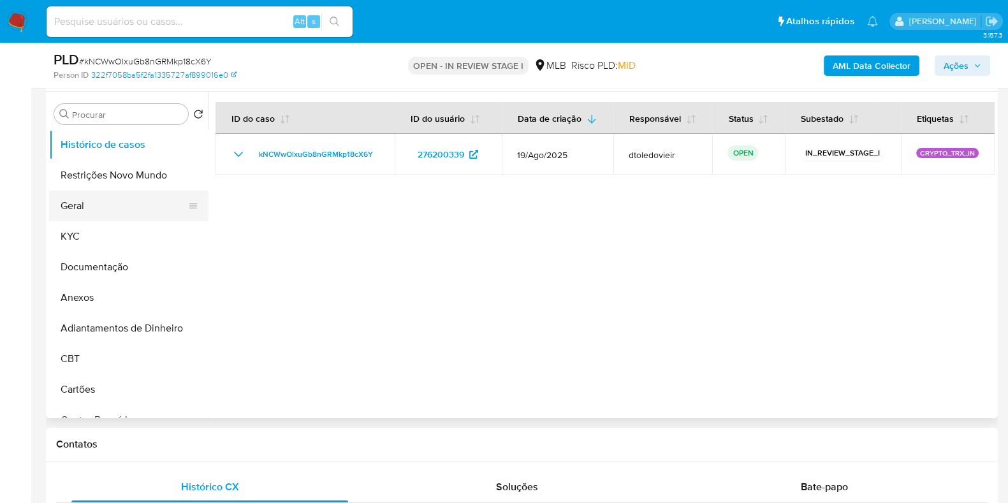
click at [99, 199] on button "Geral" at bounding box center [123, 206] width 149 height 31
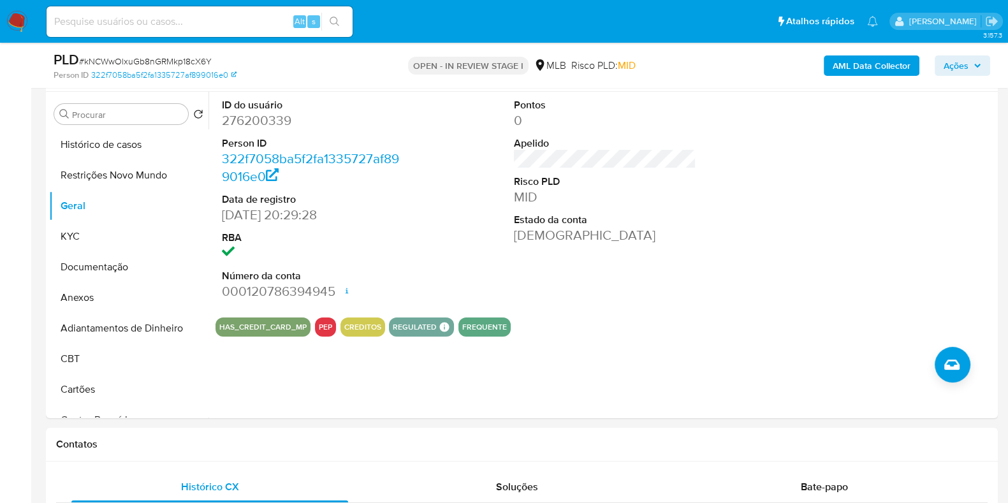
click at [963, 68] on span "Ações" at bounding box center [956, 65] width 25 height 20
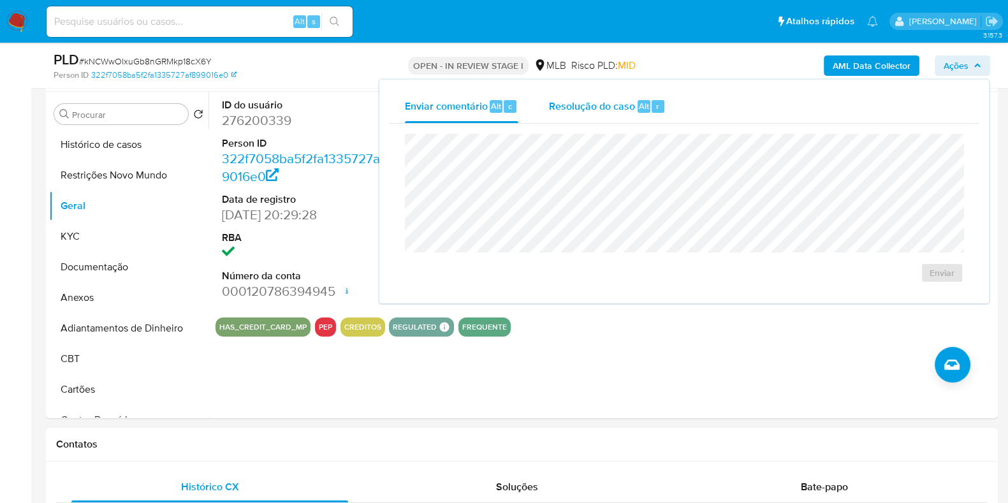
click at [601, 100] on span "Resolução do caso" at bounding box center [592, 105] width 86 height 15
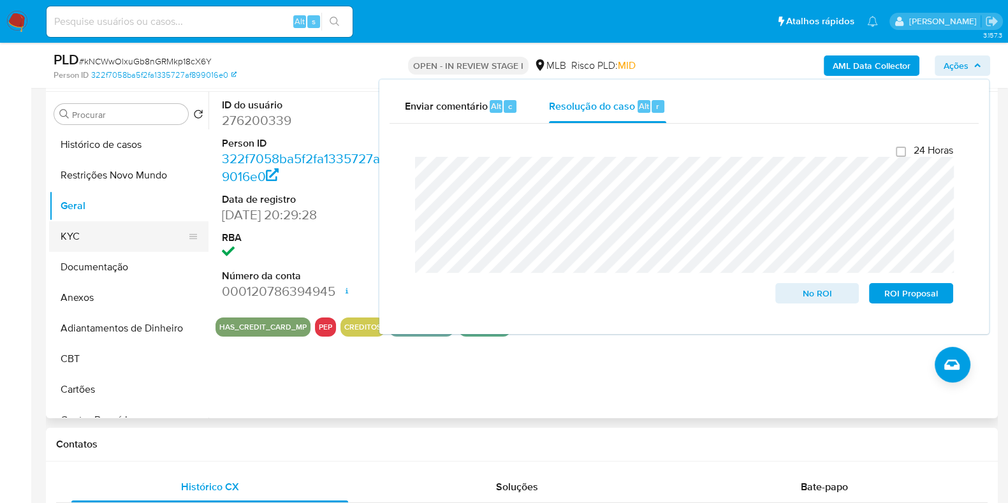
click at [98, 244] on button "KYC" at bounding box center [123, 236] width 149 height 31
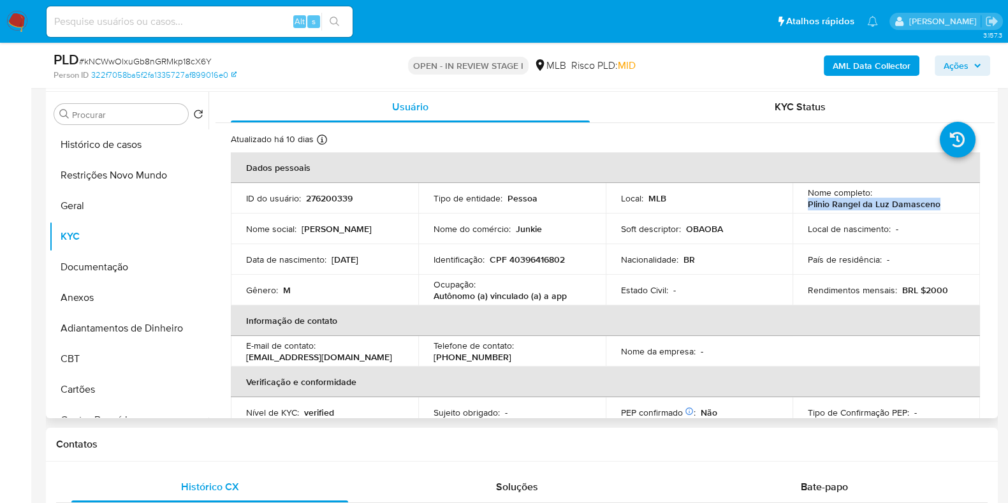
drag, startPoint x: 942, startPoint y: 202, endPoint x: 798, endPoint y: 204, distance: 143.5
click at [798, 204] on td "Nome completo : Plinio Rangel da Luz Damasceno" at bounding box center [885, 198] width 187 height 31
copy p "Plinio Rangel da Luz Damasceno"
click at [547, 251] on td "Identificação : CPF 40396416802" at bounding box center [511, 259] width 187 height 31
click at [537, 255] on p "CPF 40396416802" at bounding box center [527, 259] width 75 height 11
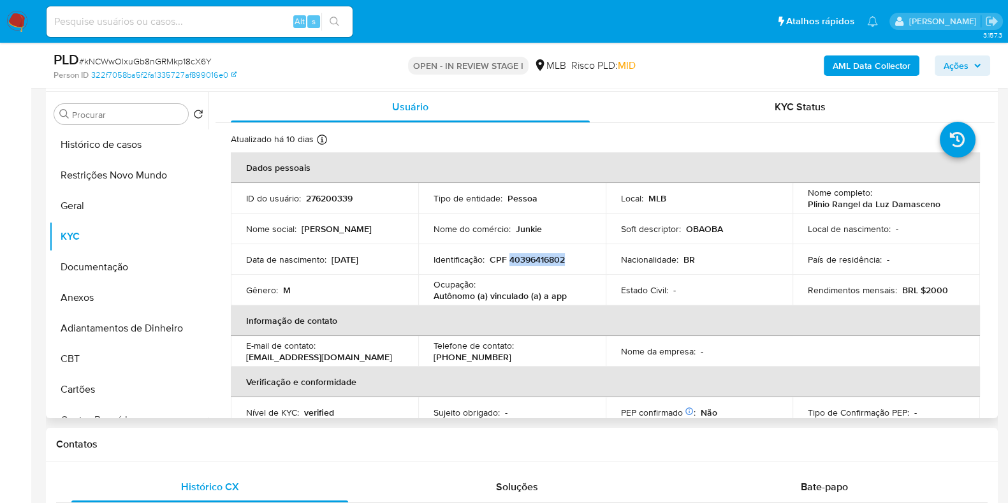
click at [537, 255] on p "CPF 40396416802" at bounding box center [527, 259] width 75 height 11
copy p "40396416802"
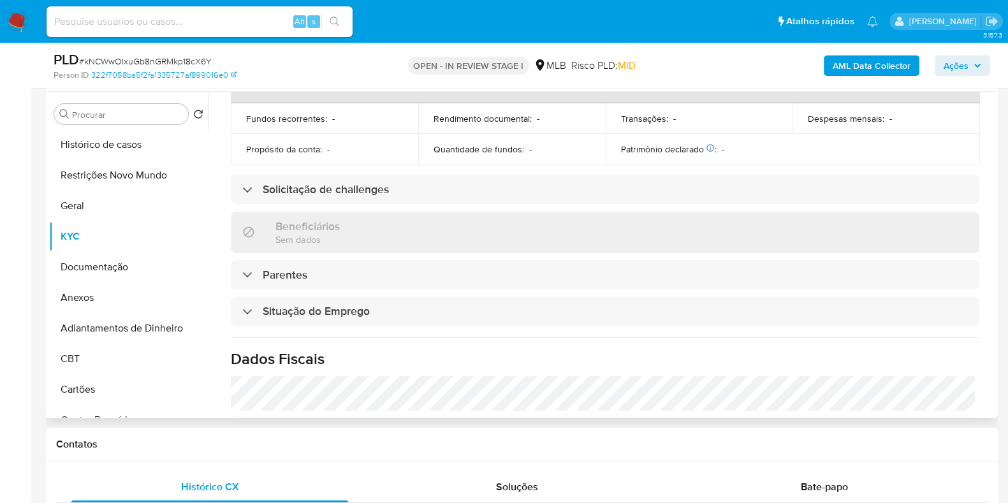
scroll to position [554, 0]
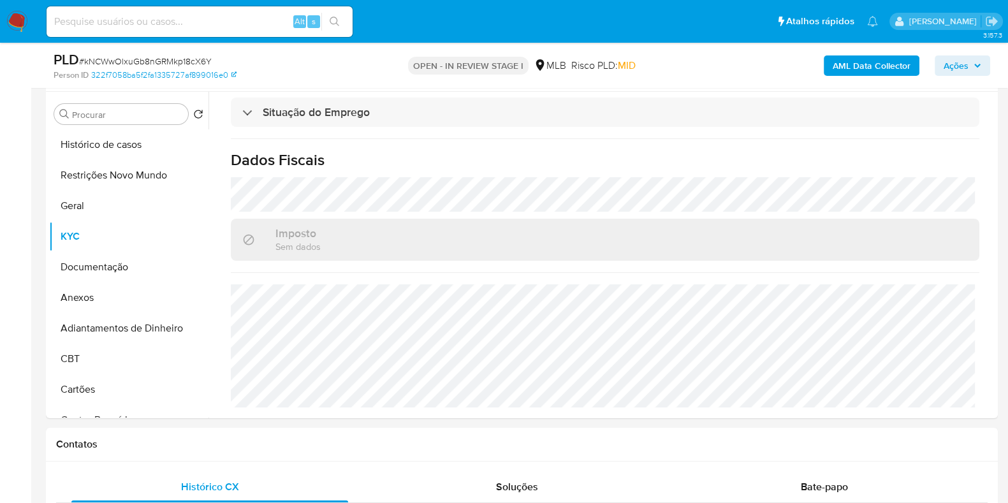
copy p "40396416802"
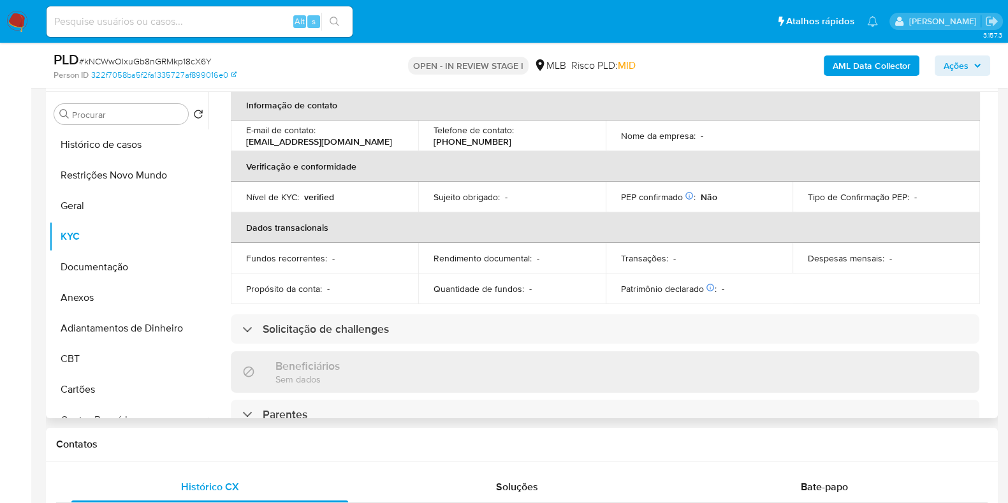
scroll to position [0, 0]
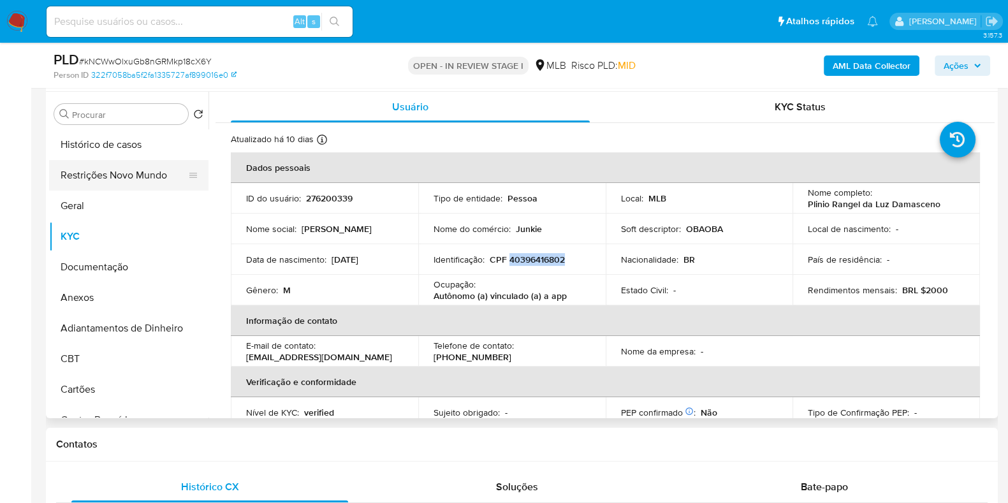
click at [129, 181] on button "Restrições Novo Mundo" at bounding box center [123, 175] width 149 height 31
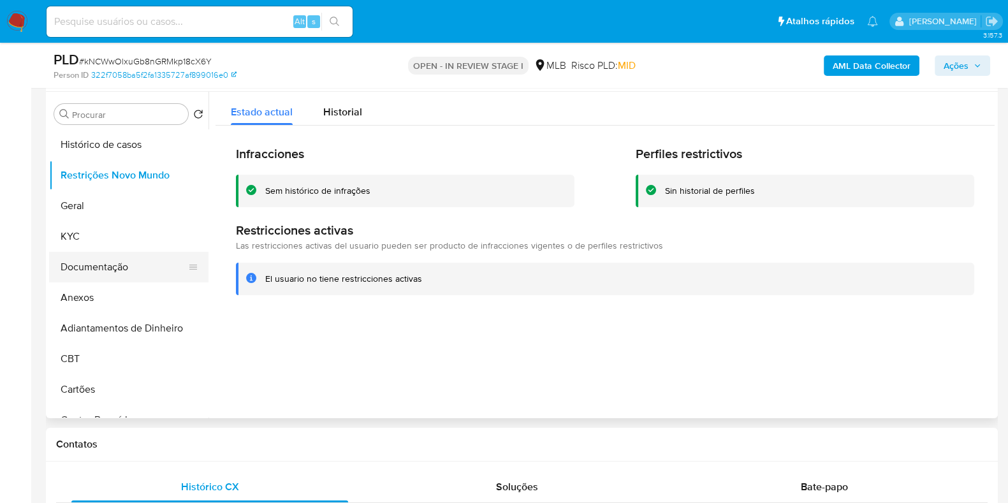
click at [135, 272] on button "Documentação" at bounding box center [123, 267] width 149 height 31
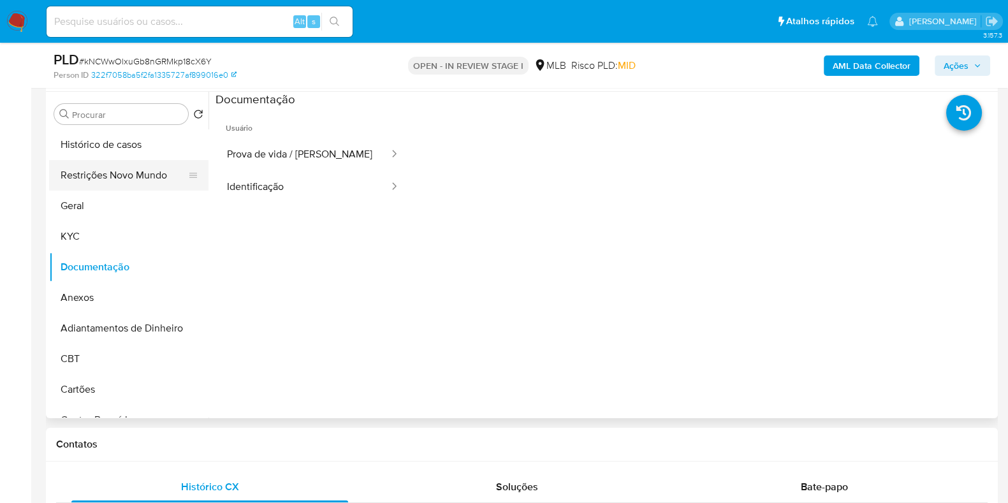
click at [126, 170] on button "Restrições Novo Mundo" at bounding box center [123, 175] width 149 height 31
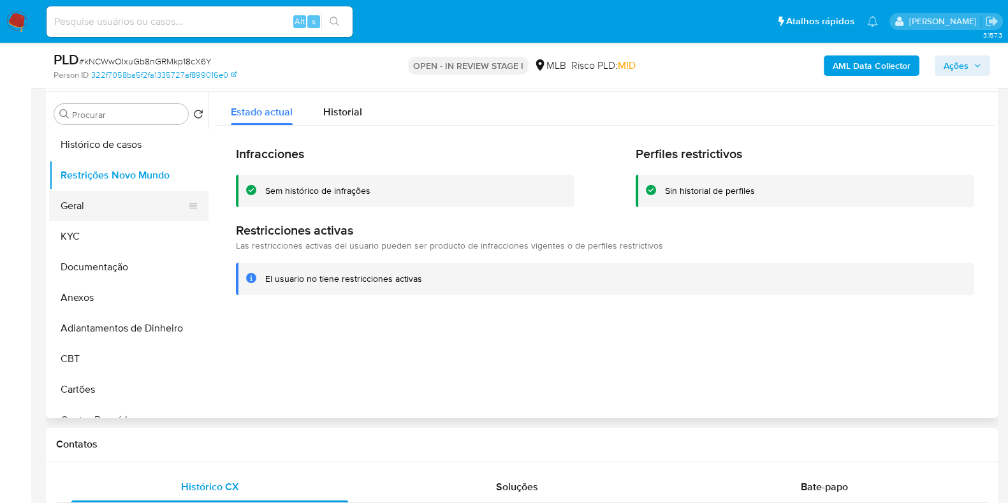
click at [88, 205] on button "Geral" at bounding box center [123, 206] width 149 height 31
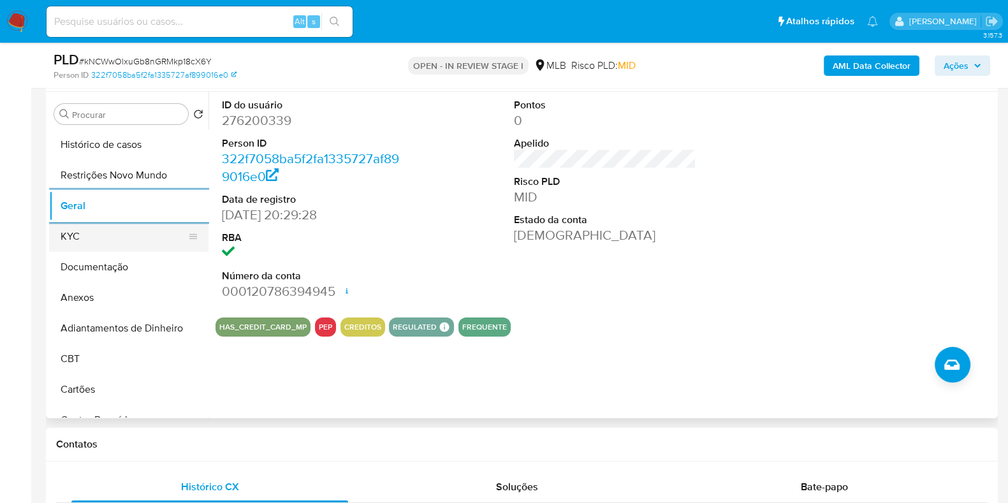
click at [91, 244] on button "KYC" at bounding box center [123, 236] width 149 height 31
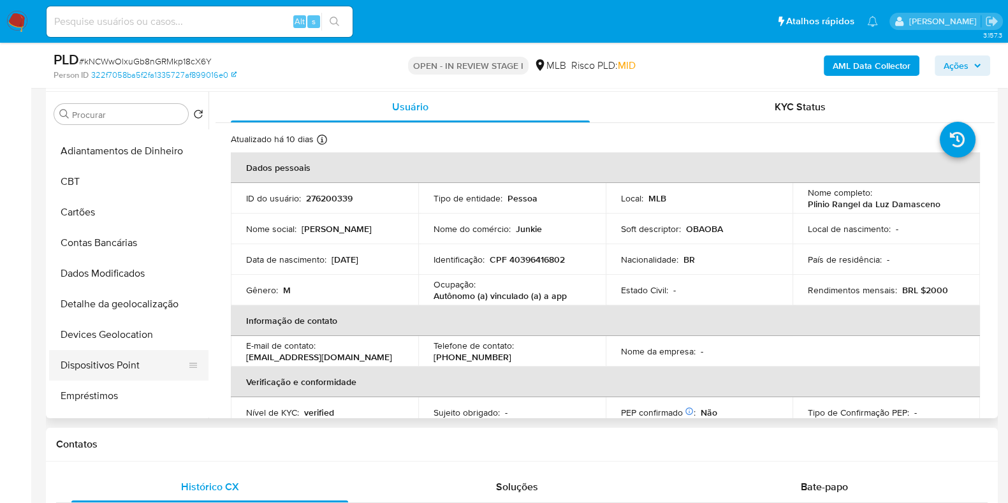
scroll to position [318, 0]
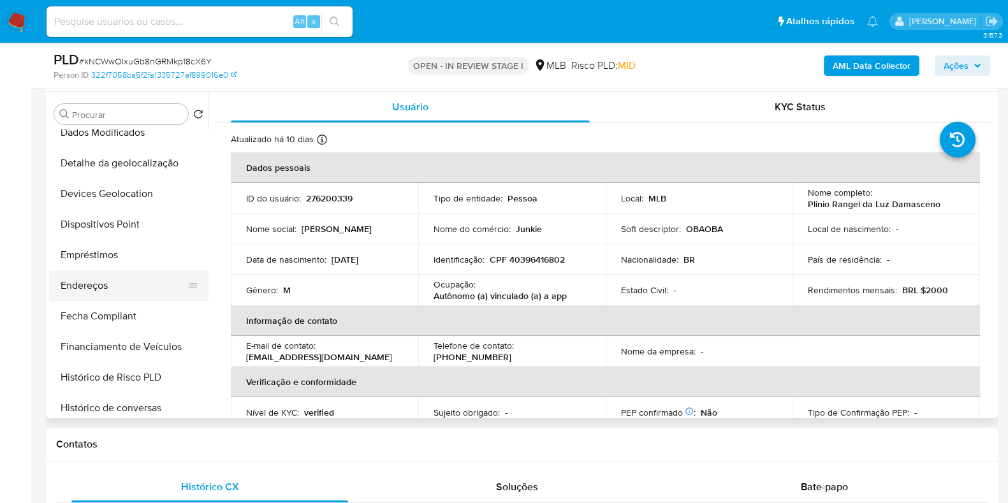
click at [118, 287] on button "Endereços" at bounding box center [123, 285] width 149 height 31
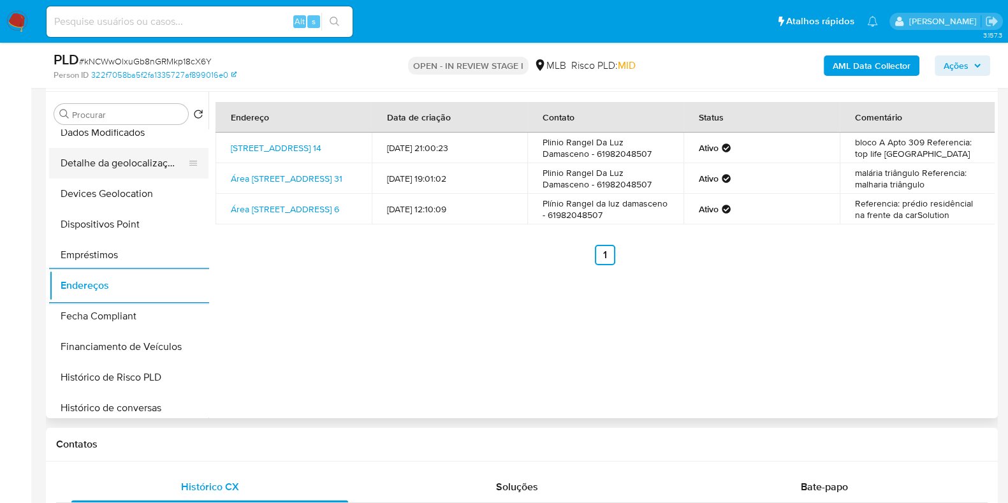
click at [131, 163] on button "Detalhe da geolocalização" at bounding box center [123, 163] width 149 height 31
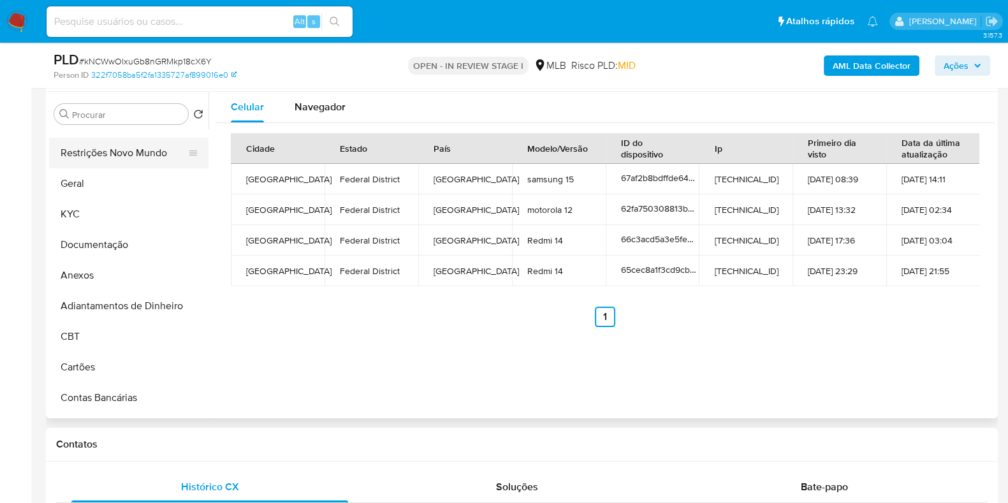
scroll to position [0, 0]
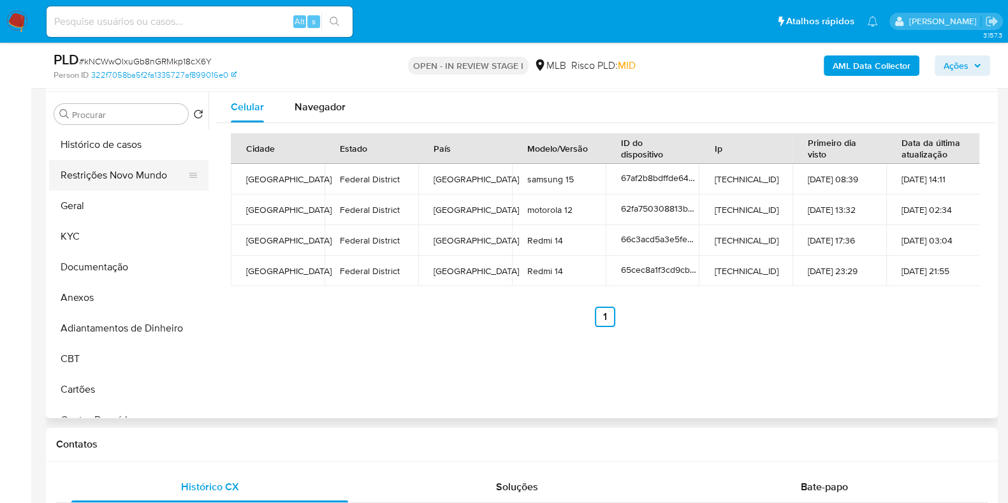
click at [129, 175] on button "Restrições Novo Mundo" at bounding box center [123, 175] width 149 height 31
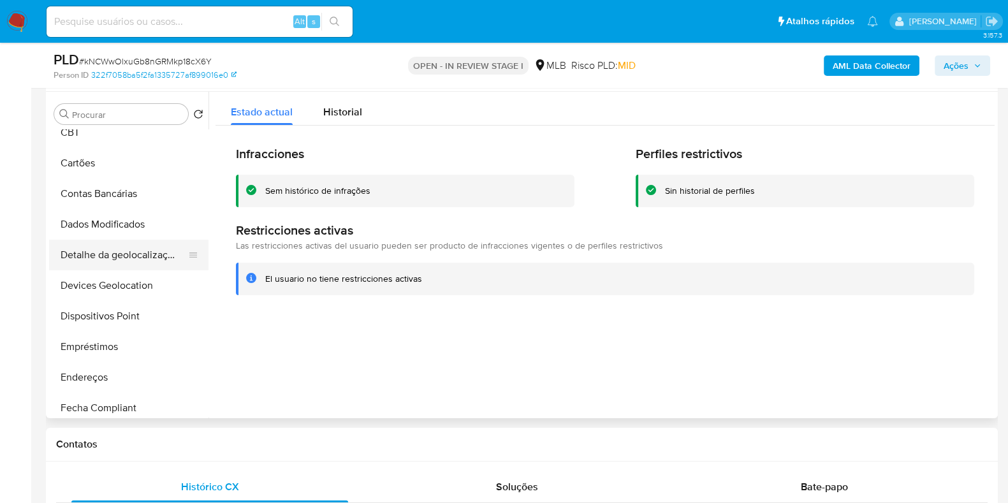
scroll to position [238, 0]
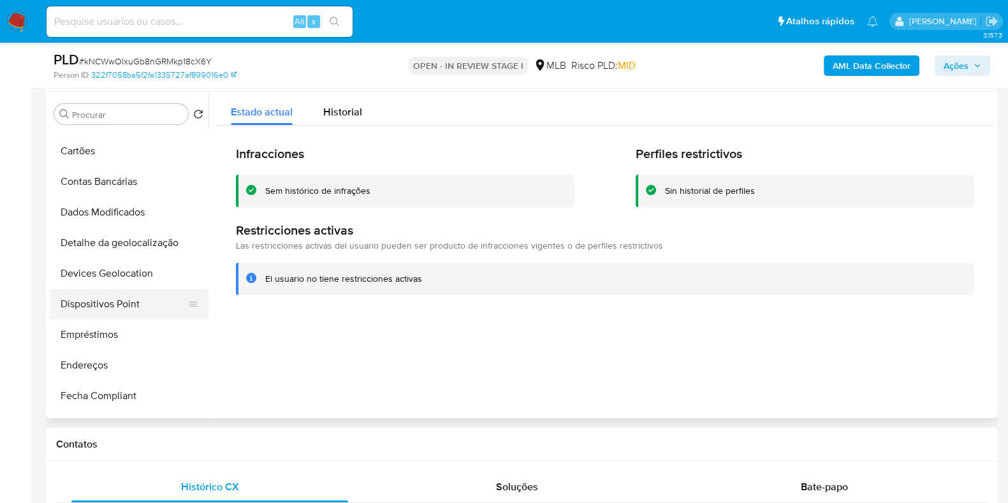
click at [117, 300] on button "Dispositivos Point" at bounding box center [123, 304] width 149 height 31
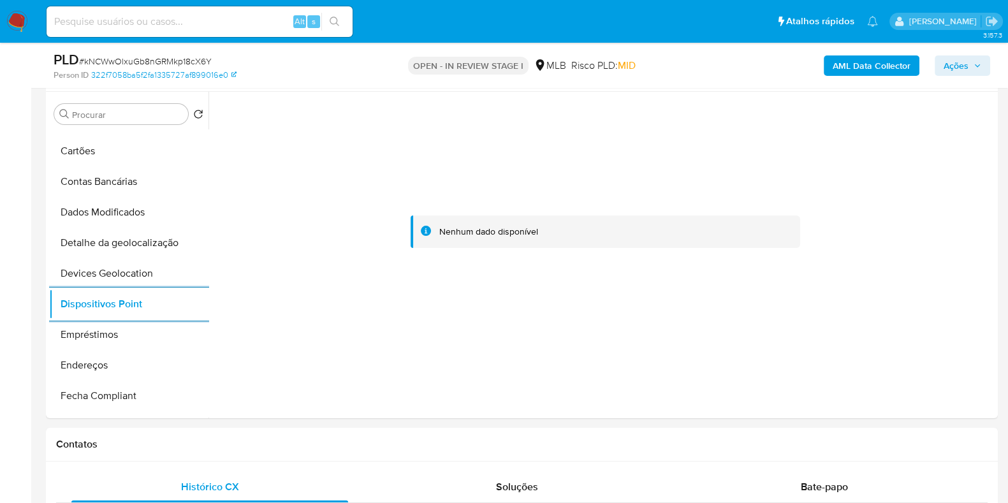
click at [852, 75] on b "AML Data Collector" at bounding box center [872, 65] width 78 height 20
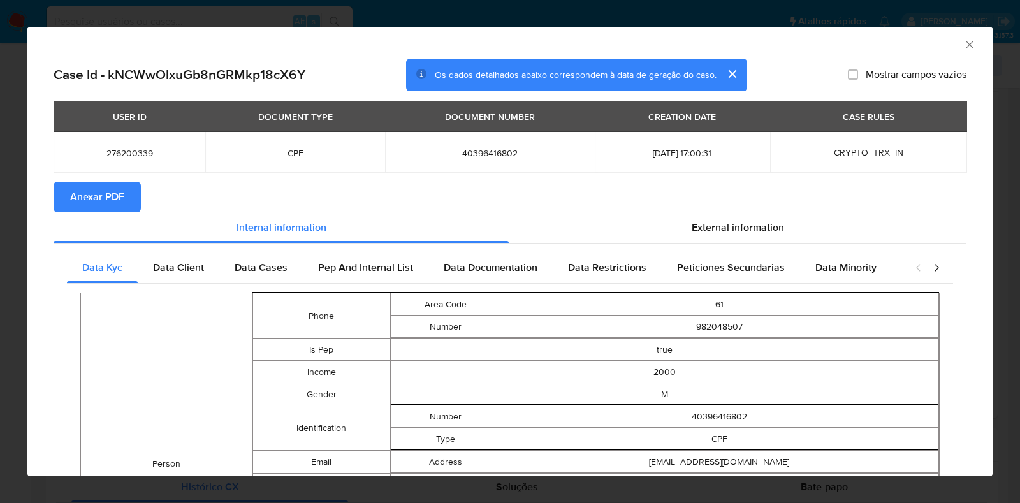
click at [124, 196] on button "Anexar PDF" at bounding box center [97, 197] width 87 height 31
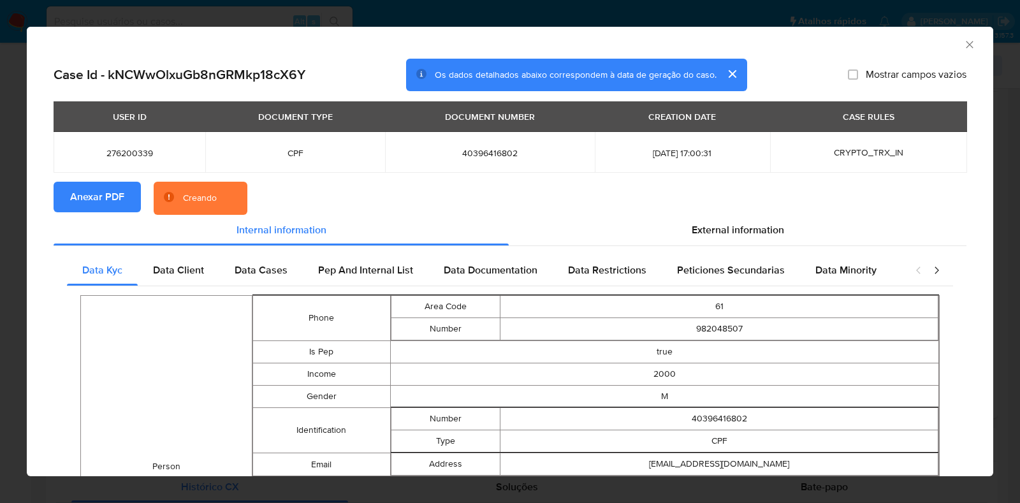
click at [0, 224] on div "AML Data Collector Case Id - kNCWwOlxuGb8nGRMkp18cX6Y Os dados detalhados abaix…" at bounding box center [510, 251] width 1020 height 503
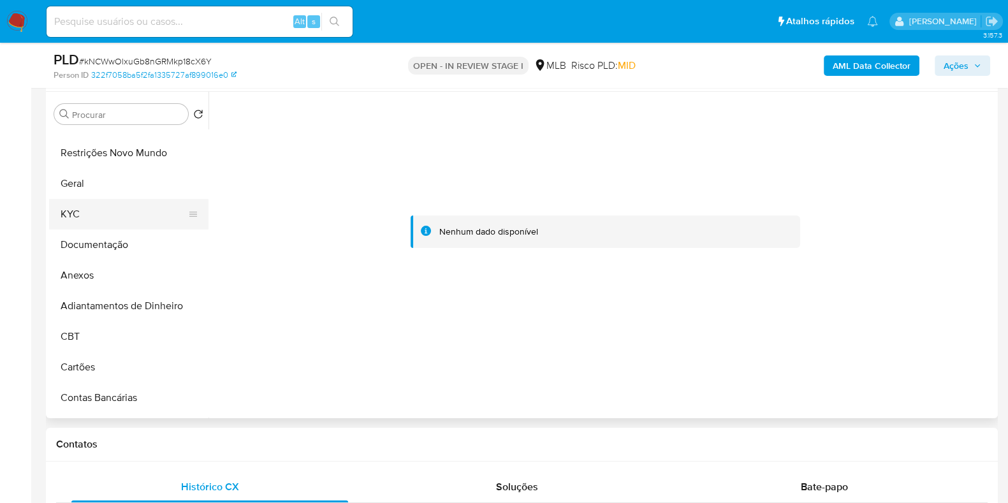
scroll to position [0, 0]
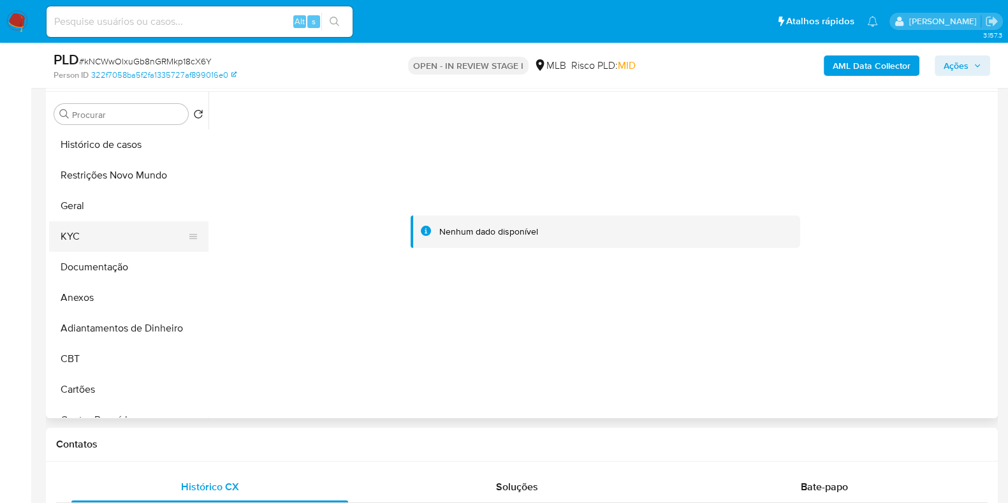
click at [92, 230] on button "KYC" at bounding box center [123, 236] width 149 height 31
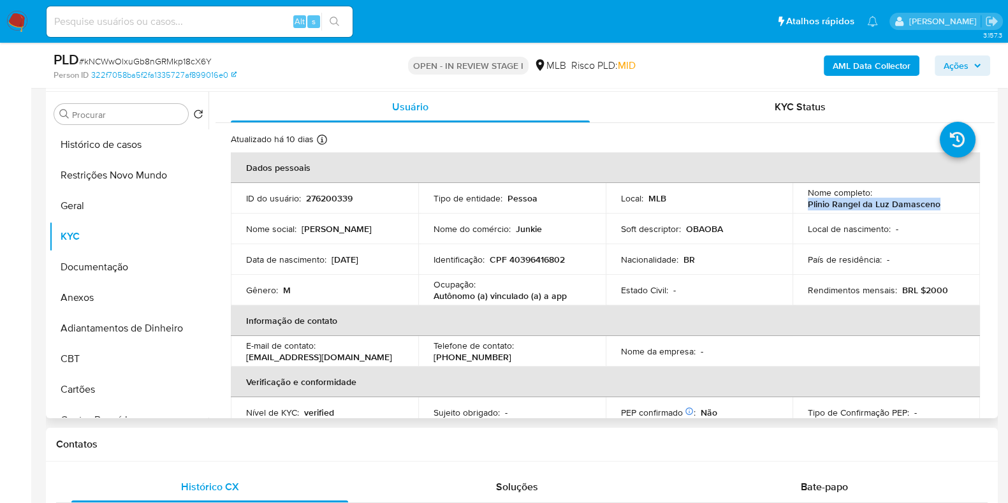
drag, startPoint x: 937, startPoint y: 204, endPoint x: 803, endPoint y: 207, distance: 133.9
click at [803, 207] on td "Nome completo : Plinio Rangel da Luz Damasceno" at bounding box center [885, 198] width 187 height 31
copy p "Plinio Rangel da Luz Damasceno"
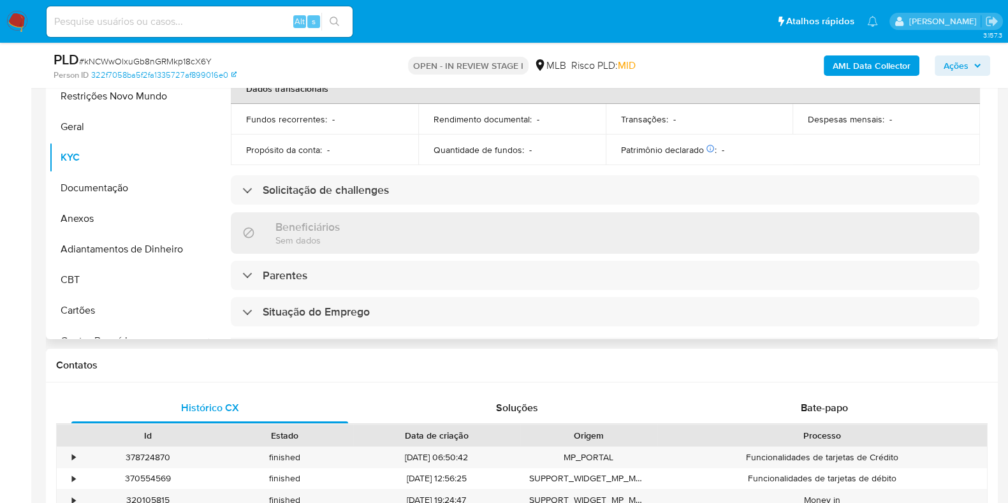
scroll to position [554, 0]
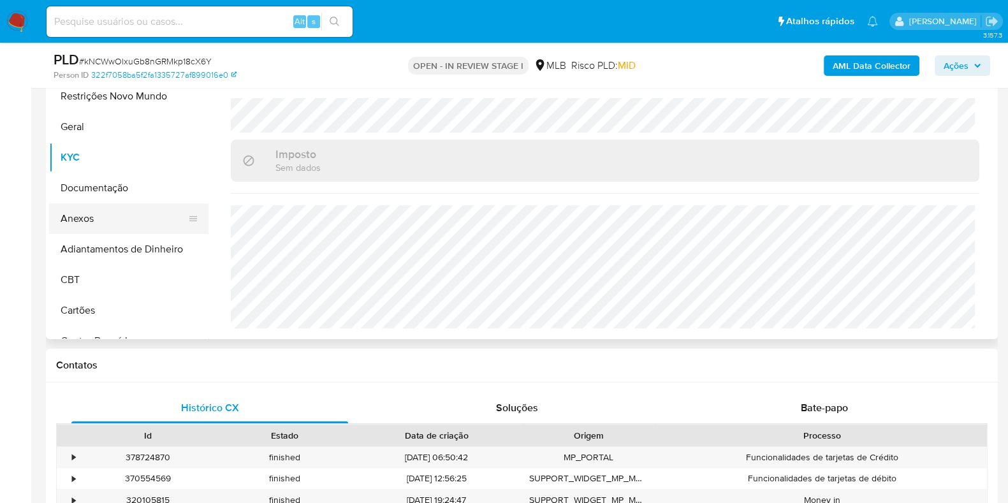
click at [112, 217] on button "Anexos" at bounding box center [123, 218] width 149 height 31
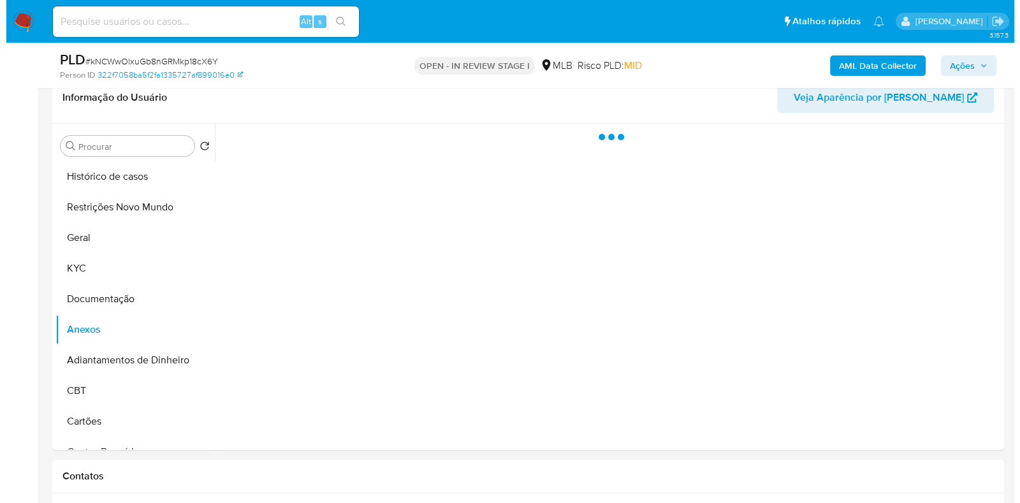
scroll to position [159, 0]
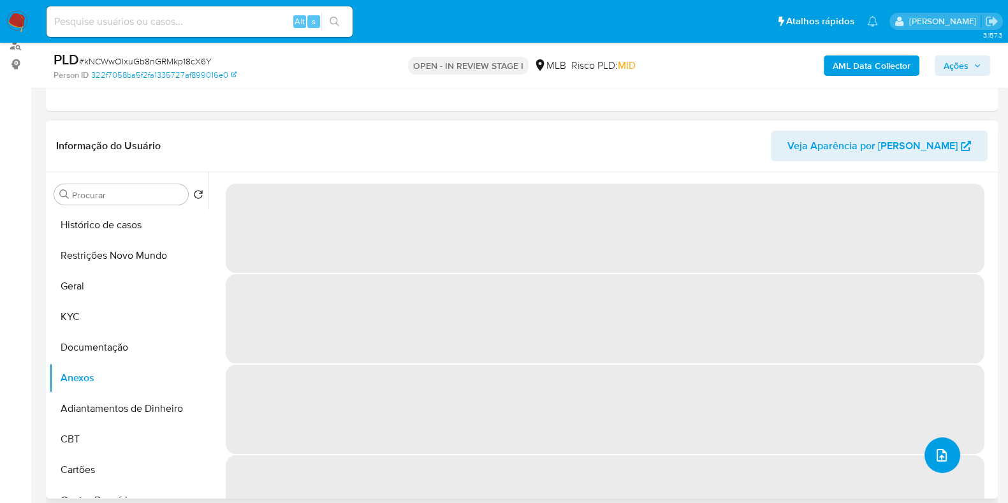
click at [945, 460] on button "upload-file" at bounding box center [942, 455] width 36 height 36
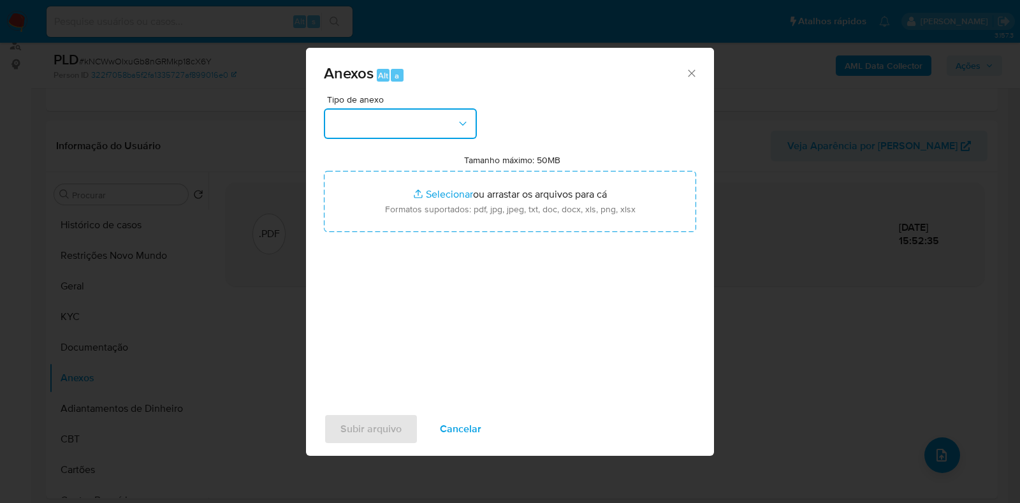
click at [370, 115] on button "button" at bounding box center [400, 123] width 153 height 31
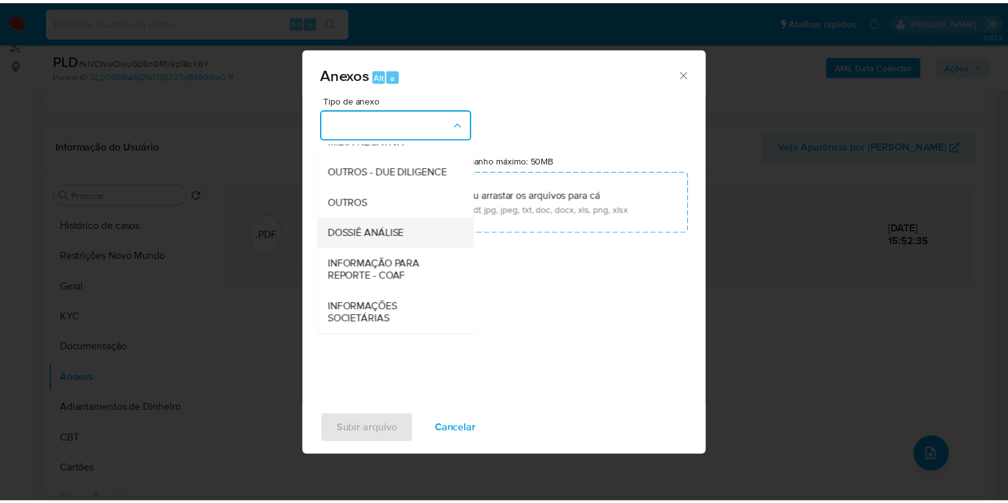
scroll to position [196, 0]
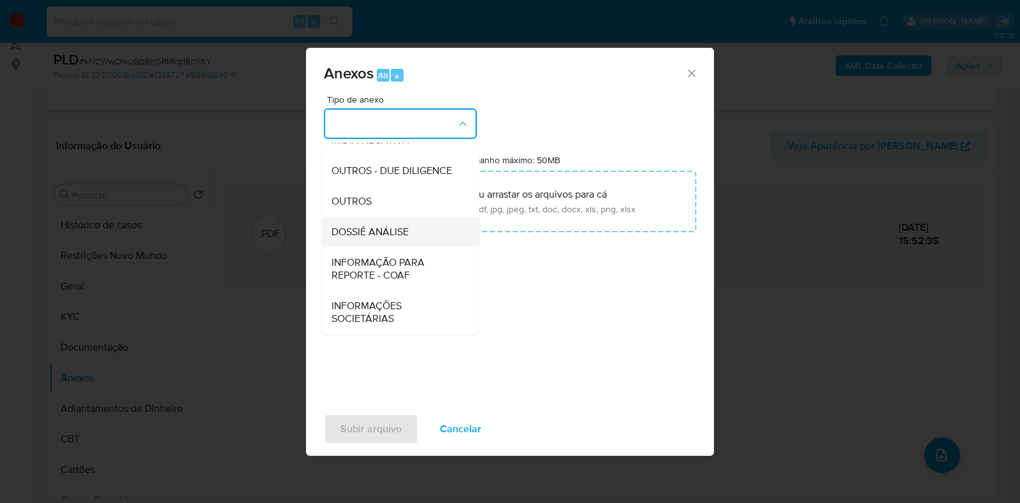
click at [368, 231] on span "DOSSIÊ ANÁLISE" at bounding box center [370, 232] width 77 height 13
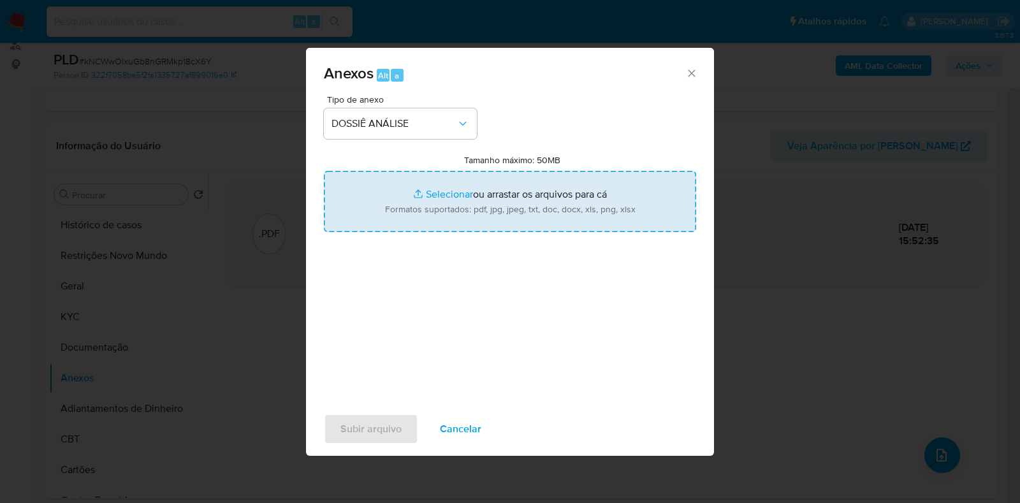
type input "C:\fakepath\CPF 40396416802 - PLINIO RANGEL DA LUZ DAMASCENO.pdf"
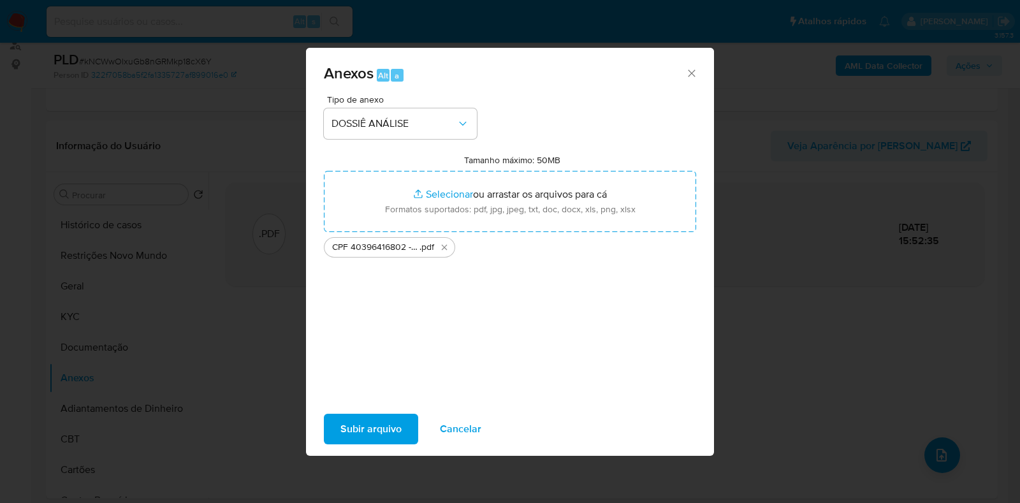
click at [375, 427] on span "Subir arquivo" at bounding box center [370, 429] width 61 height 28
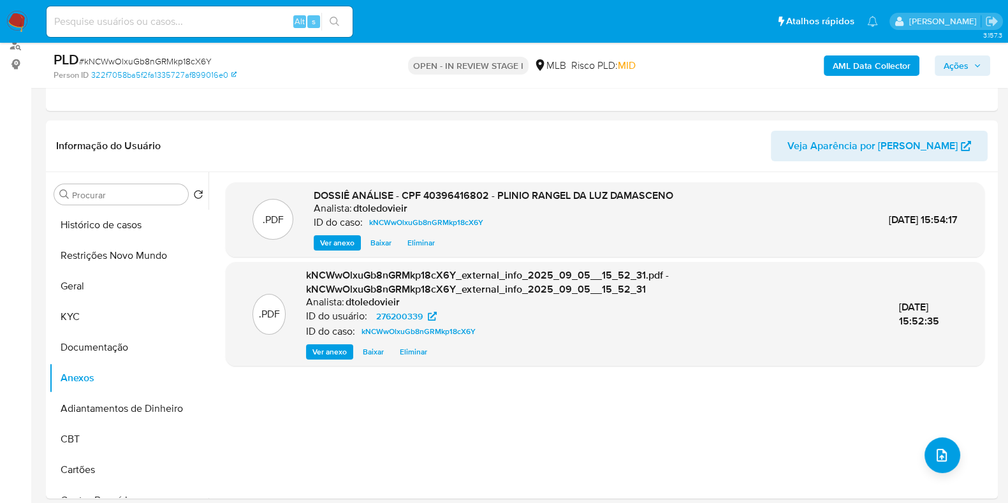
click at [978, 64] on icon "button" at bounding box center [978, 66] width 8 height 8
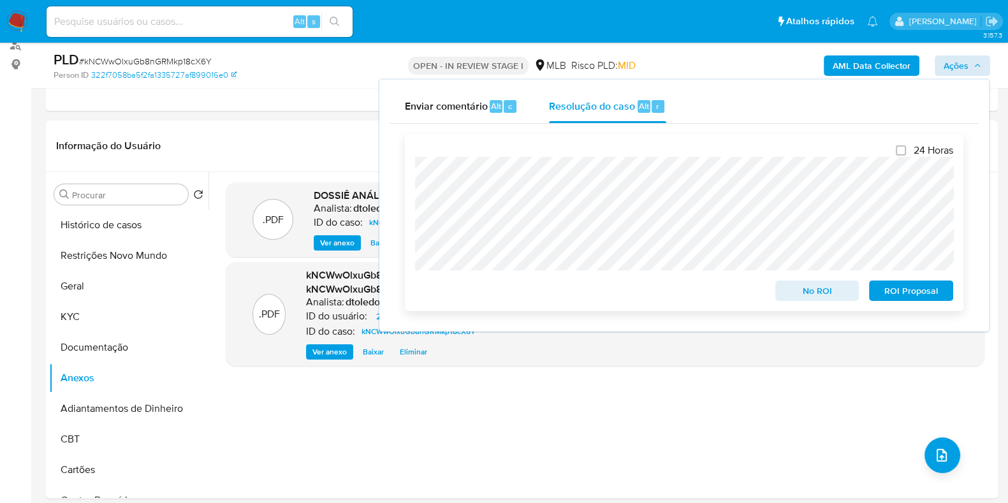
click at [805, 286] on span "No ROI" at bounding box center [817, 291] width 66 height 18
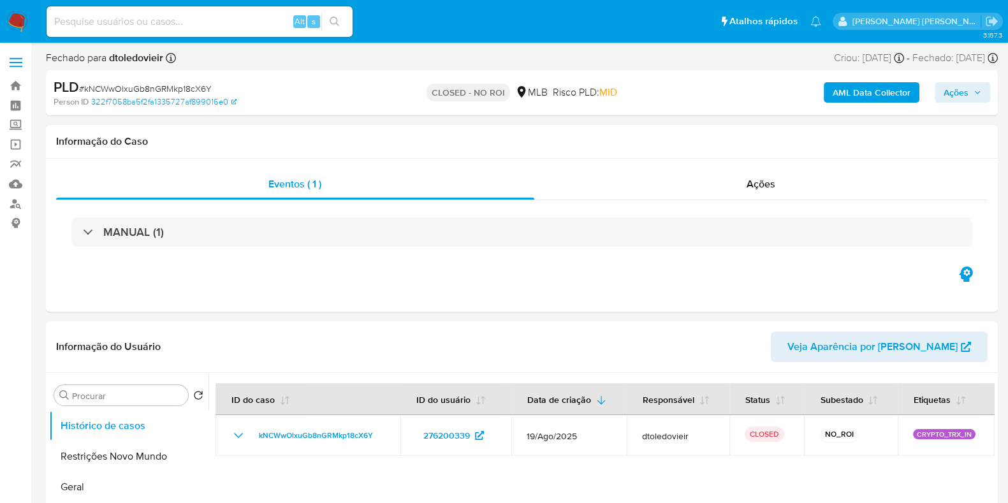
select select "10"
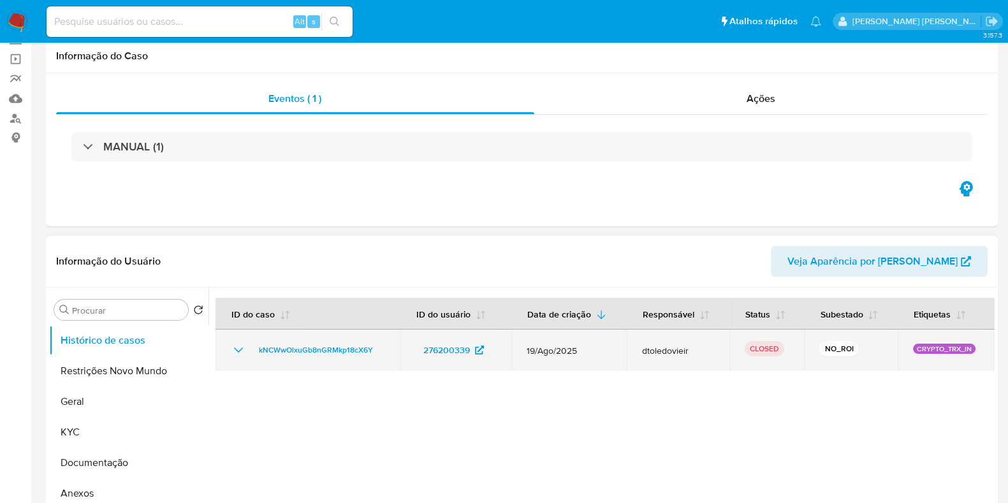
scroll to position [159, 0]
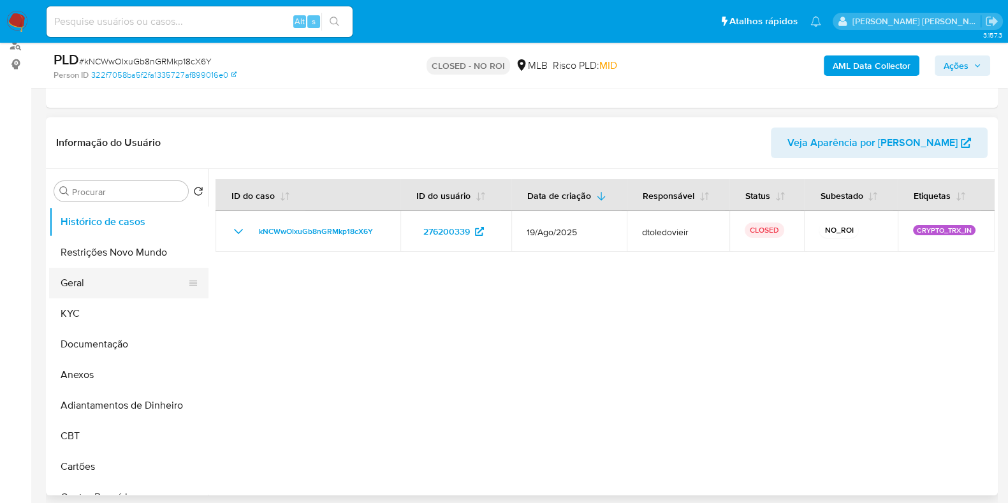
click at [115, 281] on button "Geral" at bounding box center [123, 283] width 149 height 31
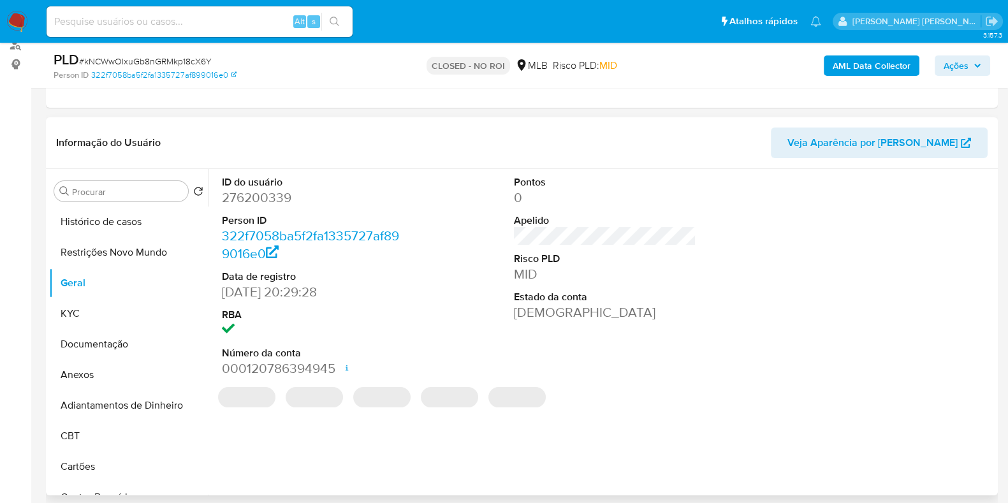
click at [257, 191] on dd "276200339" at bounding box center [313, 198] width 182 height 18
copy dd "276200339"
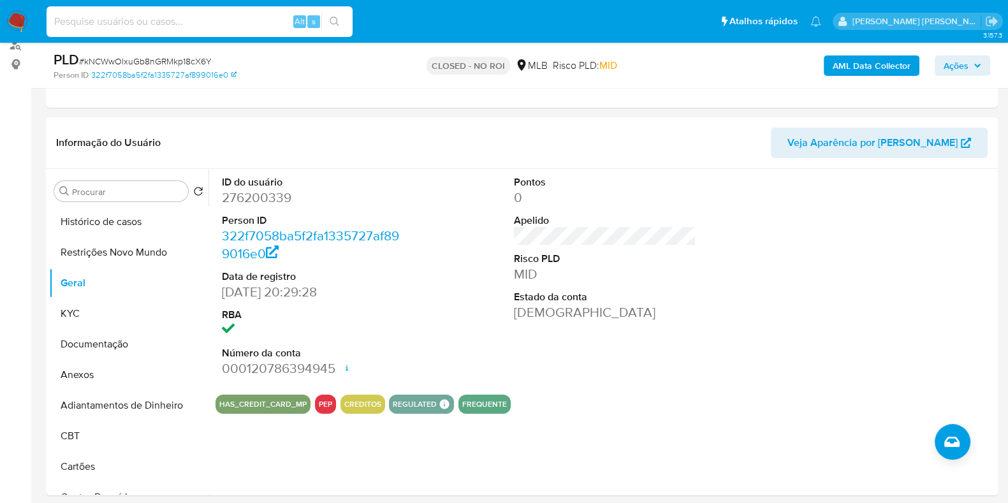
click at [233, 17] on input at bounding box center [200, 21] width 306 height 17
paste input "2108818847"
type input "2108818847"
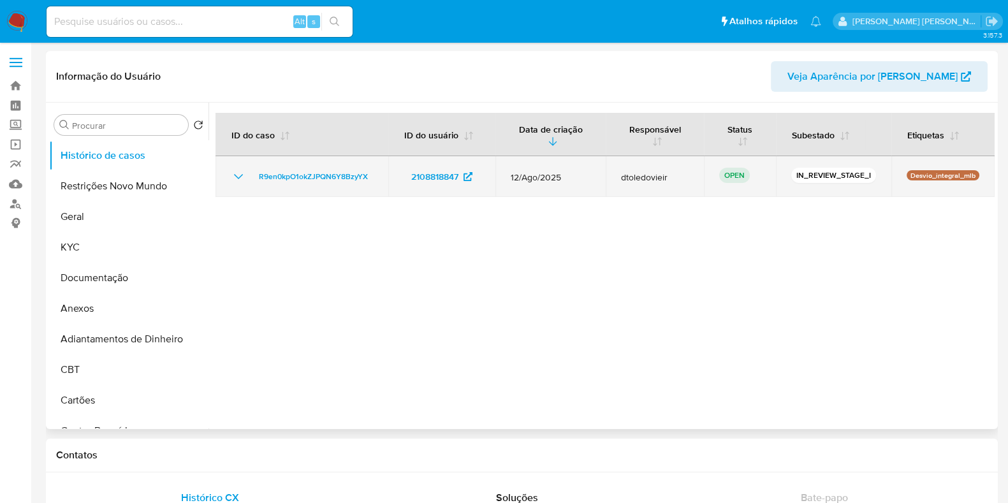
select select "10"
click at [328, 183] on span "R9en0kpO1okZJPQN6Y8BzyYX" at bounding box center [313, 176] width 109 height 15
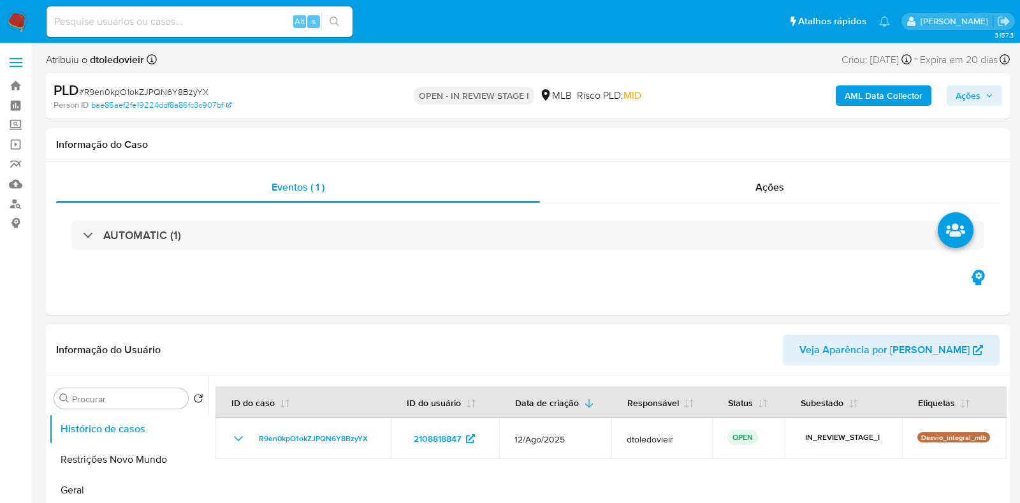
select select "10"
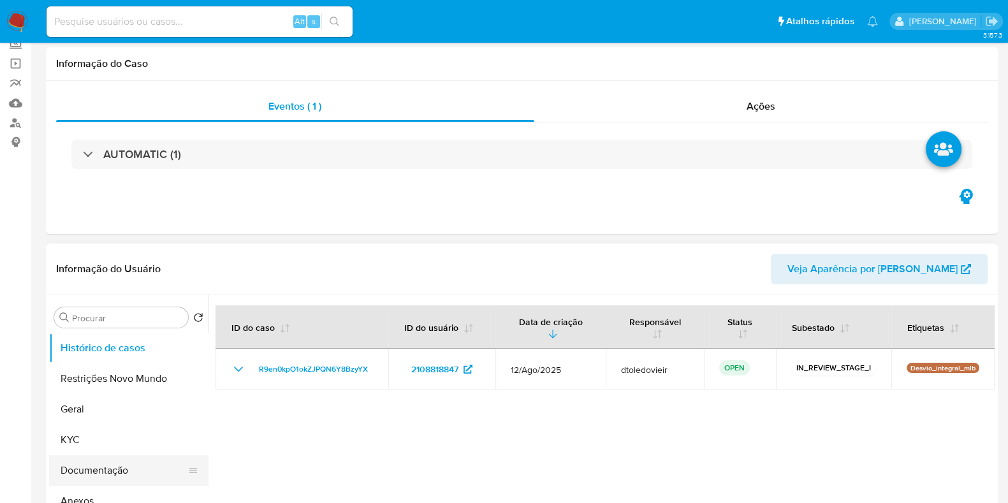
scroll to position [239, 0]
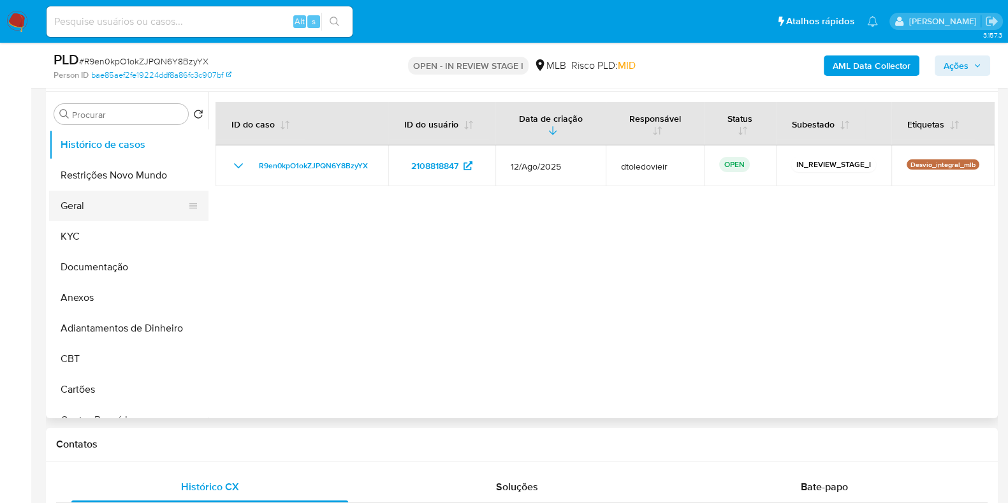
click at [130, 210] on button "Geral" at bounding box center [123, 206] width 149 height 31
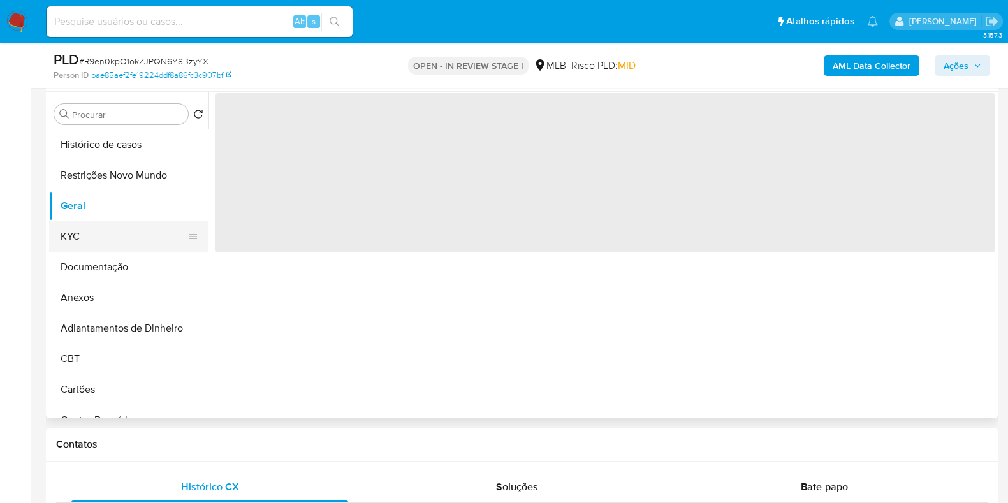
click at [110, 231] on button "KYC" at bounding box center [123, 236] width 149 height 31
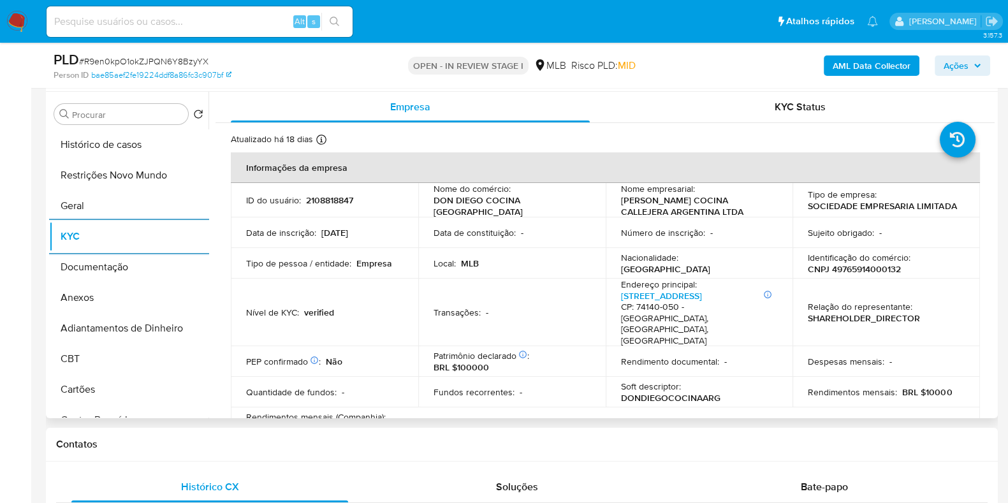
click at [855, 266] on p "CNPJ 49765914000132" at bounding box center [854, 268] width 93 height 11
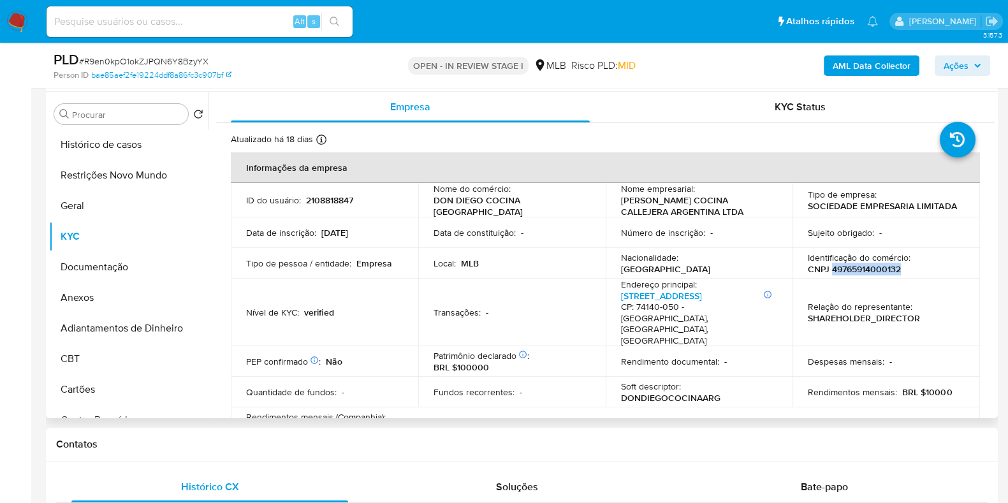
click at [855, 266] on p "CNPJ 49765914000132" at bounding box center [854, 268] width 93 height 11
copy p "49765914000132"
drag, startPoint x: 112, startPoint y: 265, endPoint x: 103, endPoint y: 255, distance: 13.6
click at [112, 264] on button "Documentação" at bounding box center [123, 267] width 149 height 31
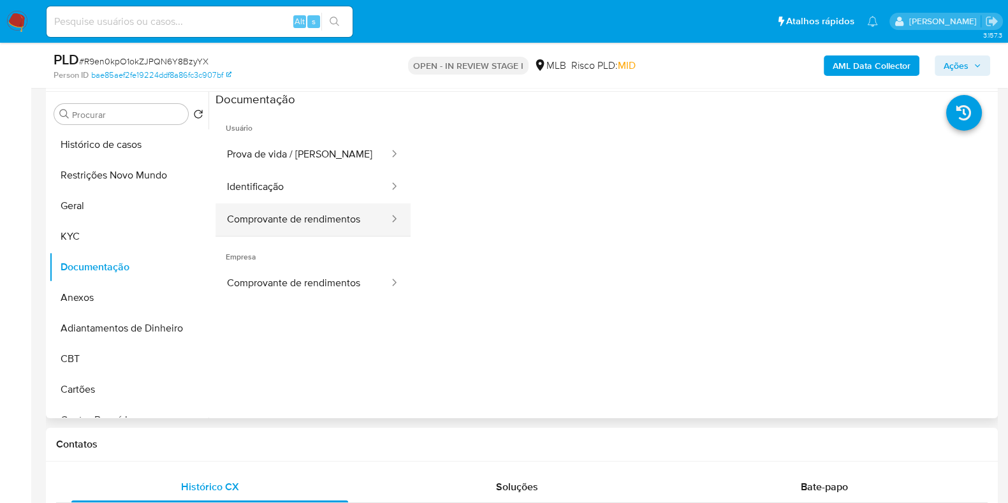
click at [278, 222] on button "Comprovante de rendimentos" at bounding box center [302, 219] width 175 height 33
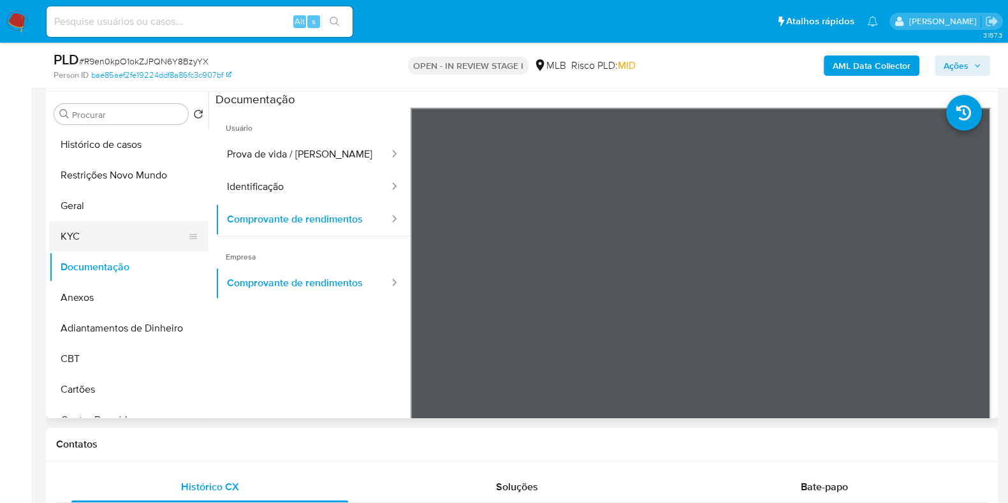
click at [92, 235] on button "KYC" at bounding box center [123, 236] width 149 height 31
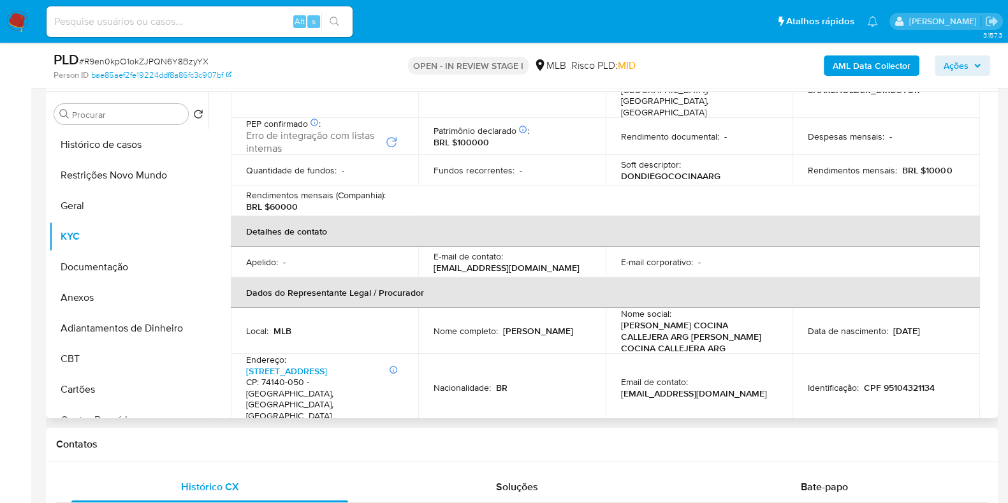
scroll to position [84, 0]
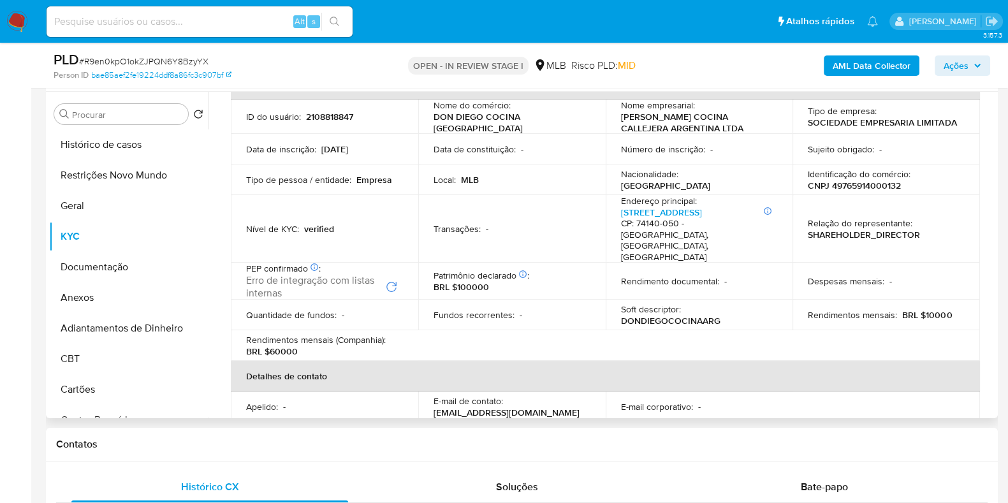
click at [840, 189] on p "CNPJ 49765914000132" at bounding box center [854, 185] width 93 height 11
copy p "49765914000132"
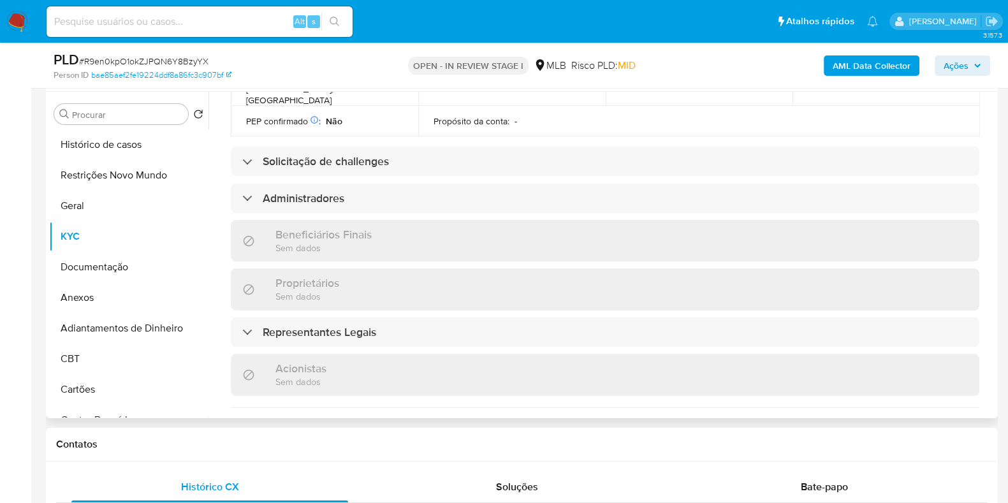
scroll to position [402, 0]
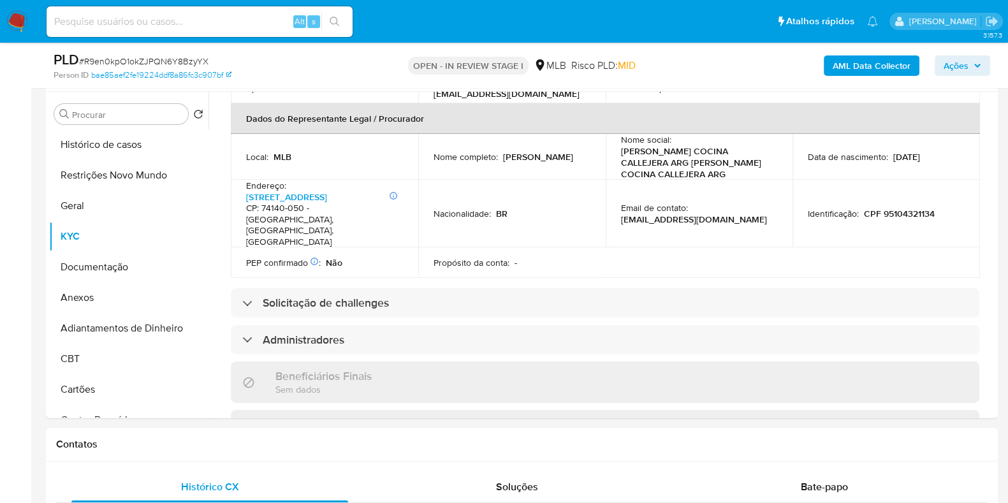
click at [974, 63] on icon "button" at bounding box center [978, 66] width 8 height 8
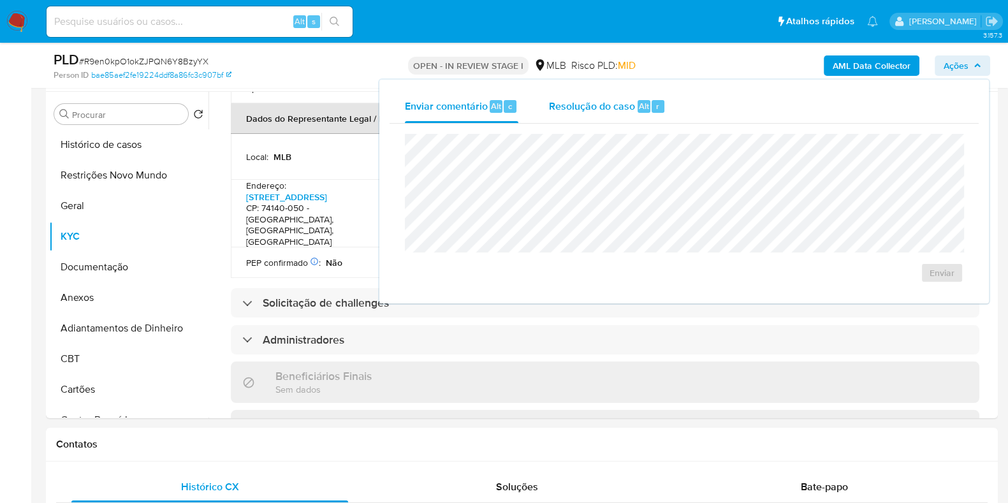
click at [580, 112] on span "Resolução do caso" at bounding box center [592, 105] width 86 height 15
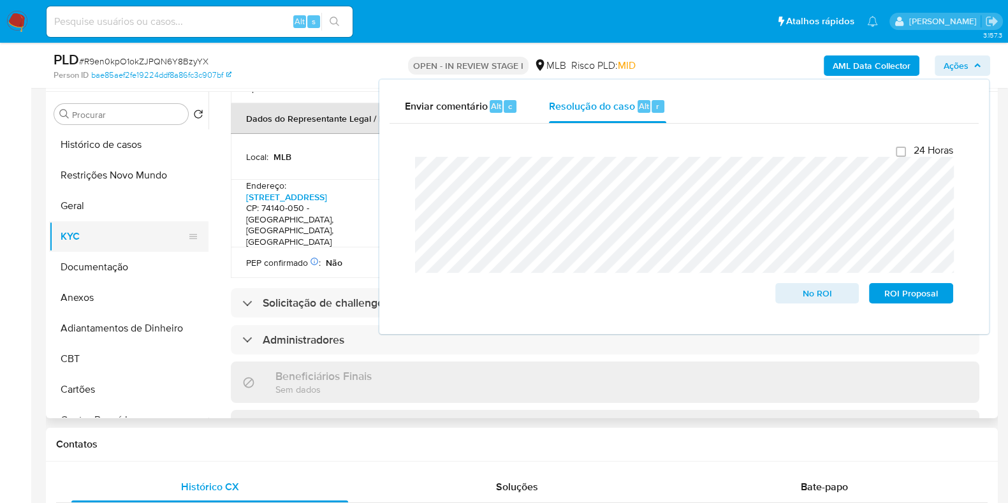
drag, startPoint x: 121, startPoint y: 240, endPoint x: 139, endPoint y: 233, distance: 19.4
click at [120, 240] on button "KYC" at bounding box center [123, 236] width 149 height 31
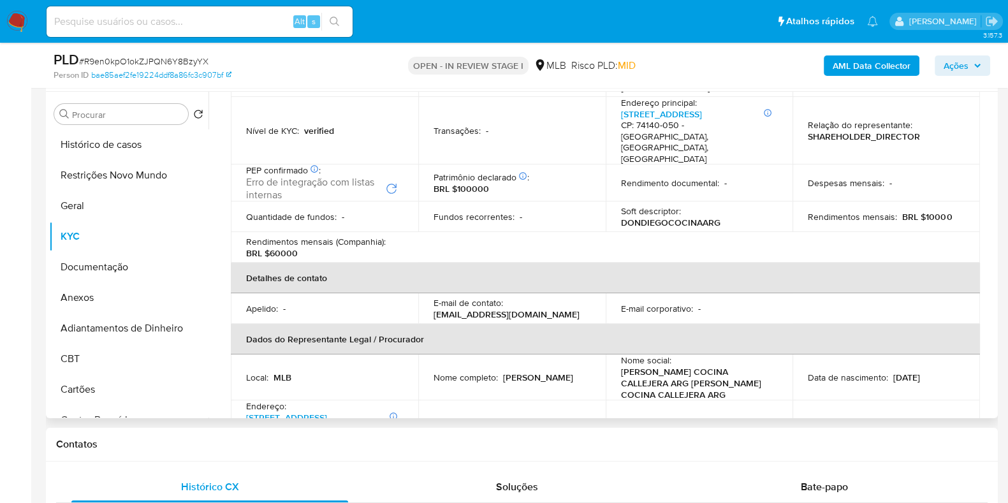
scroll to position [0, 0]
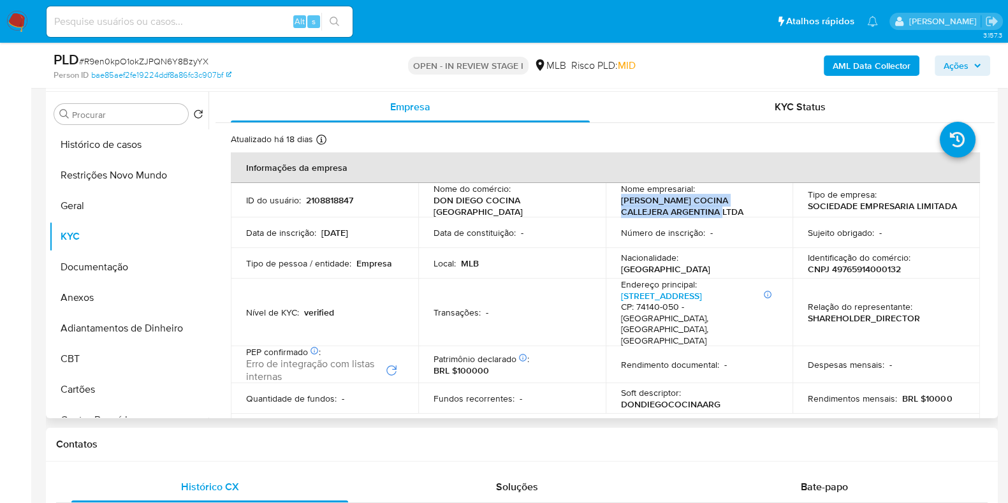
drag, startPoint x: 640, startPoint y: 202, endPoint x: 609, endPoint y: 200, distance: 31.3
click at [609, 200] on td "Nome empresarial : [PERSON_NAME] COCINA CALLEJERA ARGENTINA LTDA" at bounding box center [699, 200] width 187 height 34
copy p "[PERSON_NAME] COCINA CALLEJERA ARGENTINA LTDA"
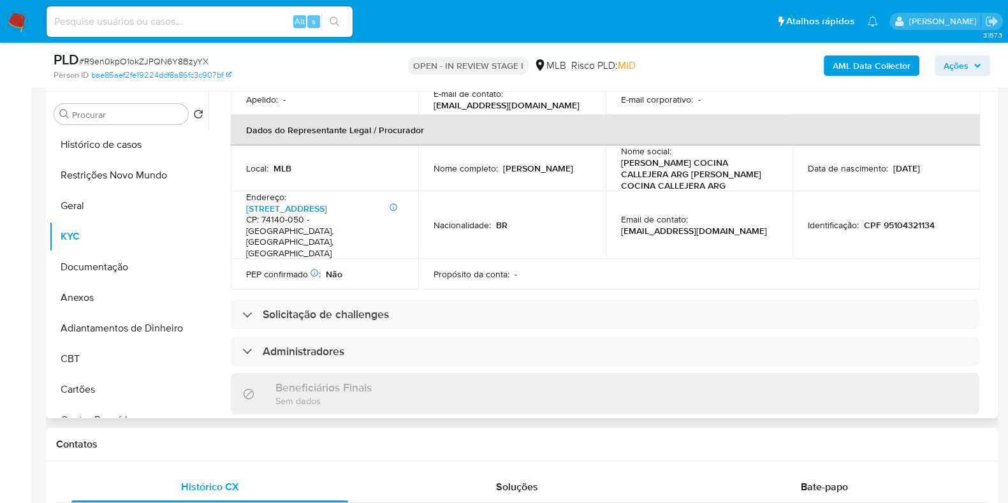
scroll to position [4, 0]
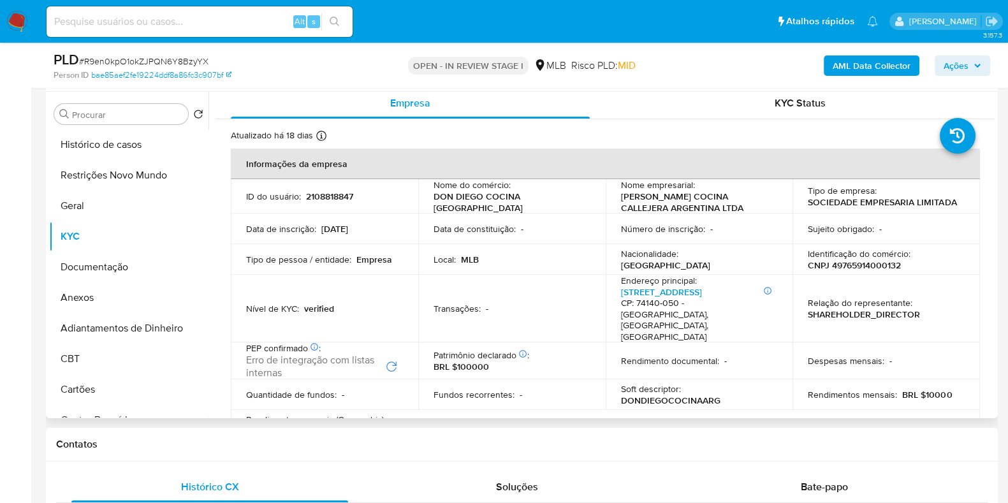
click at [852, 266] on p "CNPJ 49765914000132" at bounding box center [854, 264] width 93 height 11
copy p "49765914000132"
click at [118, 174] on button "Restrições Novo Mundo" at bounding box center [123, 175] width 149 height 31
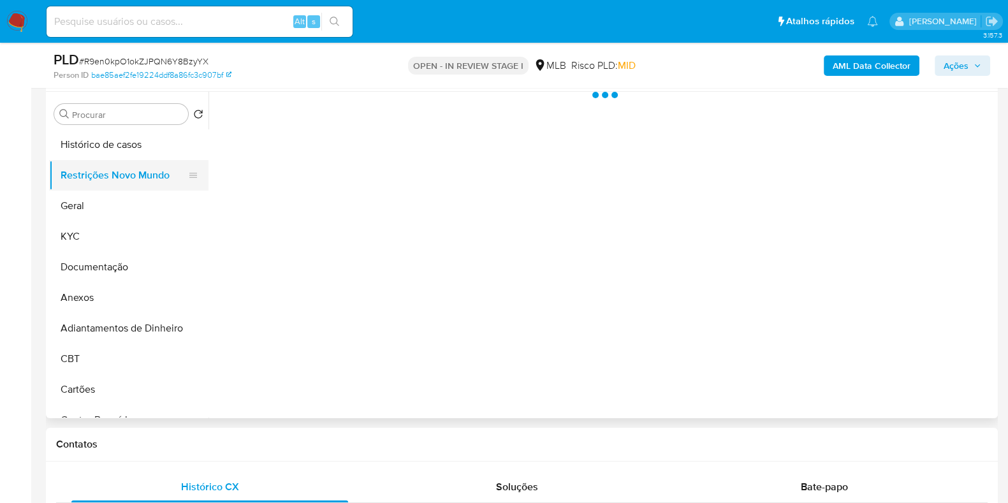
scroll to position [0, 0]
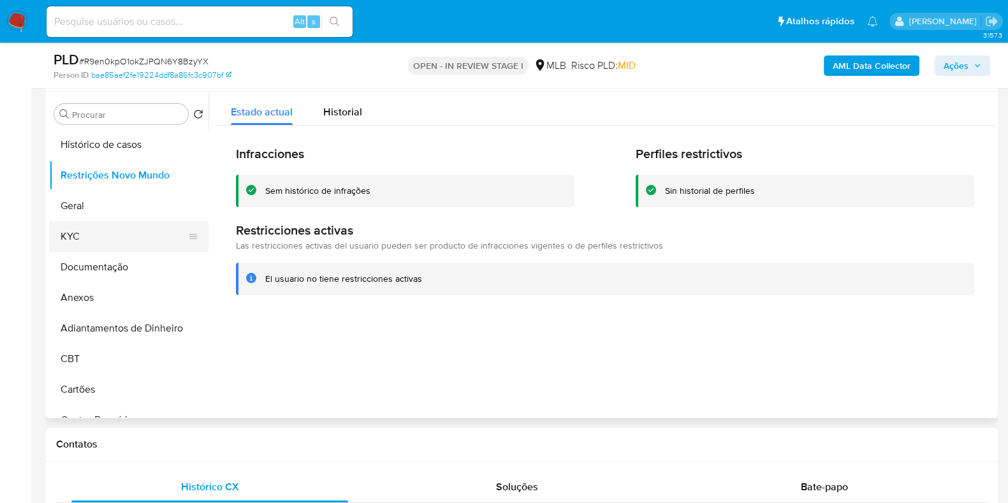
drag, startPoint x: 128, startPoint y: 273, endPoint x: 118, endPoint y: 249, distance: 26.6
click at [128, 273] on button "Documentação" at bounding box center [128, 267] width 159 height 31
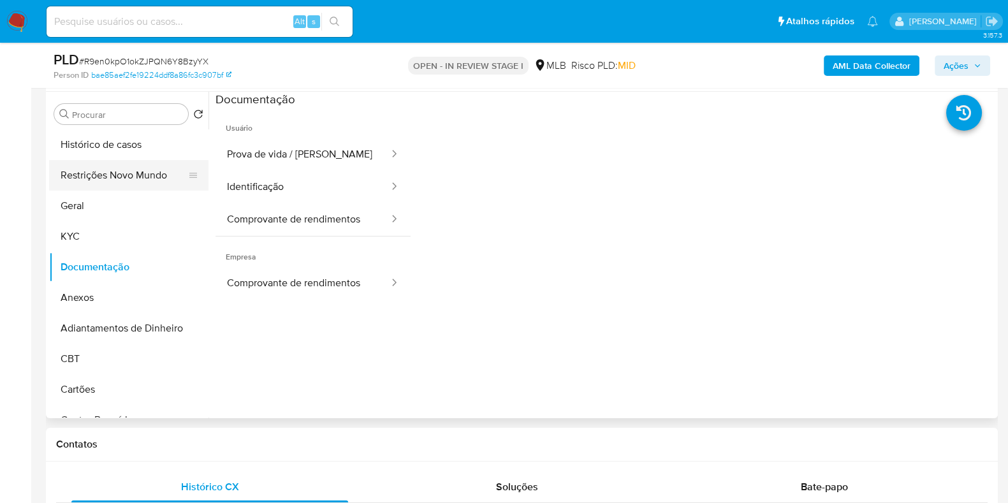
click at [120, 166] on button "Restrições Novo Mundo" at bounding box center [123, 175] width 149 height 31
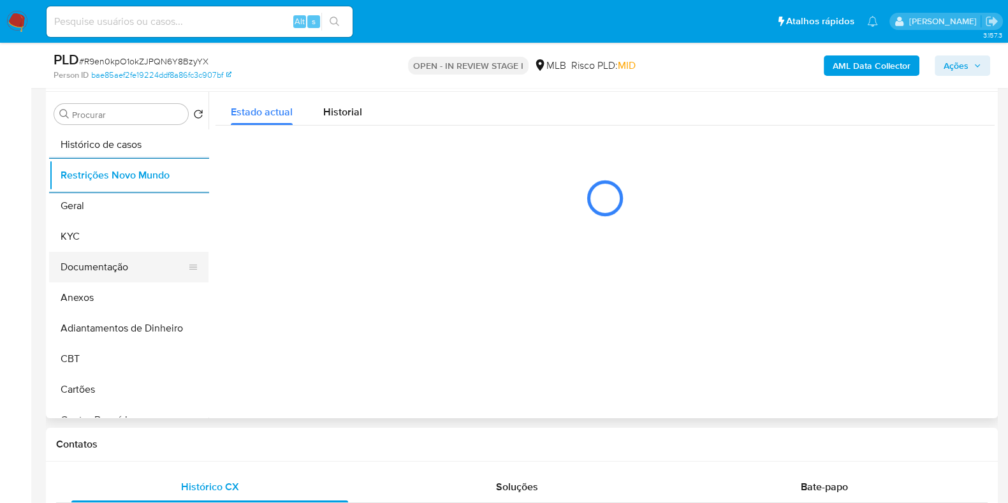
click at [107, 259] on button "Documentação" at bounding box center [123, 267] width 149 height 31
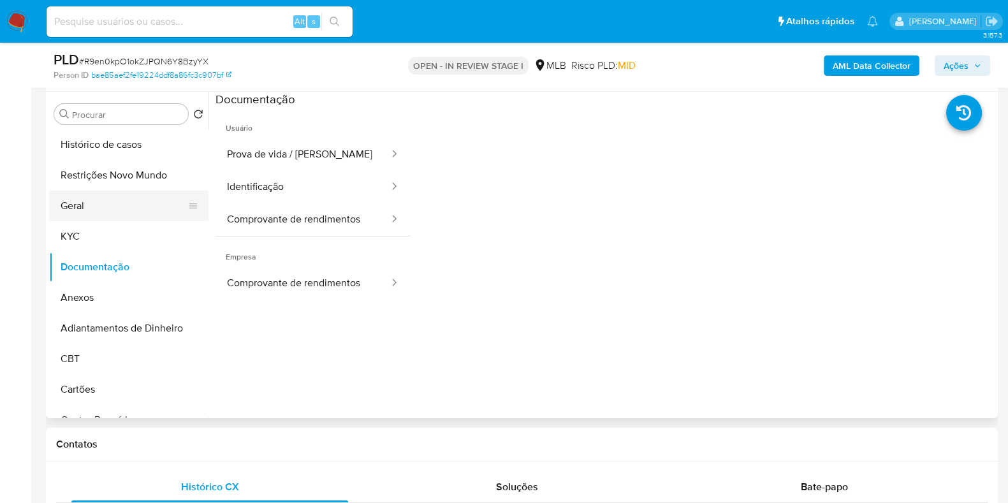
click at [85, 205] on button "Geral" at bounding box center [123, 206] width 149 height 31
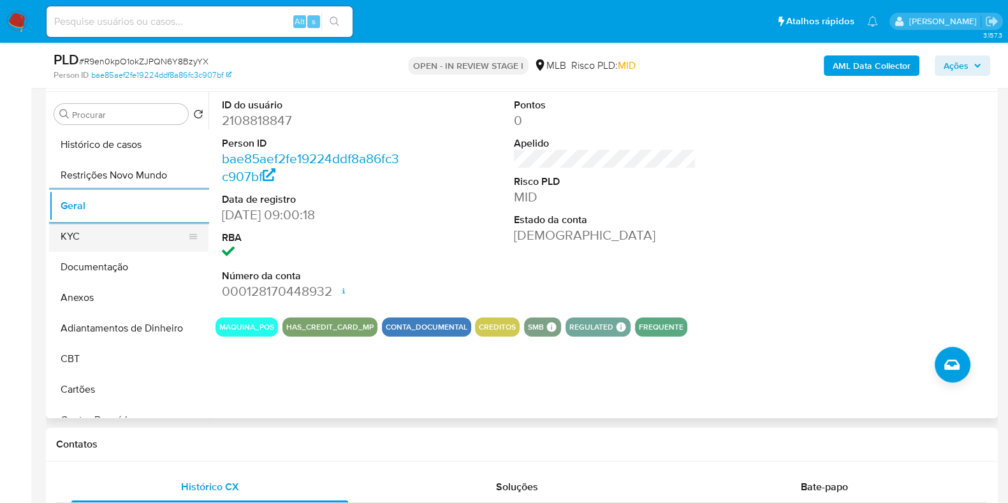
click at [104, 235] on button "KYC" at bounding box center [123, 236] width 149 height 31
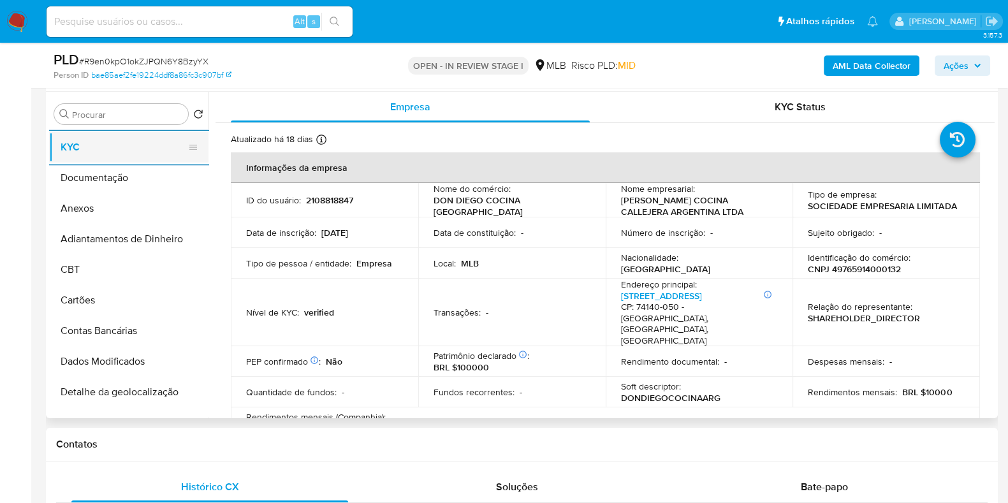
scroll to position [318, 0]
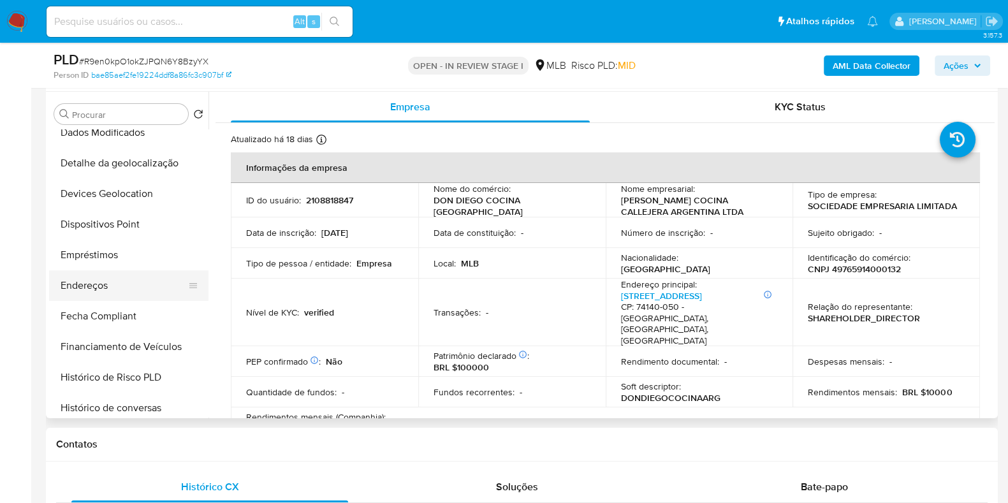
click at [105, 284] on button "Endereços" at bounding box center [123, 285] width 149 height 31
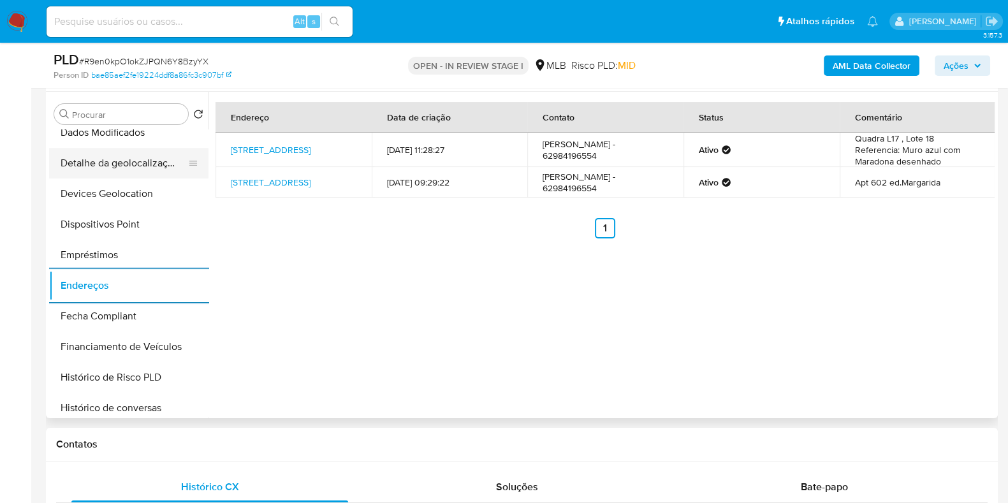
click at [124, 161] on button "Detalhe da geolocalização" at bounding box center [123, 163] width 149 height 31
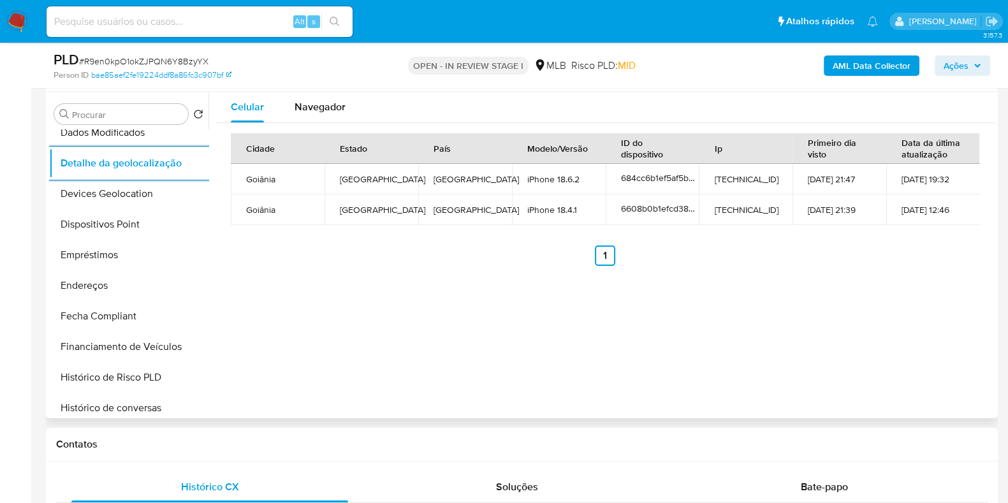
scroll to position [0, 0]
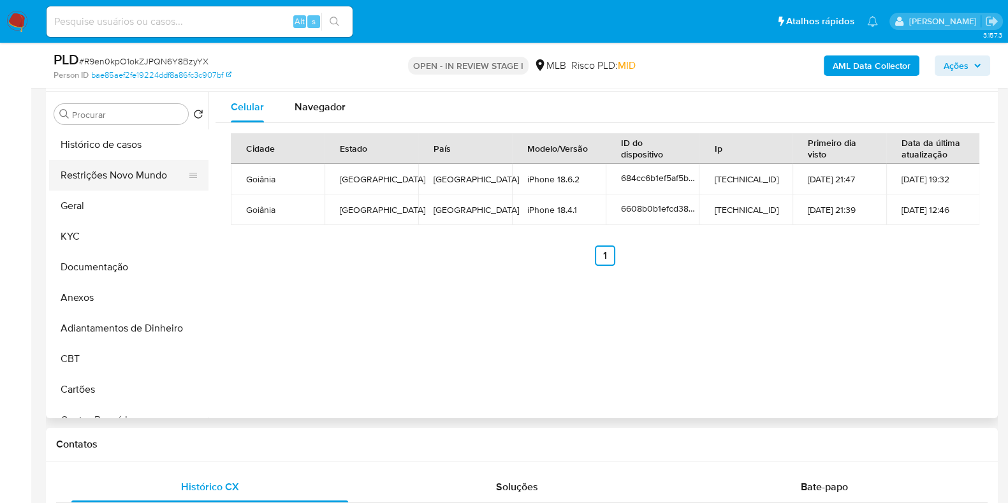
click at [135, 175] on button "Restrições Novo Mundo" at bounding box center [123, 175] width 149 height 31
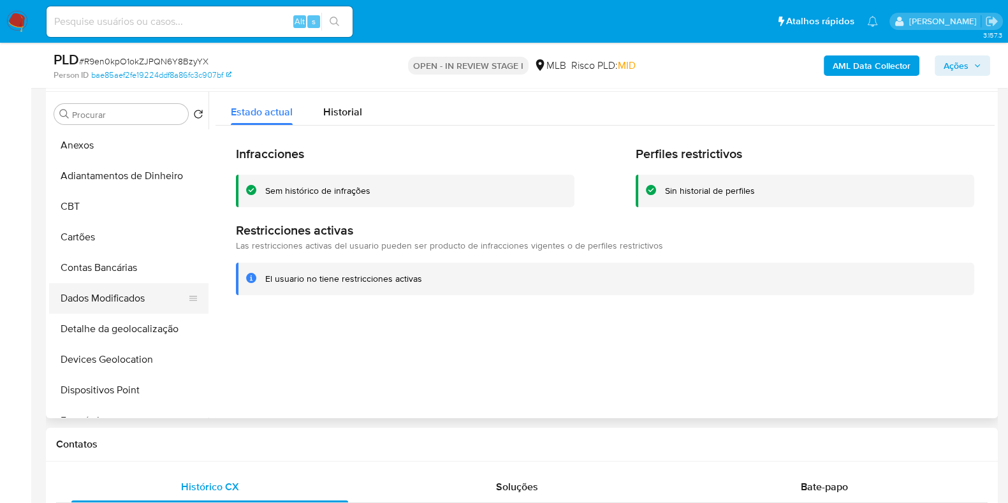
scroll to position [238, 0]
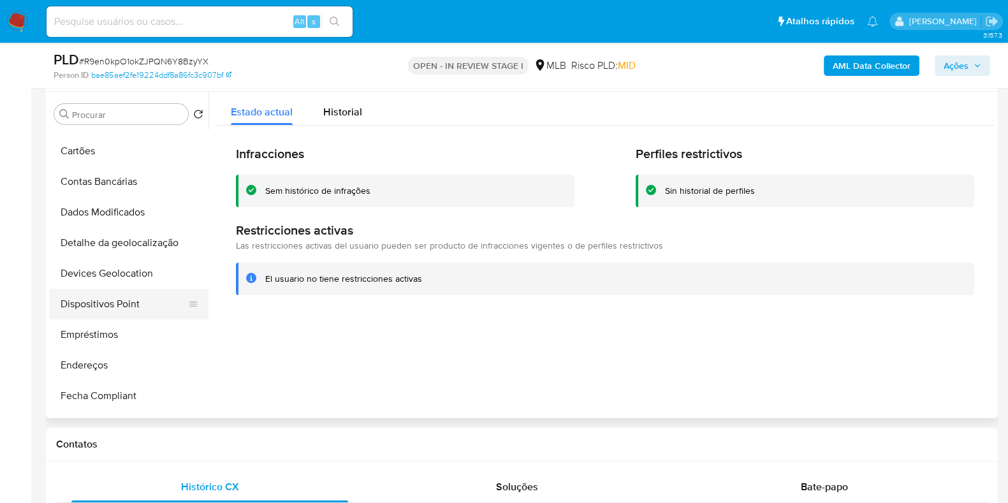
click at [110, 298] on button "Dispositivos Point" at bounding box center [123, 304] width 149 height 31
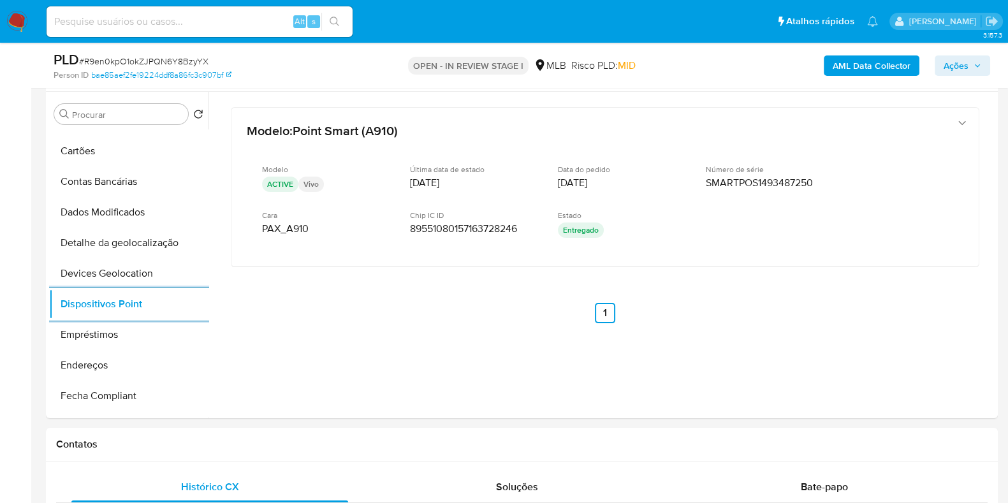
click at [884, 65] on b "AML Data Collector" at bounding box center [872, 65] width 78 height 20
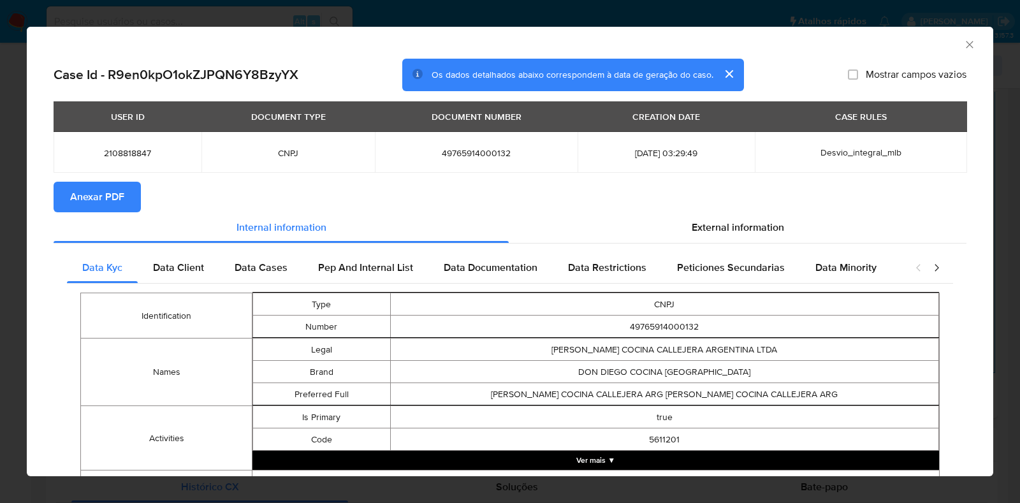
click at [85, 196] on span "Anexar PDF" at bounding box center [97, 197] width 54 height 28
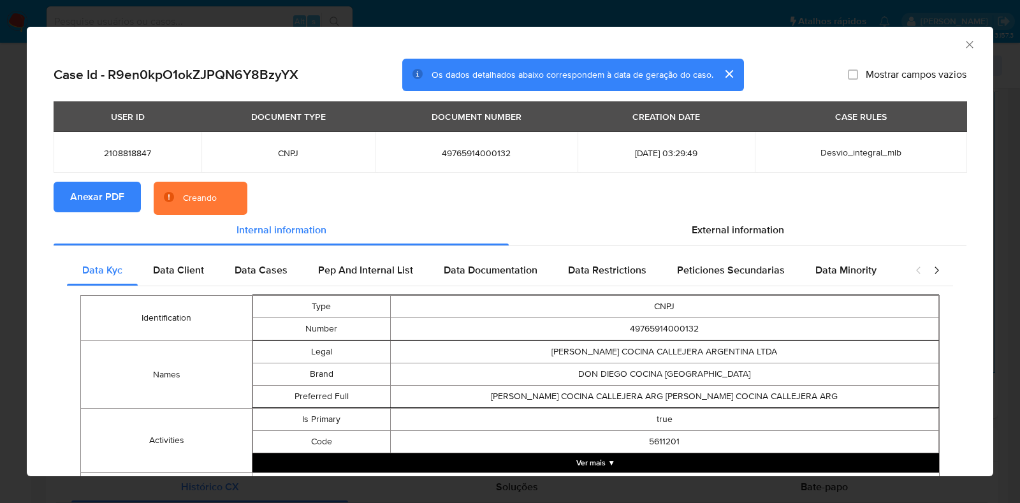
click at [0, 201] on div "AML Data Collector Case Id - R9en0kpO1okZJPQN6Y8BzyYX Os dados detalhados abaix…" at bounding box center [510, 251] width 1020 height 503
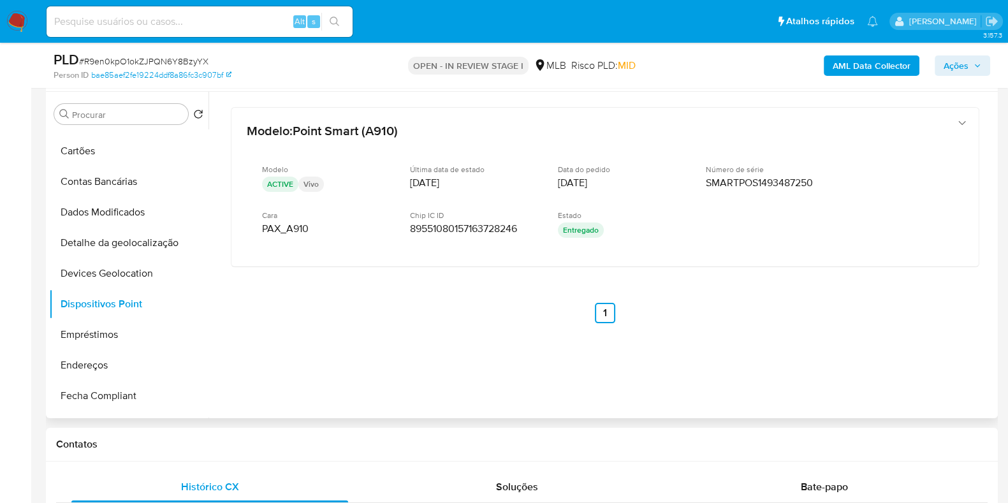
scroll to position [0, 0]
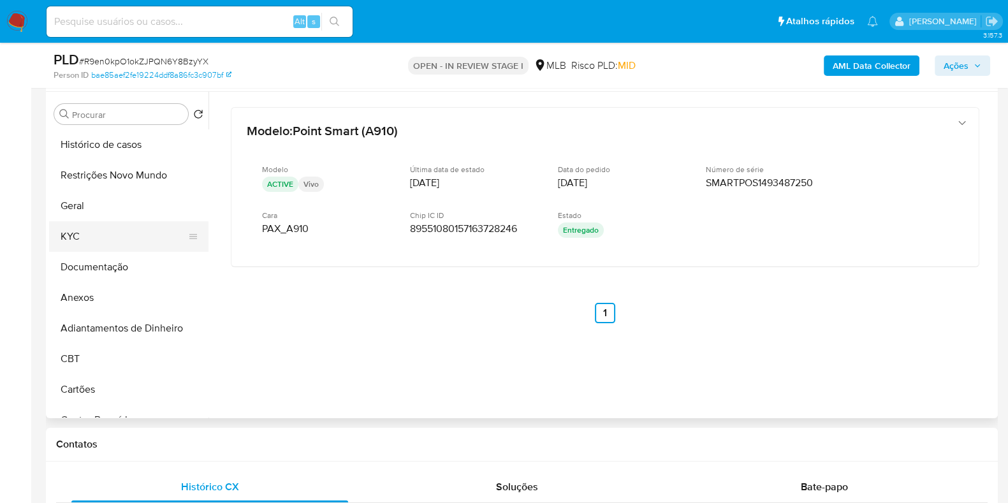
click at [115, 242] on button "KYC" at bounding box center [123, 236] width 149 height 31
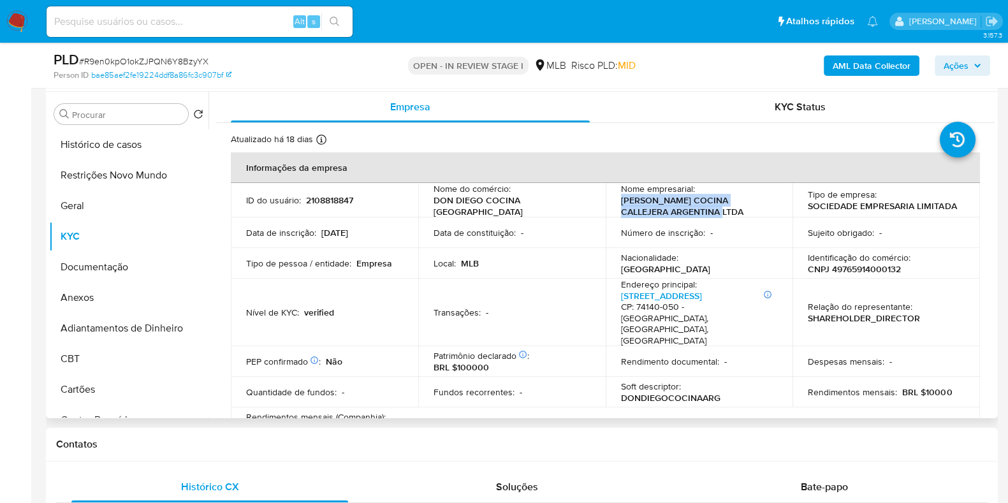
drag, startPoint x: 701, startPoint y: 215, endPoint x: 616, endPoint y: 203, distance: 86.2
click at [616, 203] on td "Nome empresarial : DON DIEGO COCINA CALLEJERA ARGENTINA LTDA" at bounding box center [699, 200] width 187 height 34
copy p "DON DIEGO COCINA CALLEJERA ARGENTINA LTDA"
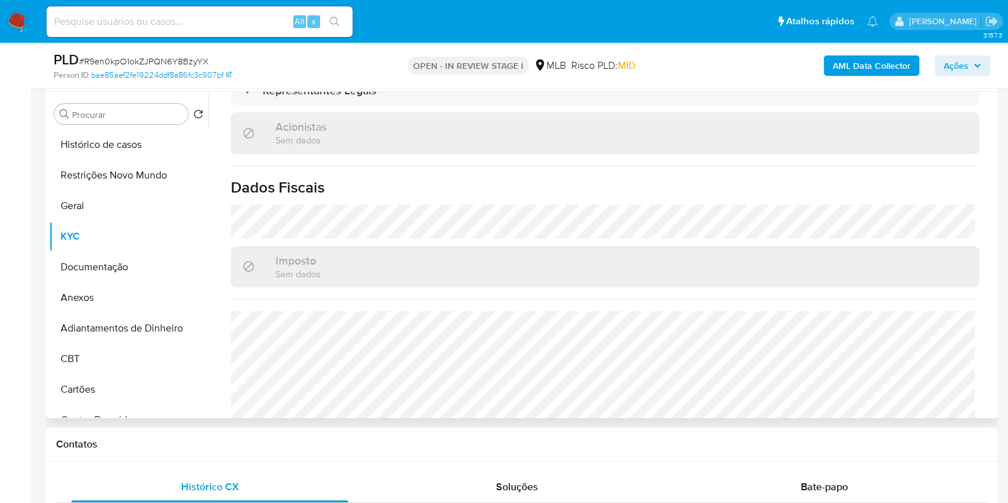
scroll to position [794, 0]
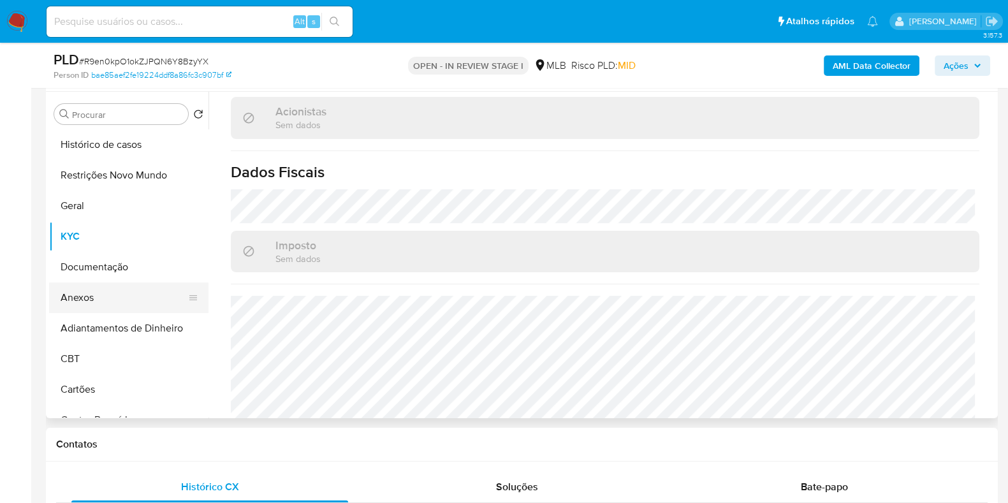
click at [91, 302] on button "Anexos" at bounding box center [123, 297] width 149 height 31
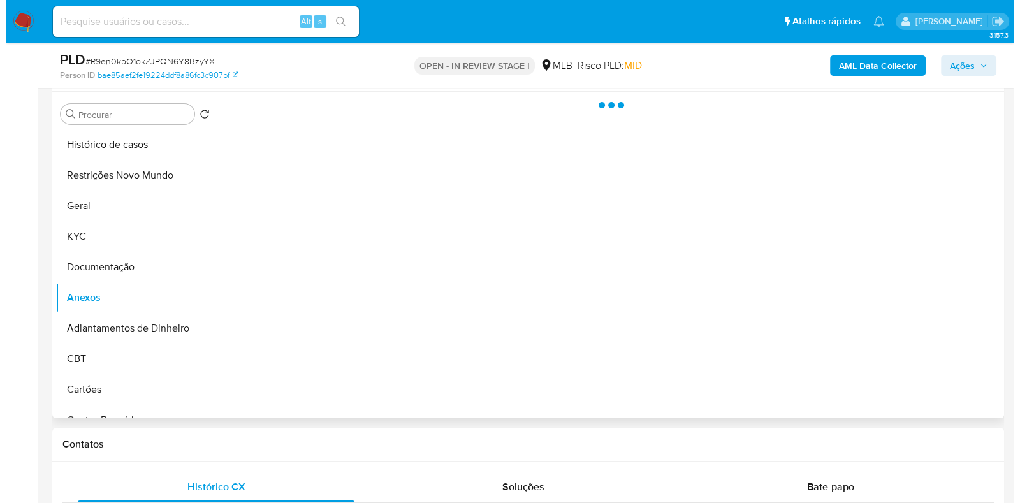
scroll to position [0, 0]
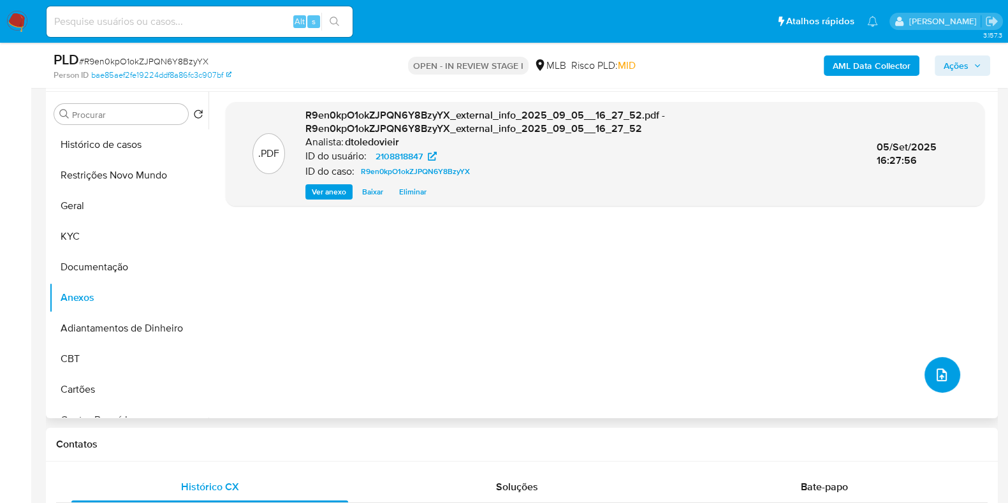
click at [950, 373] on button "upload-file" at bounding box center [942, 375] width 36 height 36
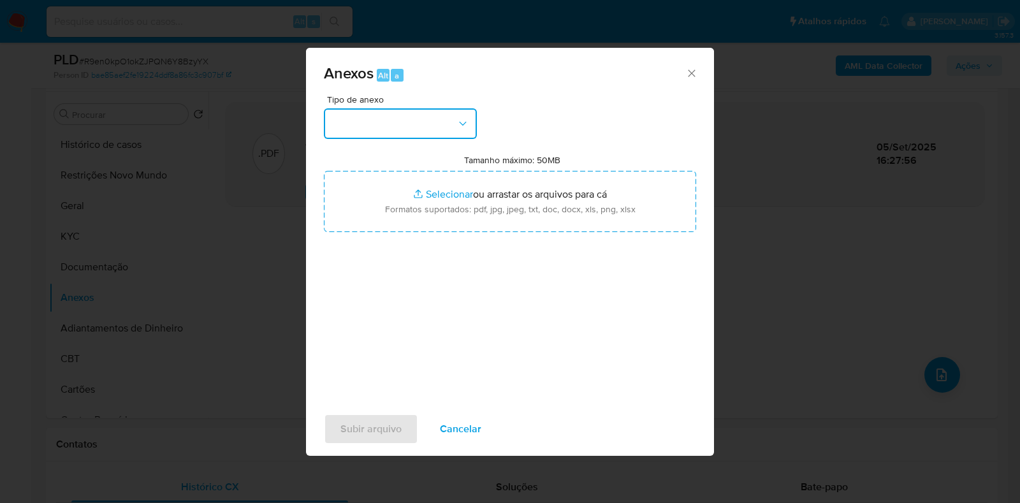
click at [413, 115] on button "button" at bounding box center [400, 123] width 153 height 31
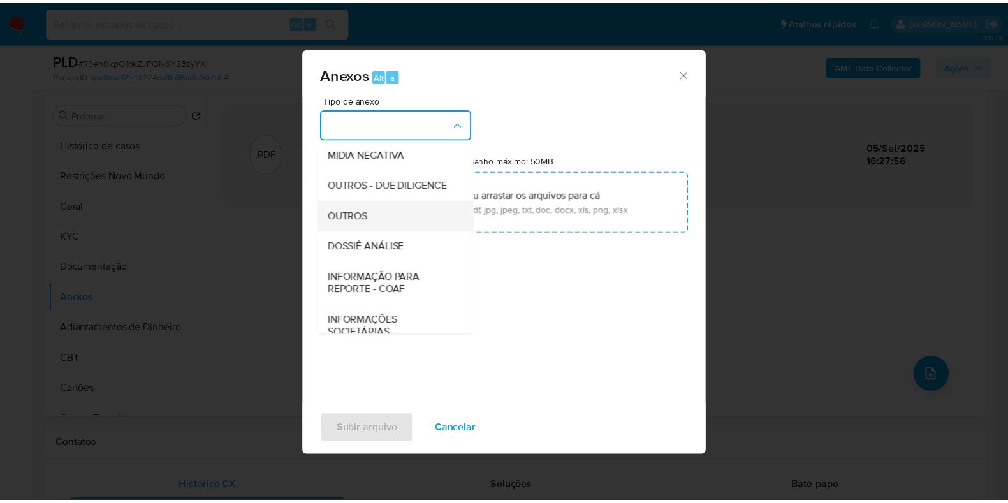
scroll to position [196, 0]
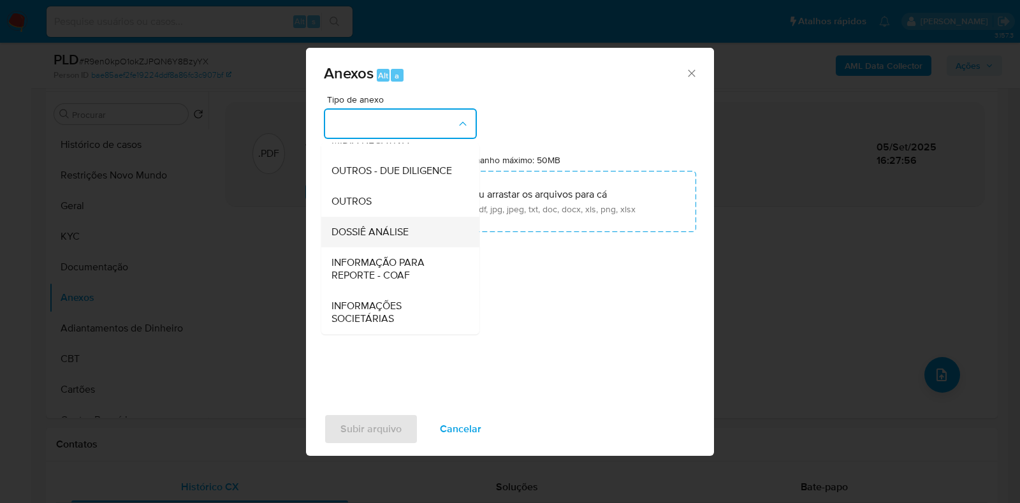
click at [370, 231] on span "DOSSIÊ ANÁLISE" at bounding box center [370, 232] width 77 height 13
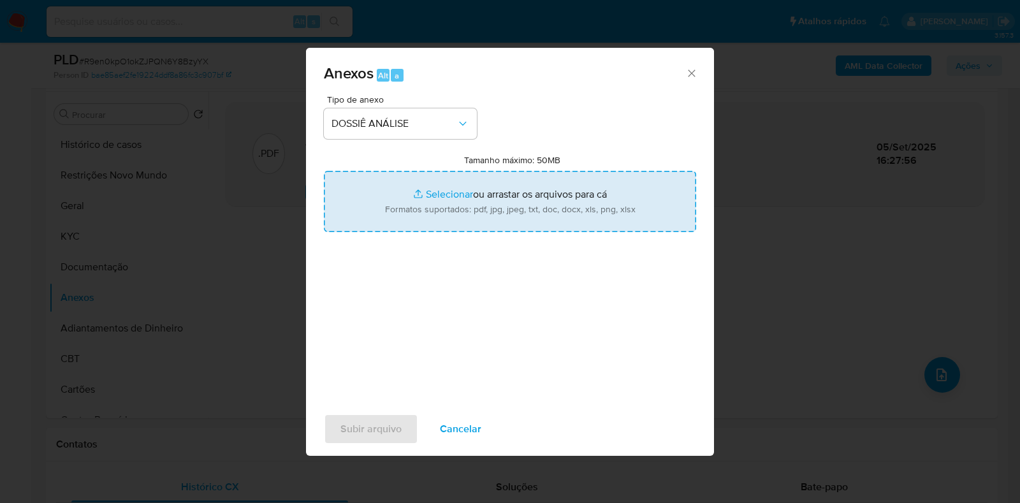
type input "C:\fakepath\CNPJ 49765914000132 - DON DIEGO COCINA CALLEJERA ARGENTINA LTDA.pdf"
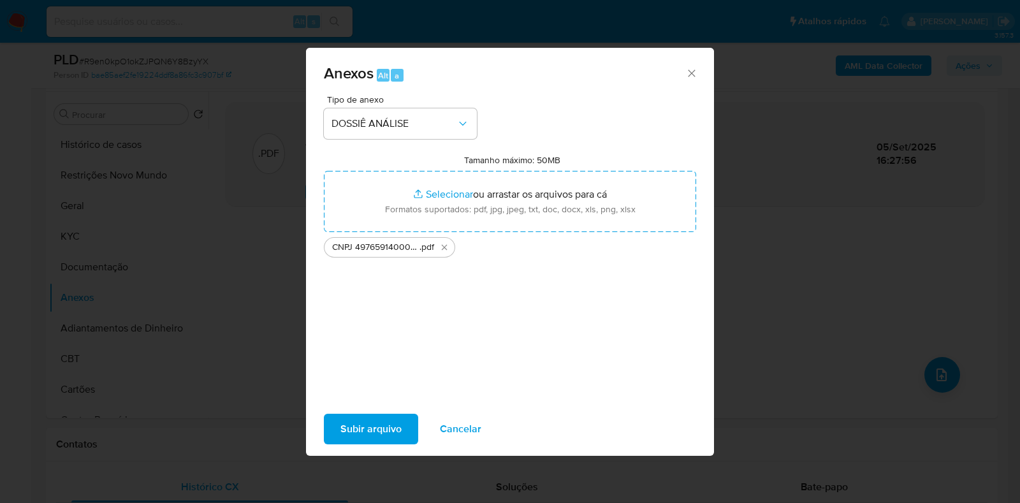
click at [354, 421] on span "Subir arquivo" at bounding box center [370, 429] width 61 height 28
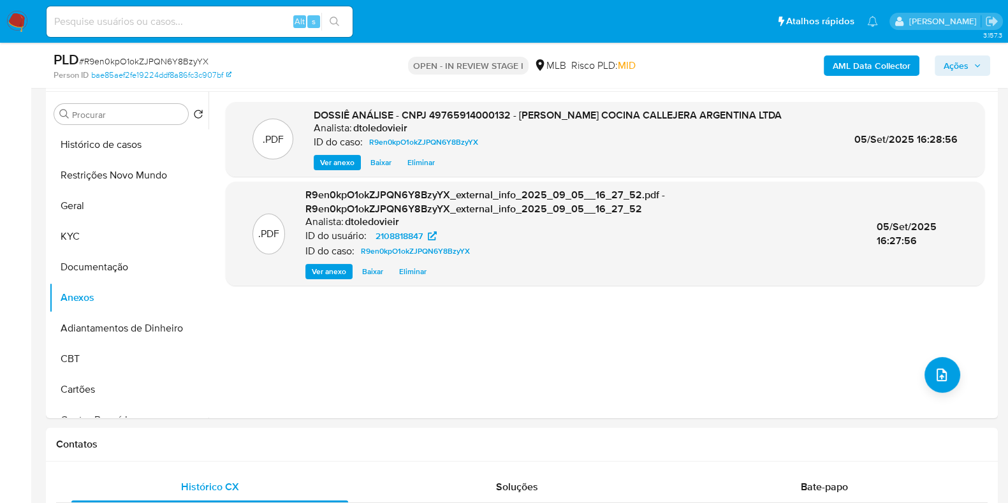
click at [974, 71] on span "Ações" at bounding box center [963, 66] width 38 height 18
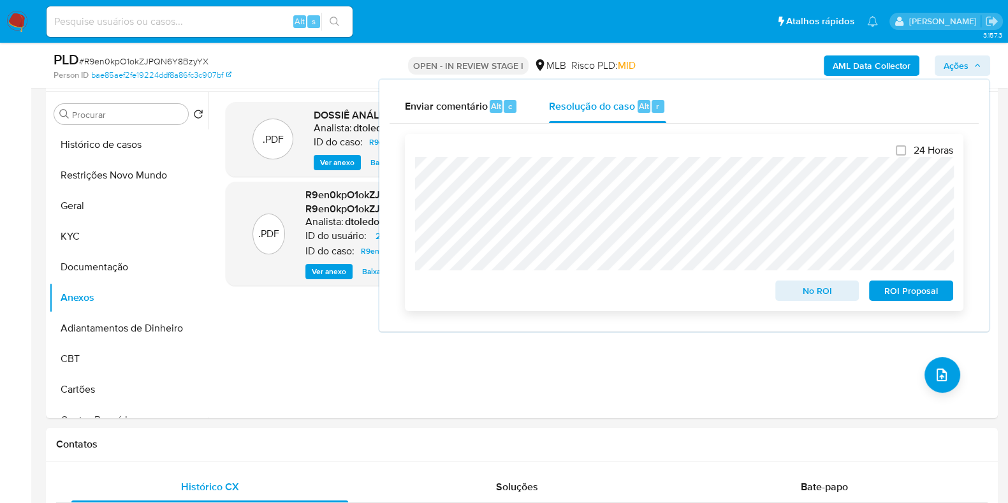
click at [804, 295] on span "No ROI" at bounding box center [817, 291] width 66 height 18
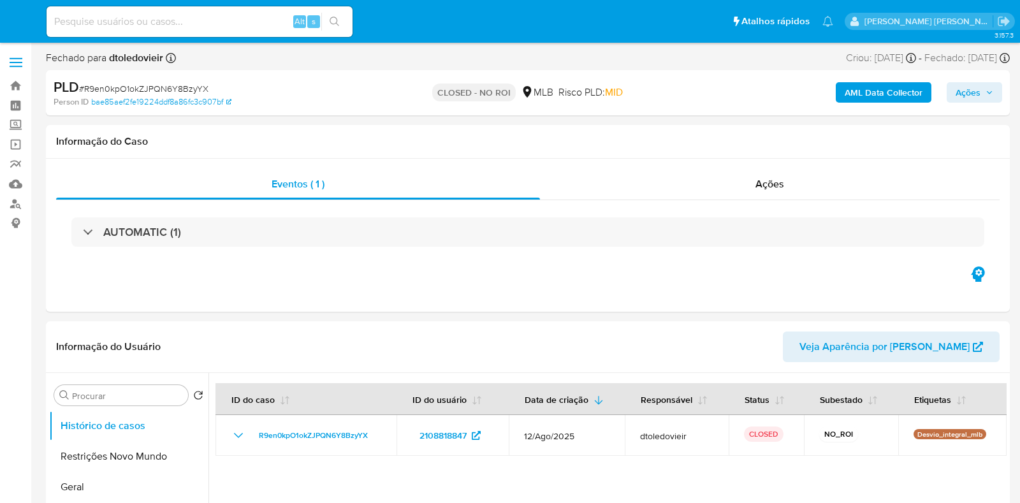
select select "10"
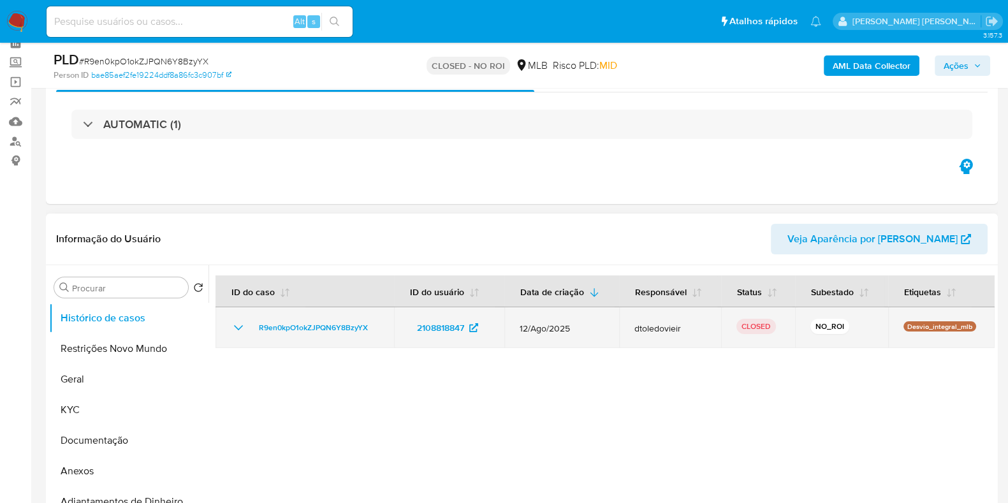
scroll to position [159, 0]
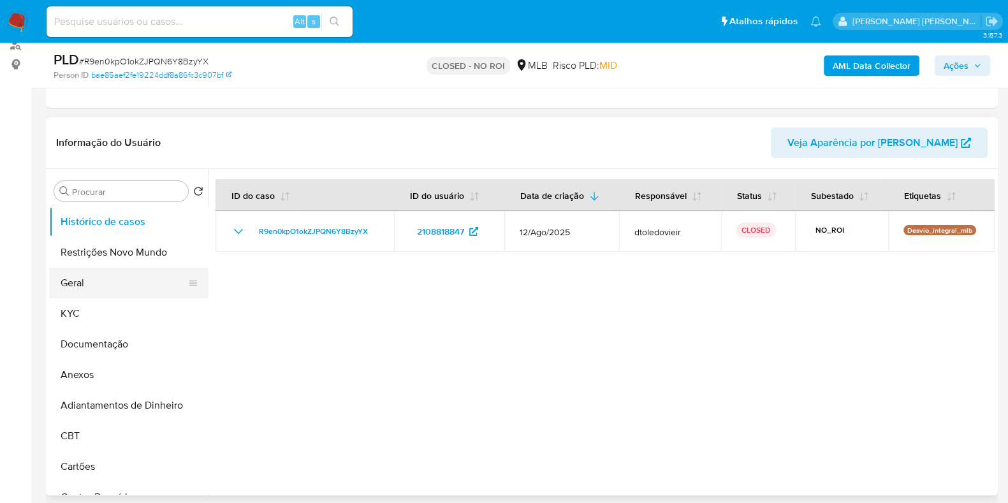
click at [83, 282] on button "Geral" at bounding box center [123, 283] width 149 height 31
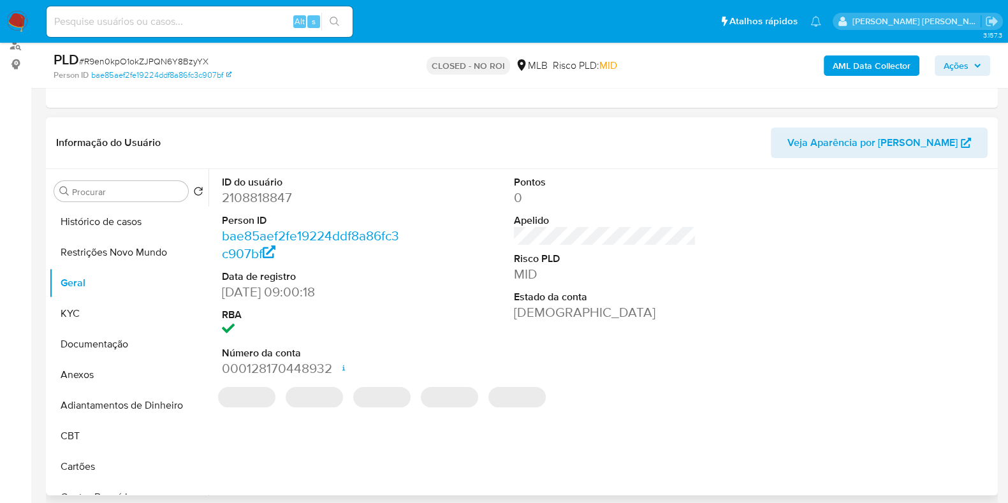
click at [272, 195] on dd "2108818847" at bounding box center [313, 198] width 182 height 18
copy dd "2108818847"
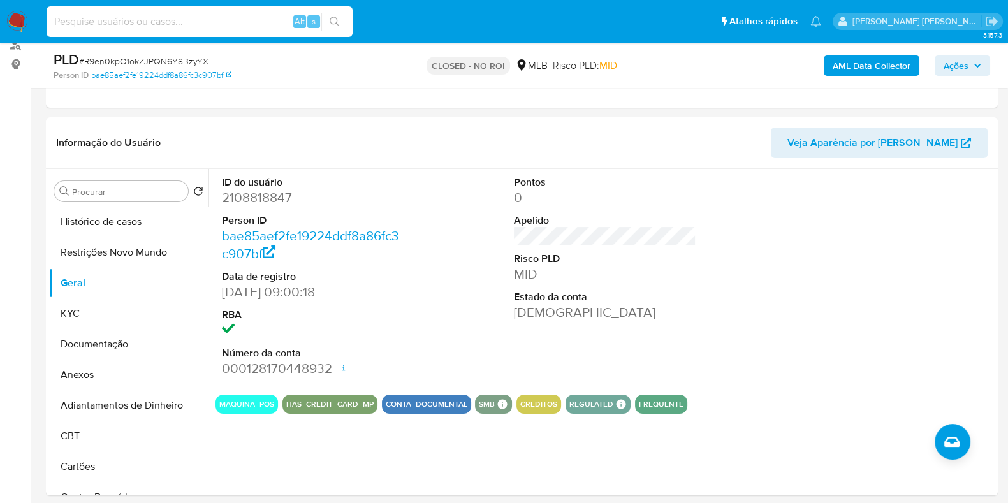
click at [214, 27] on input at bounding box center [200, 21] width 306 height 17
paste input "1202067892"
type input "1202067892"
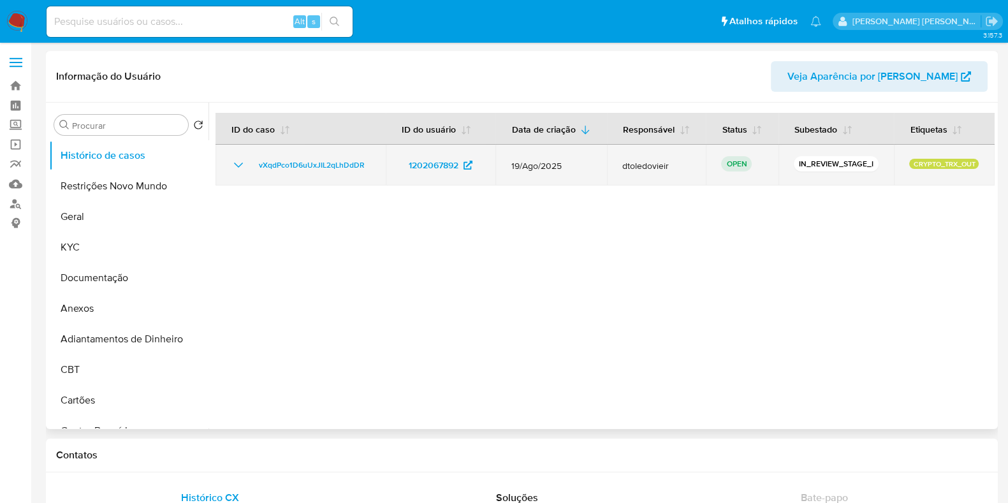
select select "10"
click at [316, 168] on span "vXqdPco1D6uUxJIL2qLhDdDR" at bounding box center [312, 164] width 106 height 15
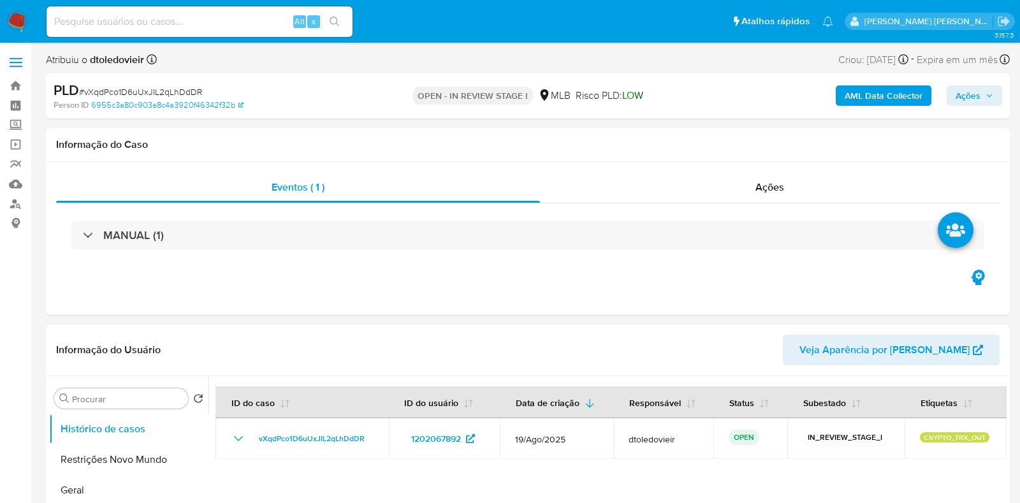
select select "10"
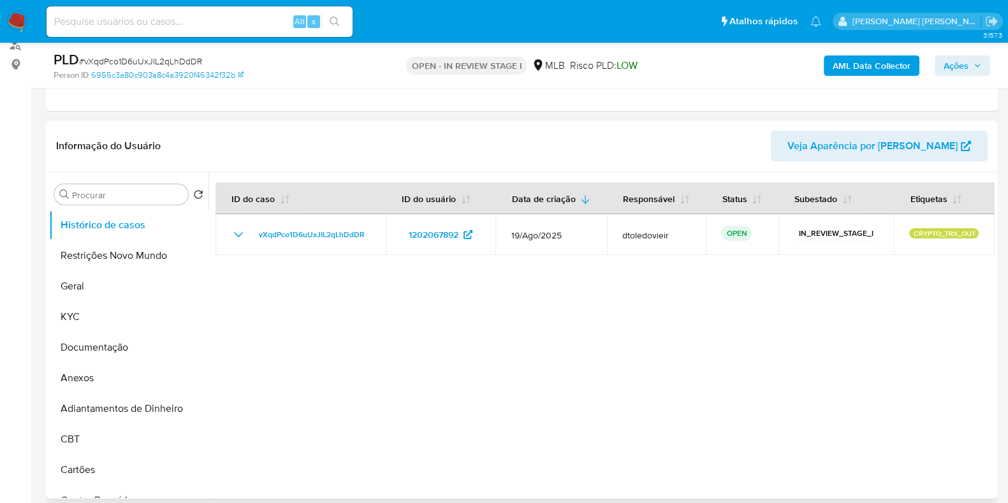
scroll to position [159, 0]
click at [105, 312] on button "KYC" at bounding box center [123, 317] width 149 height 31
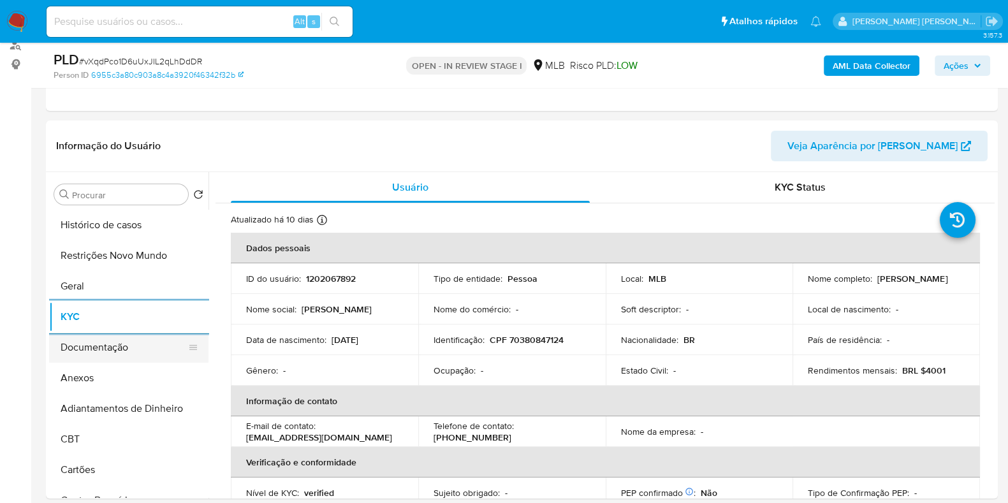
click at [145, 346] on button "Documentação" at bounding box center [123, 347] width 149 height 31
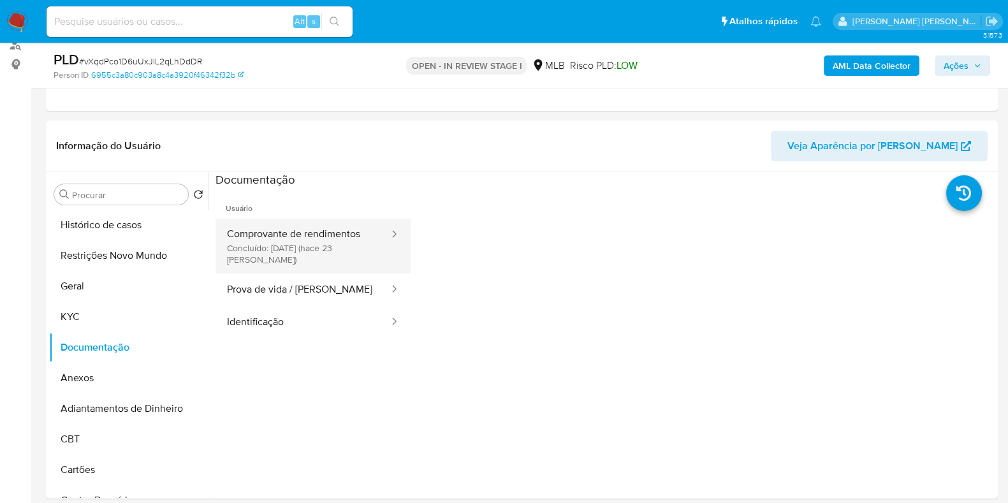
click at [300, 233] on button "Comprovante de rendimentos Concluído: [DATE] (hace 23 [PERSON_NAME])" at bounding box center [302, 246] width 175 height 55
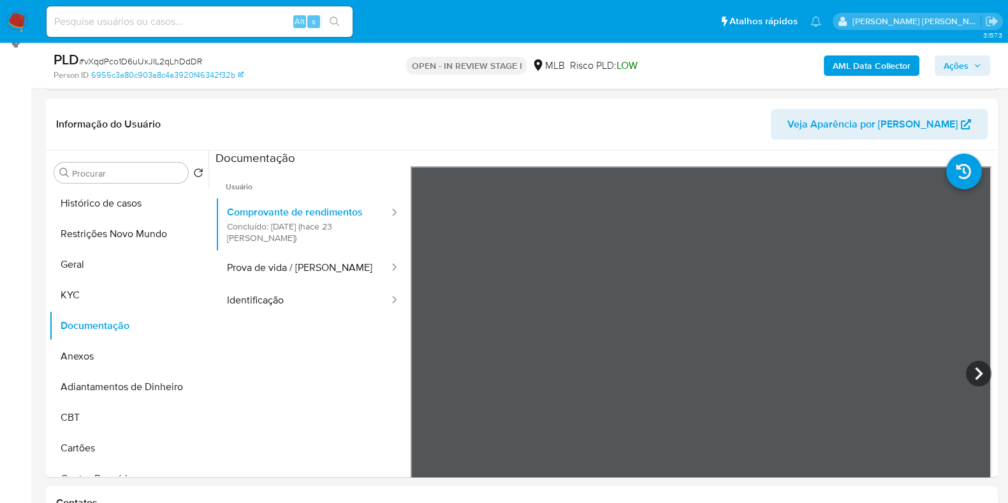
scroll to position [239, 0]
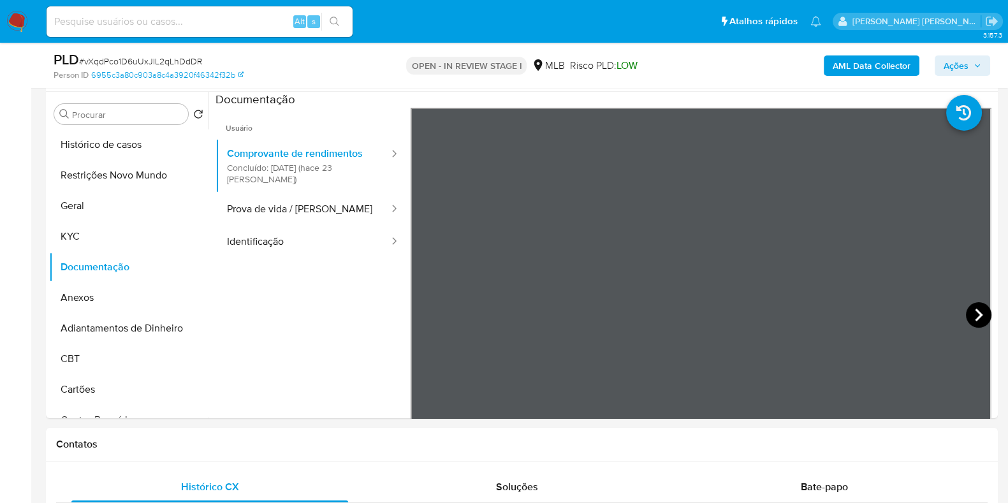
click at [972, 314] on icon at bounding box center [979, 315] width 26 height 26
click at [431, 306] on icon at bounding box center [427, 315] width 26 height 26
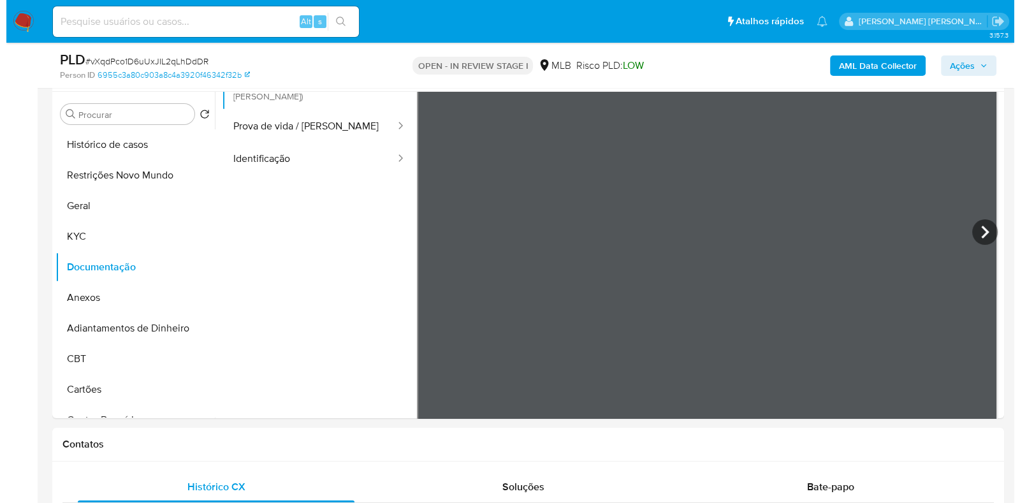
scroll to position [112, 0]
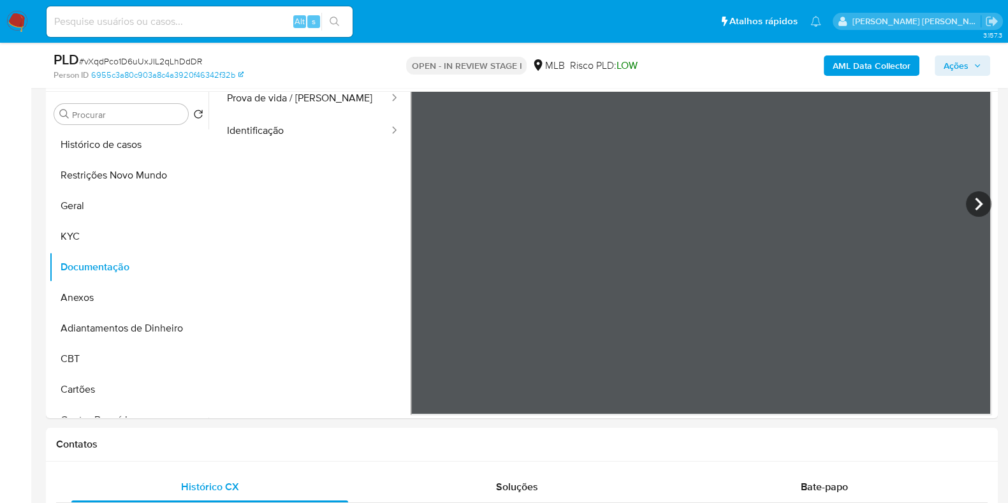
click at [893, 71] on b "AML Data Collector" at bounding box center [872, 65] width 78 height 20
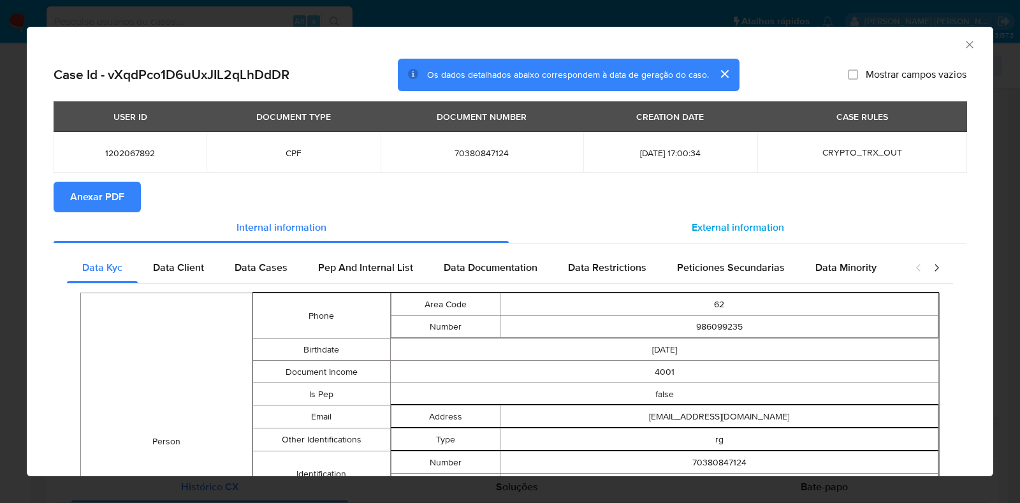
click at [704, 226] on span "External information" at bounding box center [738, 227] width 92 height 15
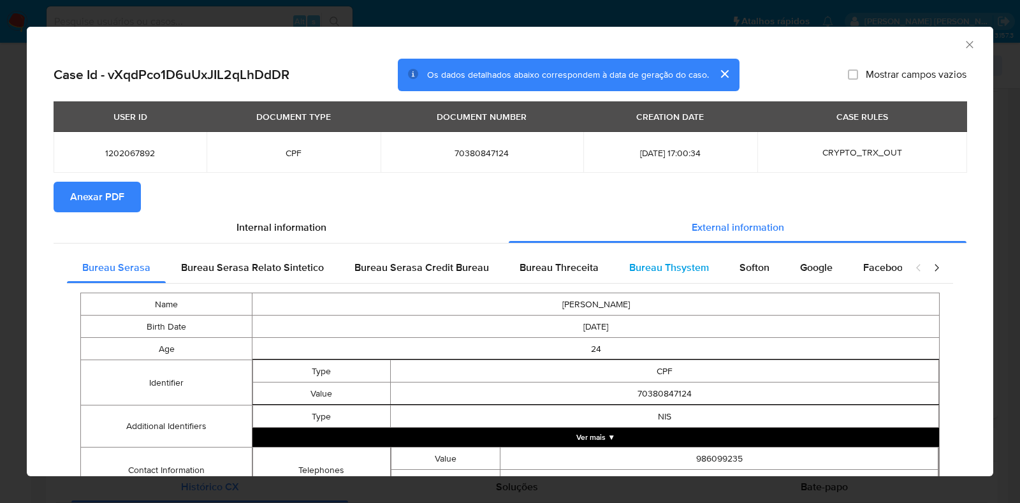
click at [699, 266] on span "Bureau Thsystem" at bounding box center [669, 267] width 80 height 15
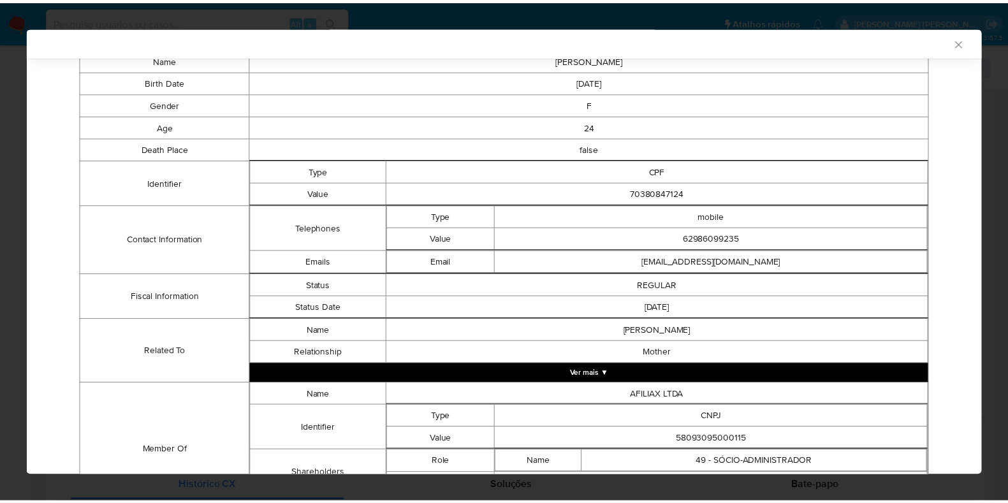
scroll to position [332, 0]
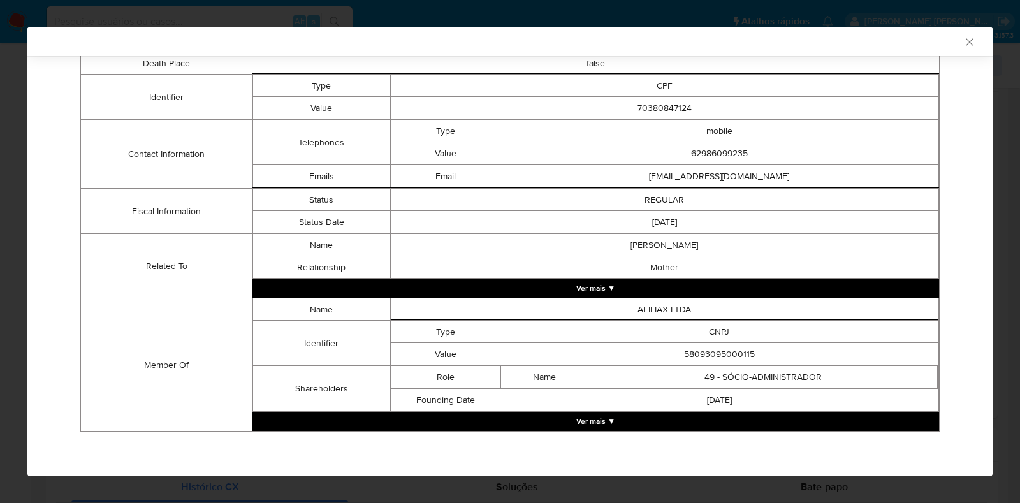
click at [733, 349] on td "58093095000115" at bounding box center [719, 354] width 438 height 22
copy td "58093095000115"
click at [695, 353] on td "58093095000115" at bounding box center [719, 354] width 438 height 22
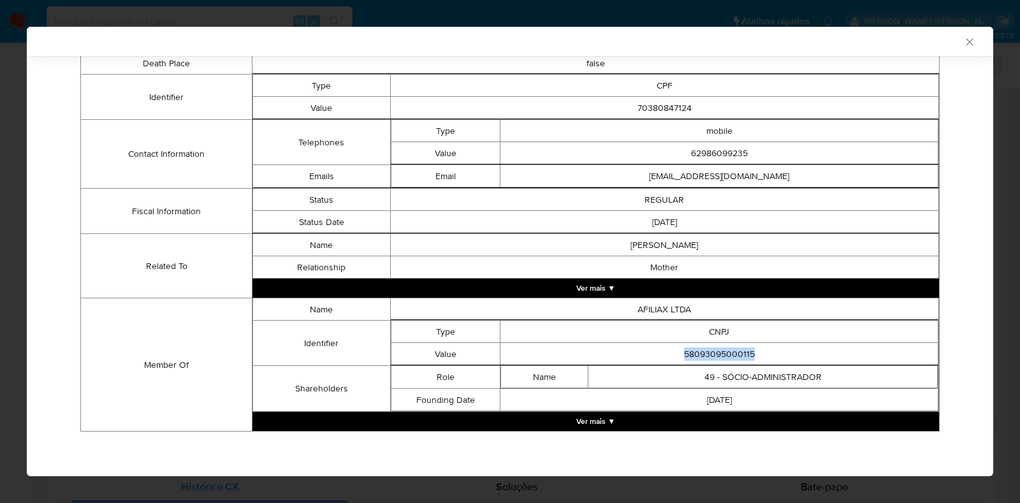
copy td "58093095000115"
click at [0, 202] on div "AML Data Collector Case Id - vXqdPco1D6uUxJIL2qLhDdDR Os dados detalhados abaix…" at bounding box center [510, 251] width 1020 height 503
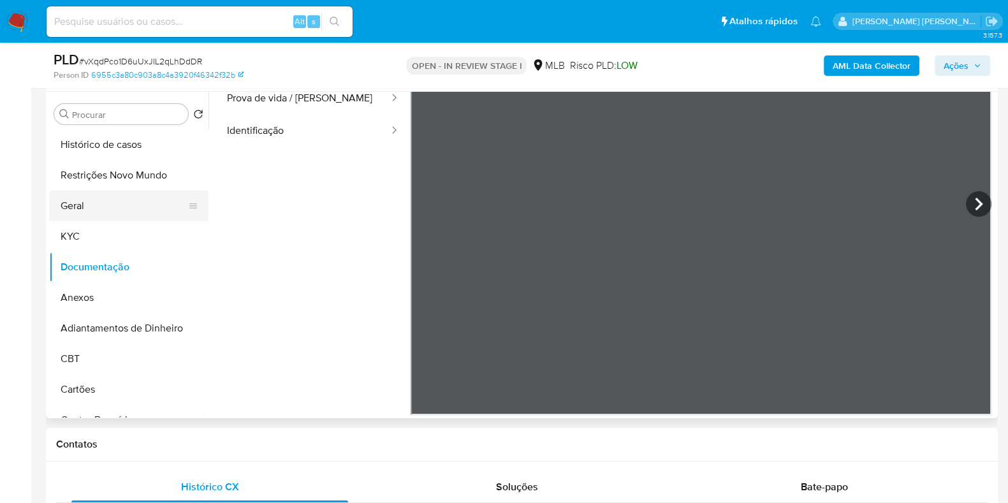
click at [83, 200] on button "Geral" at bounding box center [123, 206] width 149 height 31
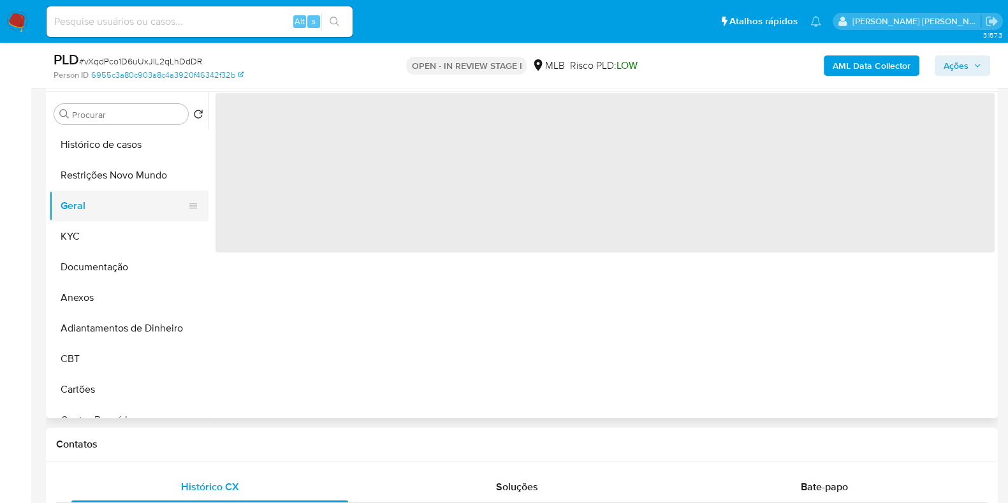
scroll to position [0, 0]
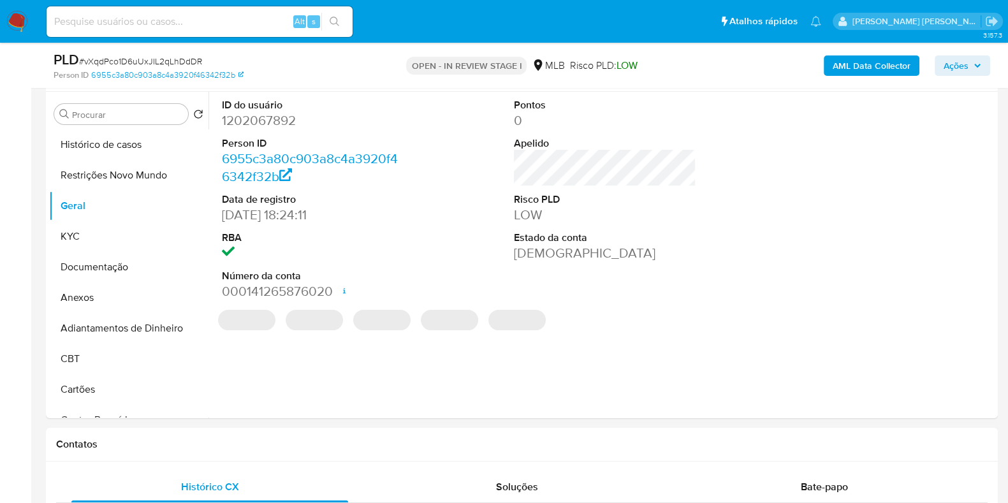
click at [263, 128] on dd "1202067892" at bounding box center [313, 121] width 182 height 18
click at [262, 128] on dd "1202067892" at bounding box center [313, 121] width 182 height 18
copy dd "1202067892"
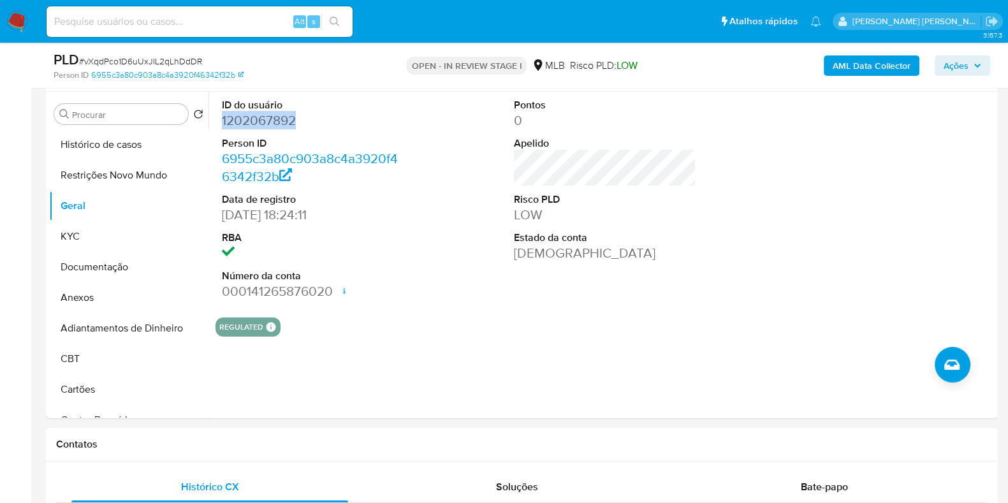
copy dd "1202067892"
